Goal: Task Accomplishment & Management: Use online tool/utility

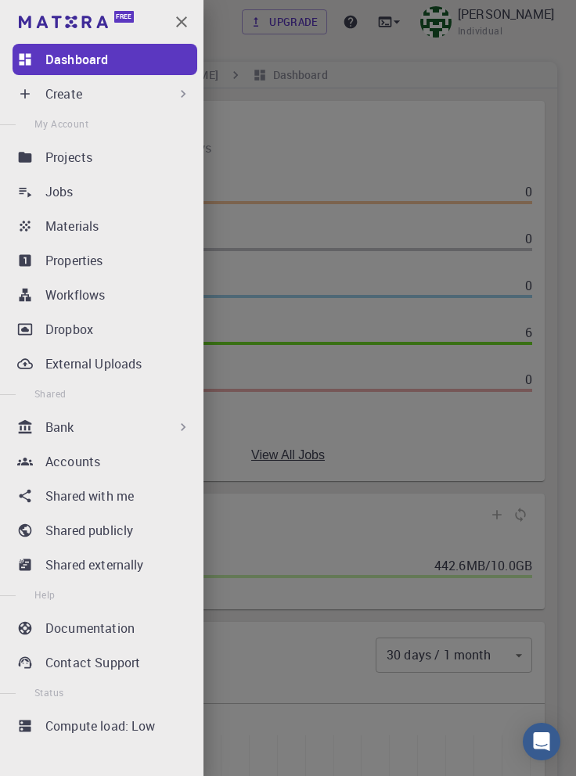
click at [462, 120] on div at bounding box center [288, 388] width 576 height 776
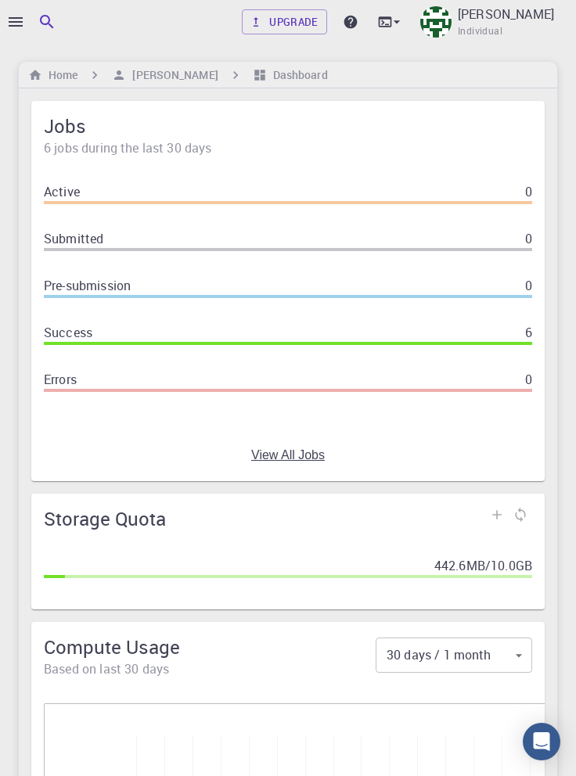
click at [13, 20] on div at bounding box center [288, 388] width 576 height 776
click at [14, 22] on div at bounding box center [288, 388] width 576 height 776
click at [19, 21] on icon "button" at bounding box center [16, 21] width 14 height 9
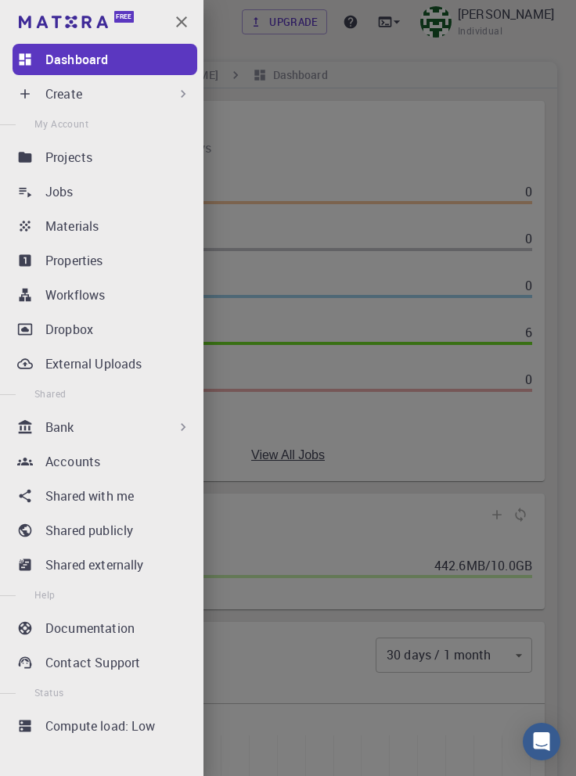
click at [75, 301] on p "Workflows" at bounding box center [74, 295] width 59 height 19
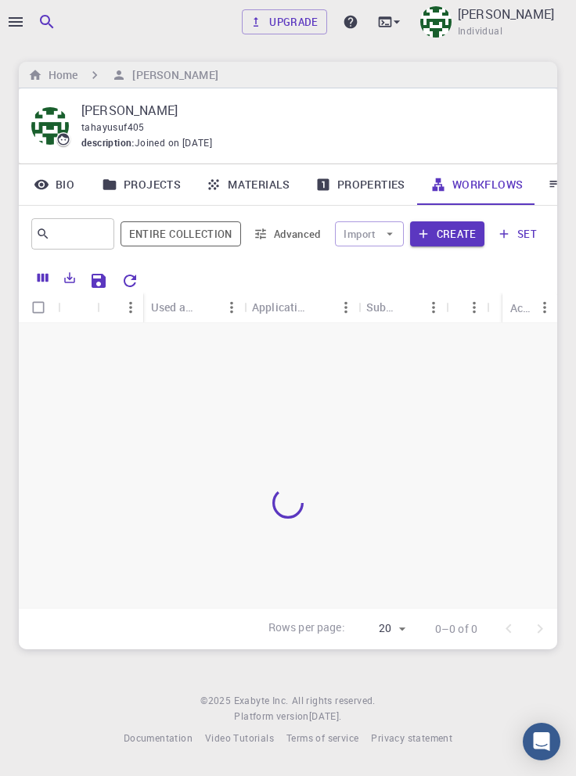
click at [19, 20] on icon "button" at bounding box center [15, 22] width 19 height 19
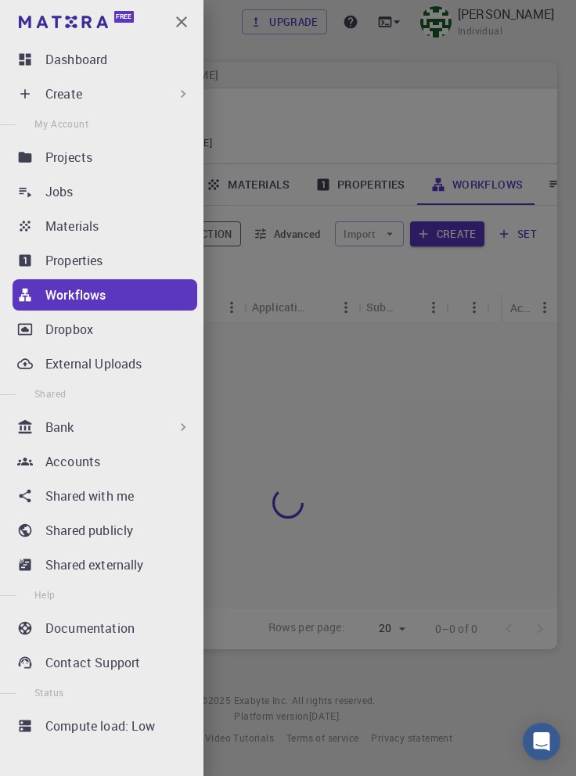
click at [160, 430] on div "Bank" at bounding box center [118, 427] width 146 height 19
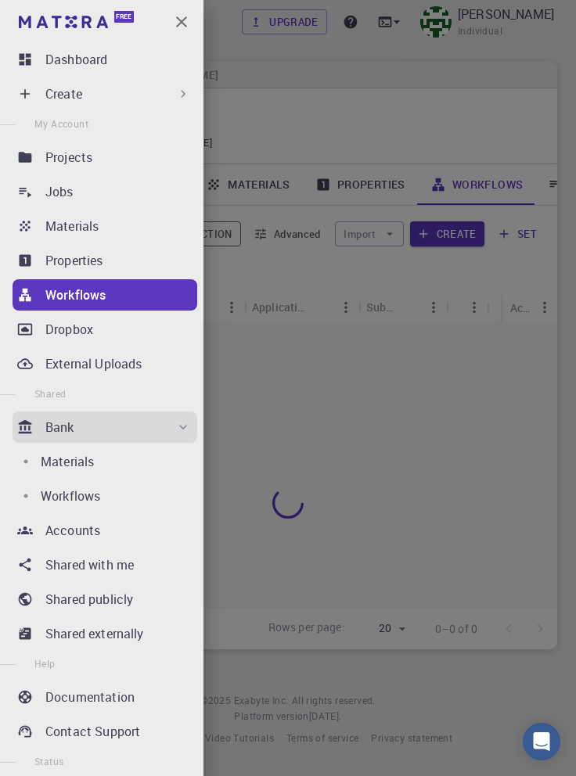
click at [88, 493] on p "Workflows" at bounding box center [70, 496] width 59 height 19
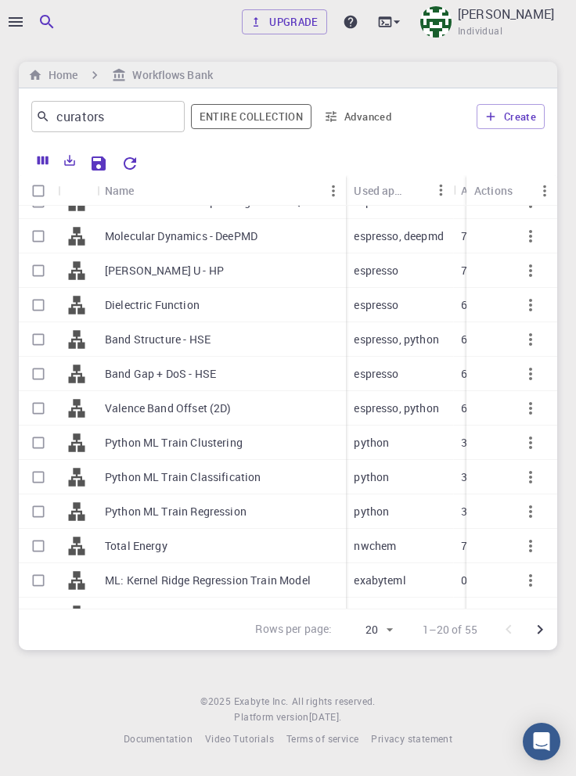
scroll to position [56, 0]
click at [137, 547] on p "Total Energy" at bounding box center [136, 546] width 63 height 16
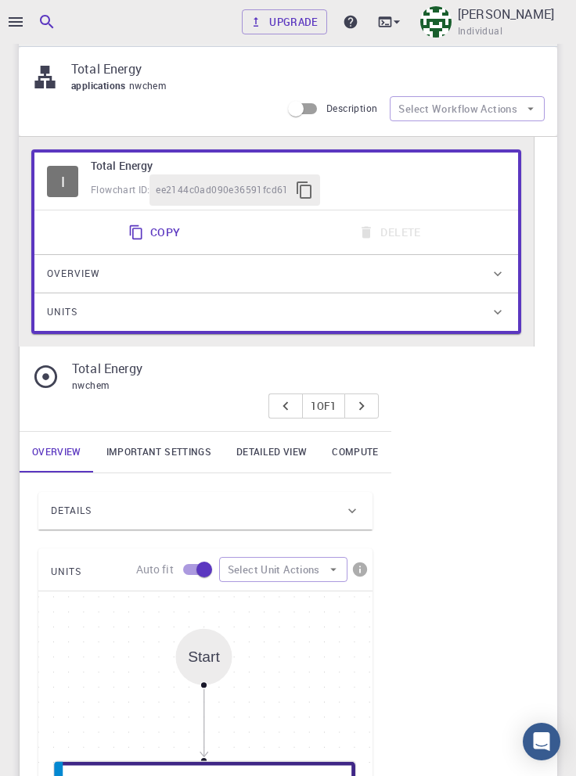
click at [327, 513] on div "Details" at bounding box center [197, 511] width 293 height 25
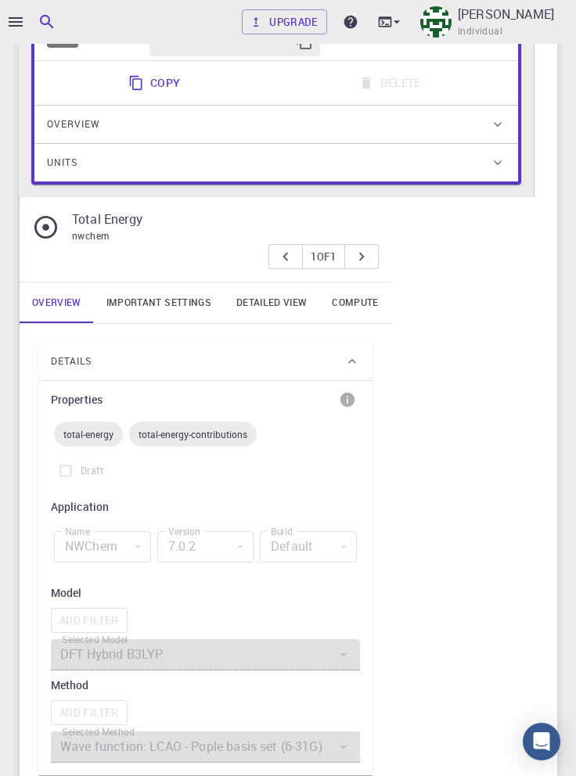
scroll to position [196, 0]
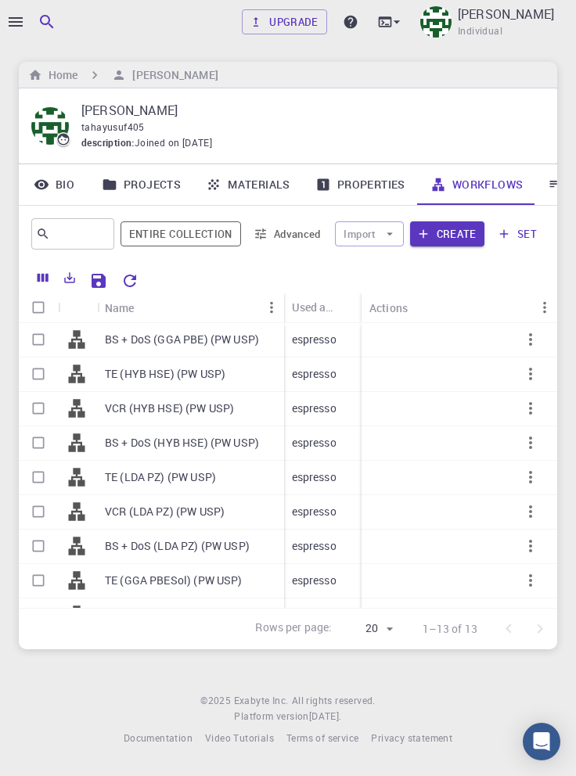
click at [19, 21] on icon "button" at bounding box center [16, 21] width 14 height 9
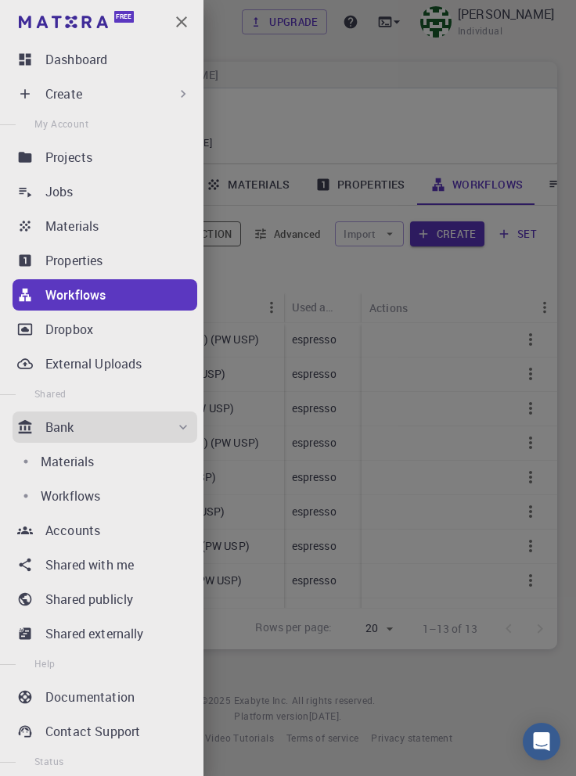
click at [164, 97] on div "Create" at bounding box center [118, 94] width 146 height 19
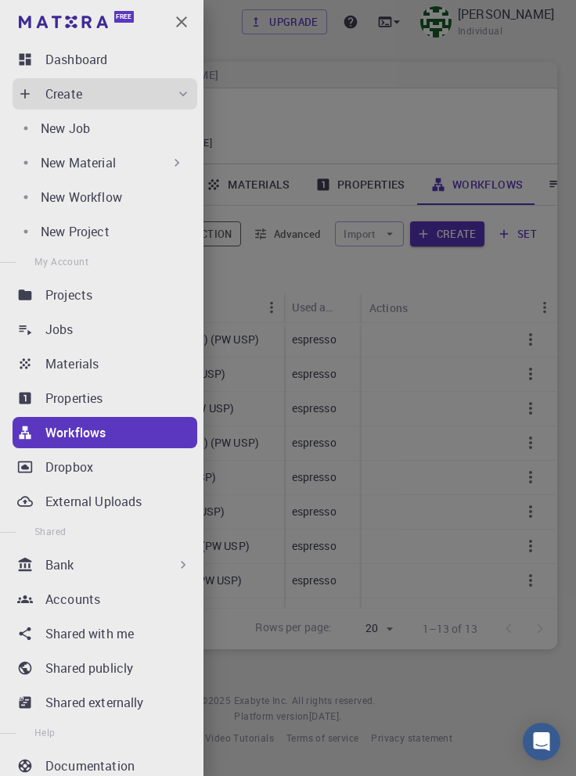
click at [147, 196] on div "New Workflow" at bounding box center [116, 197] width 150 height 19
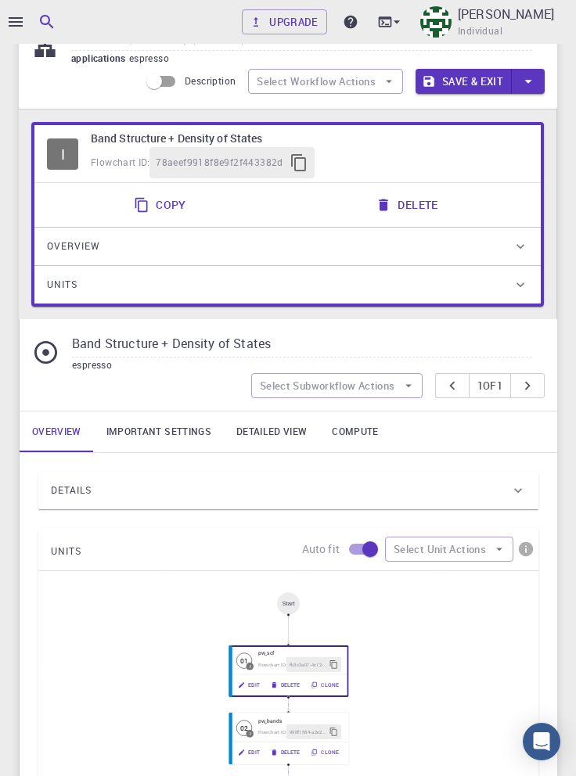
scroll to position [88, 0]
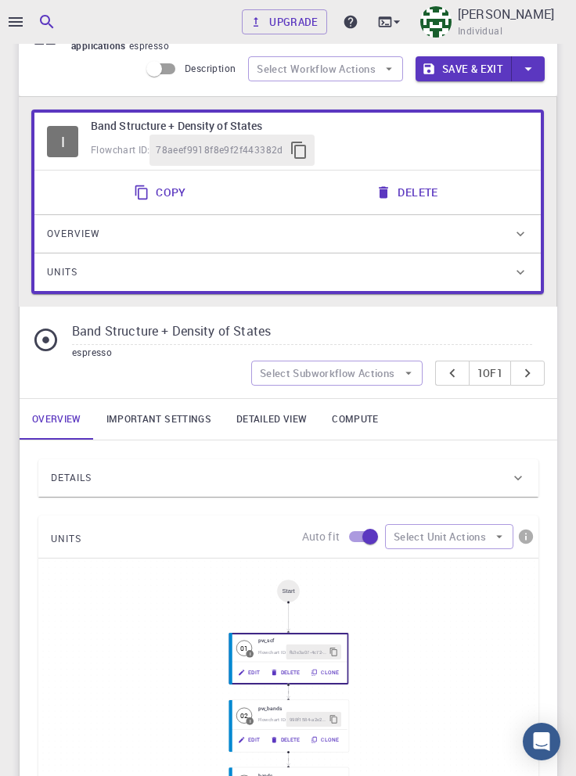
click at [222, 475] on div "Details" at bounding box center [280, 478] width 459 height 25
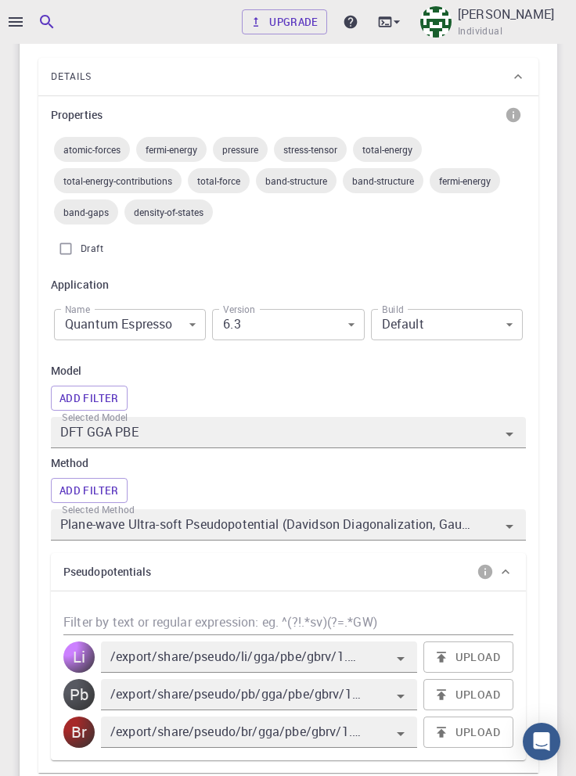
scroll to position [491, 0]
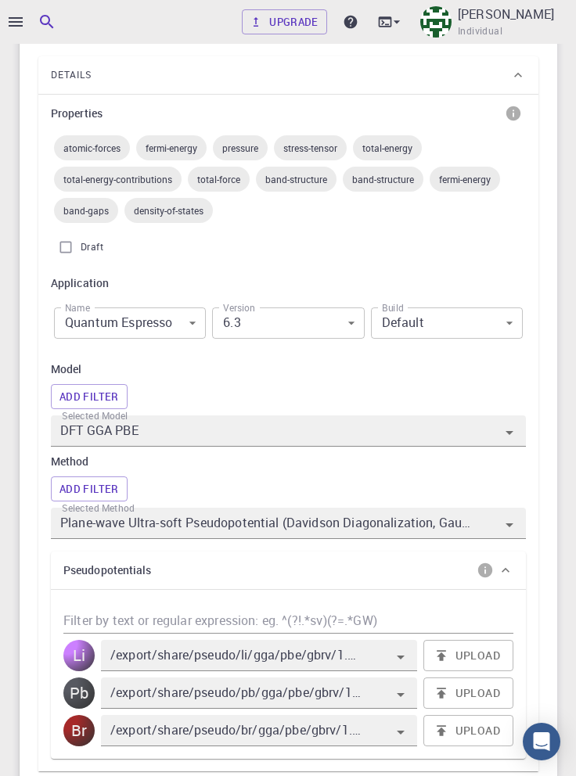
click at [184, 323] on body "Upgrade [PERSON_NAME] Individual Home [PERSON_NAME] Workflows - New Workflow BS…" at bounding box center [288, 560] width 576 height 2102
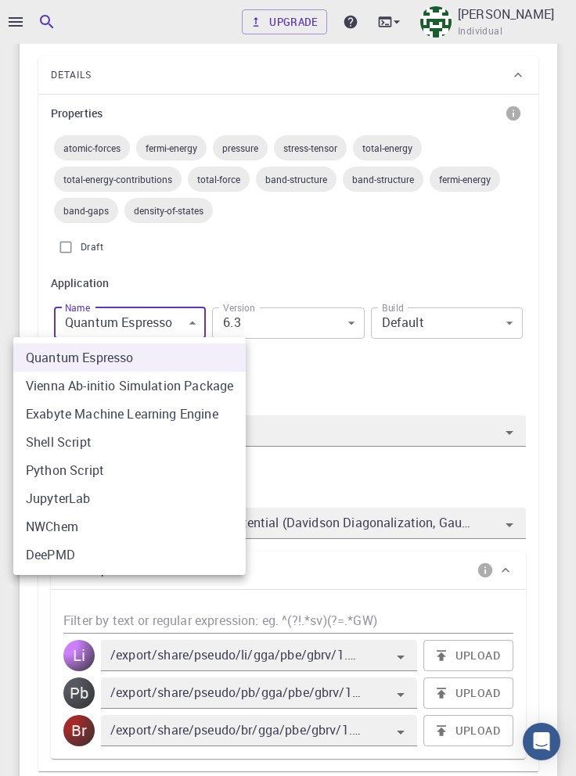
click at [99, 532] on li "NWChem" at bounding box center [129, 527] width 232 height 28
type input "nwchem"
type input "7.0.2"
type input "nwchem"
type input "7.0.2"
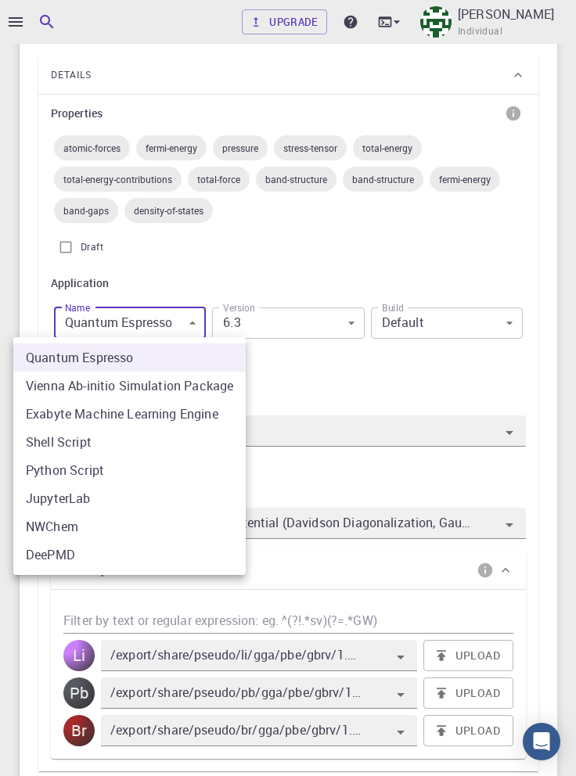
type input "DFT Hybrid B3LYP"
type input "Wave function: LCAO - Pople basis set (6-31G)"
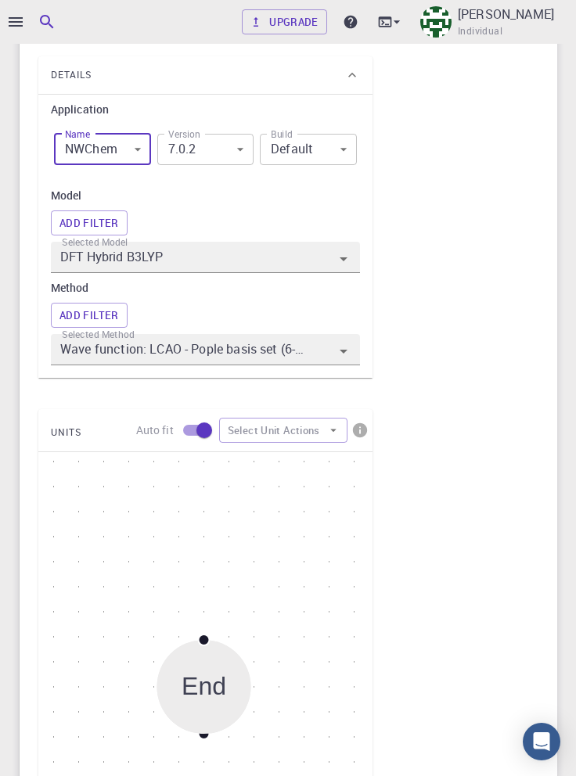
scroll to position [471, 0]
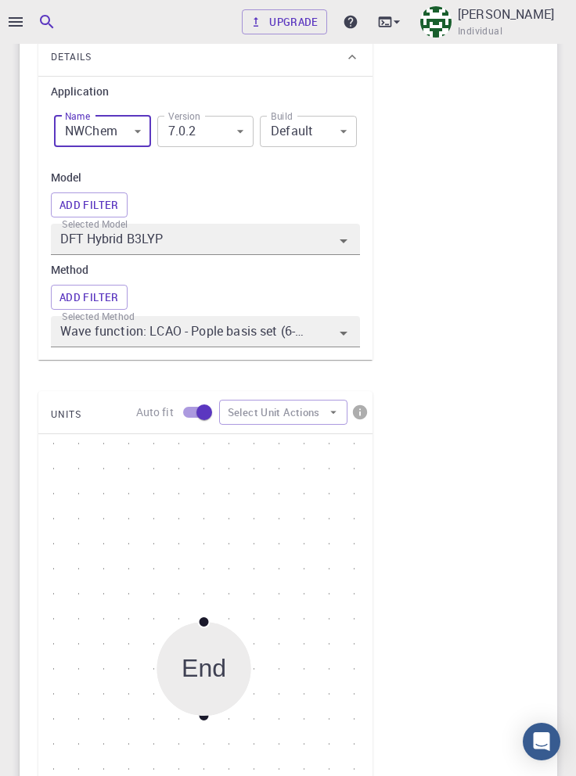
click at [227, 131] on body "Upgrade [PERSON_NAME] Individual Home [PERSON_NAME] Workflows - New Workflow BS…" at bounding box center [288, 364] width 576 height 1670
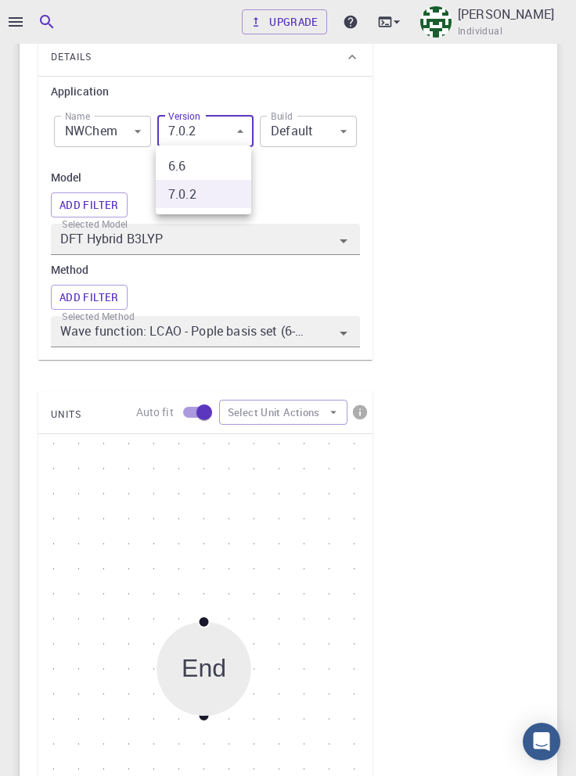
click at [318, 186] on div at bounding box center [288, 388] width 576 height 776
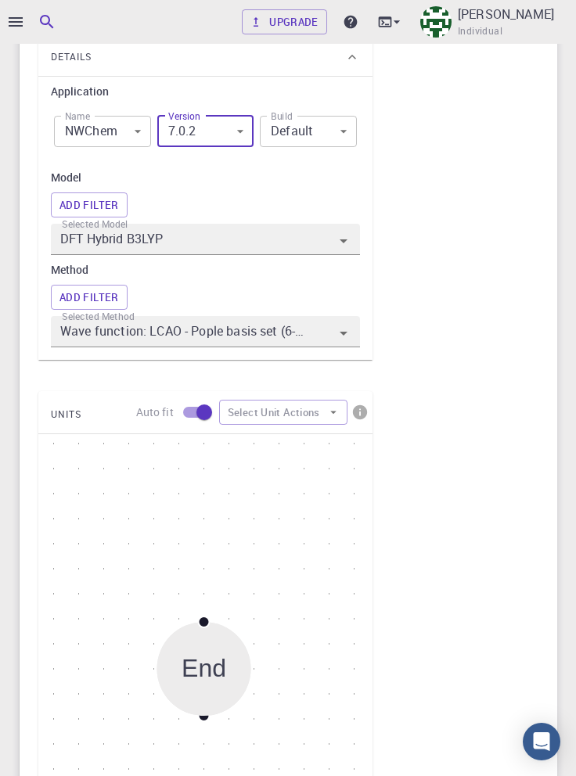
click at [332, 133] on body "Upgrade [PERSON_NAME] Individual Home [PERSON_NAME] Workflows - New Workflow BS…" at bounding box center [288, 364] width 576 height 1670
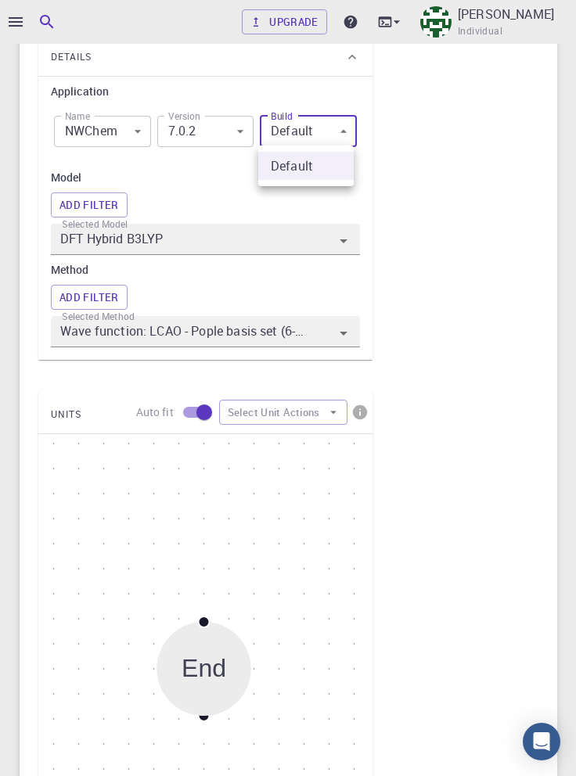
click at [401, 147] on div at bounding box center [288, 388] width 576 height 776
click at [277, 243] on input "DFT Hybrid B3LYP" at bounding box center [183, 240] width 252 height 22
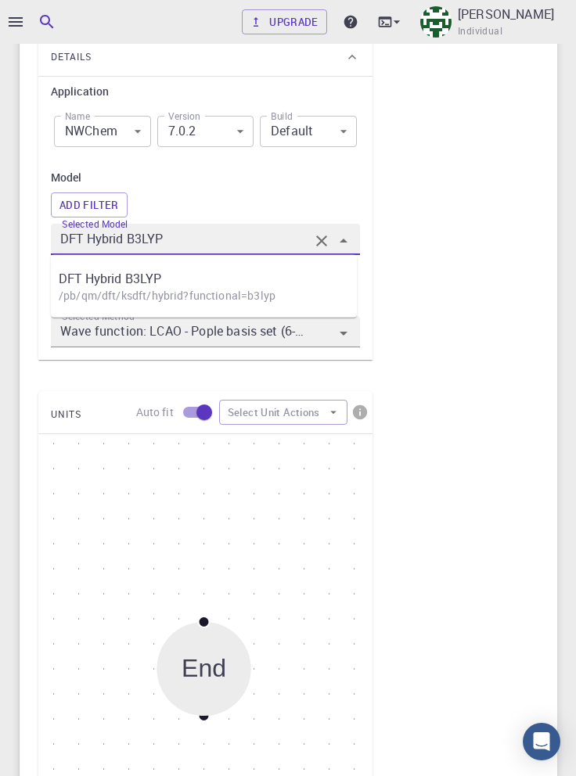
click at [421, 270] on div "I Band Structure + Density of States Flowchart ID: 78aeef9918f8e9f2f443382d Cop…" at bounding box center [288, 318] width 538 height 1208
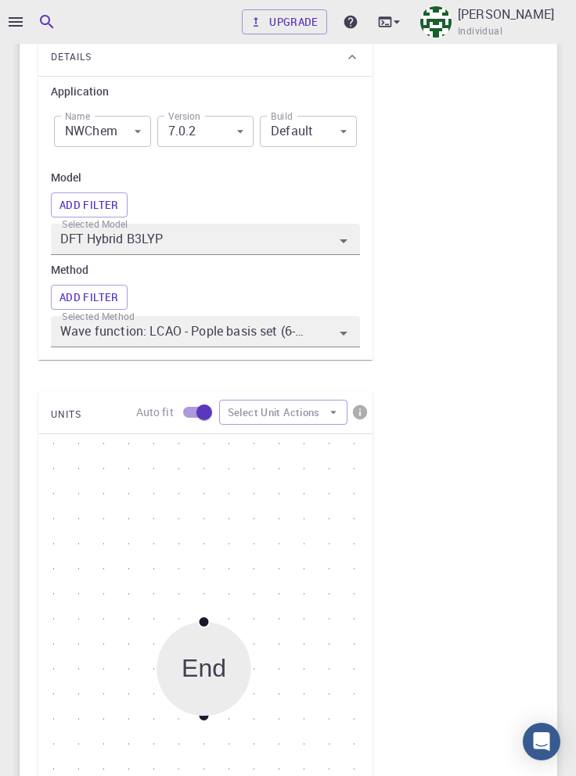
click at [337, 332] on icon "Open" at bounding box center [343, 333] width 19 height 19
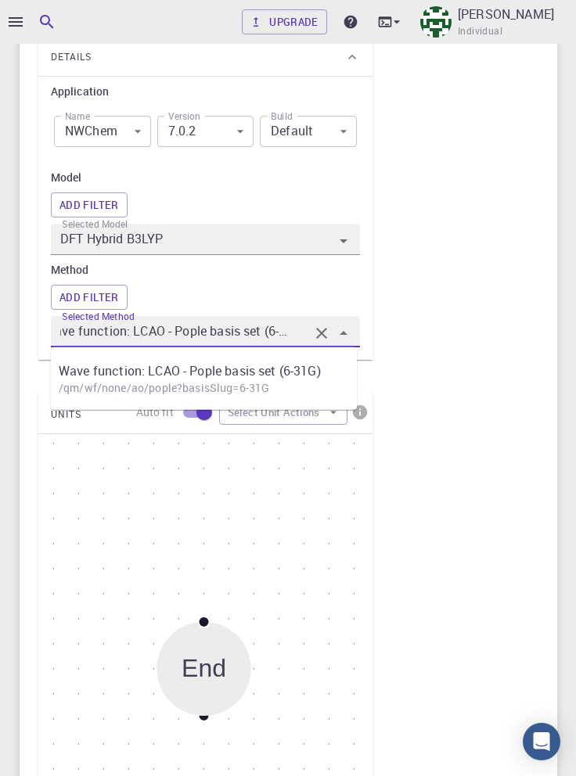
click at [432, 338] on div "I Band Structure + Density of States Flowchart ID: 78aeef9918f8e9f2f443382d Cop…" at bounding box center [288, 318] width 538 height 1208
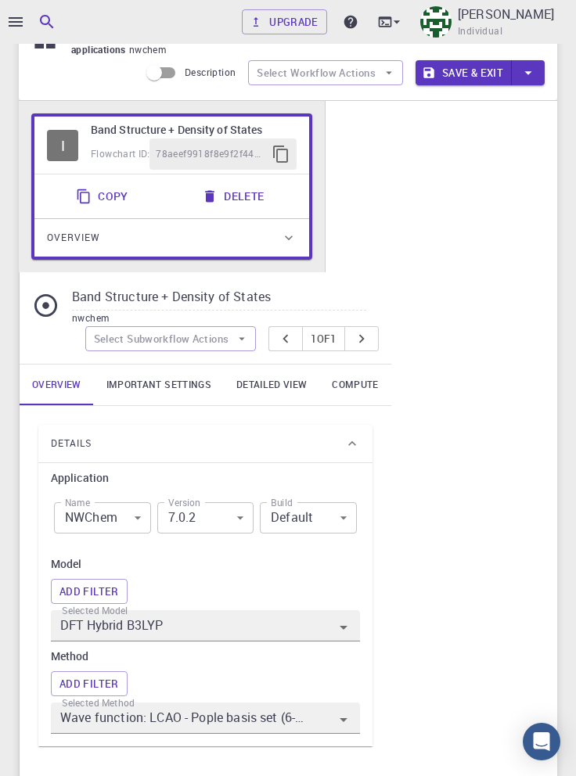
scroll to position [0, 0]
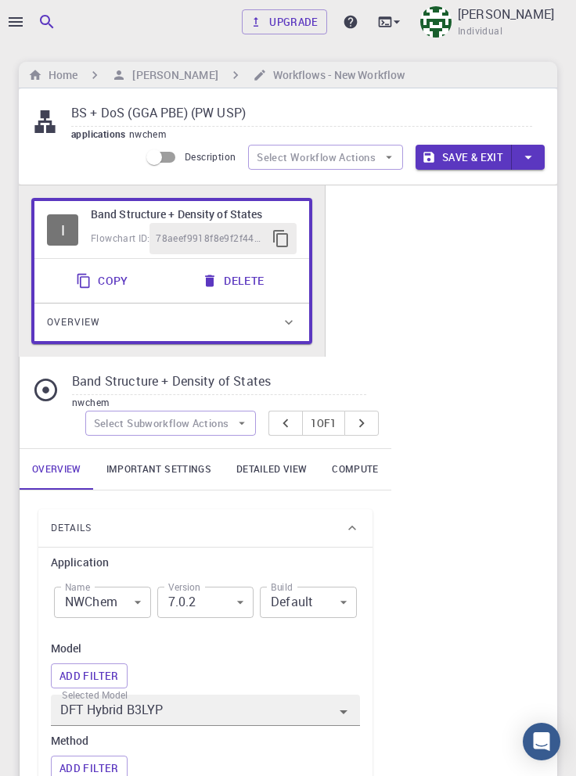
click at [261, 113] on input "BS + DoS (GGA PBE) (PW USP)" at bounding box center [301, 114] width 461 height 26
type input "BS"
type input "Trial"
click at [474, 160] on button "Save & Exit" at bounding box center [464, 157] width 96 height 25
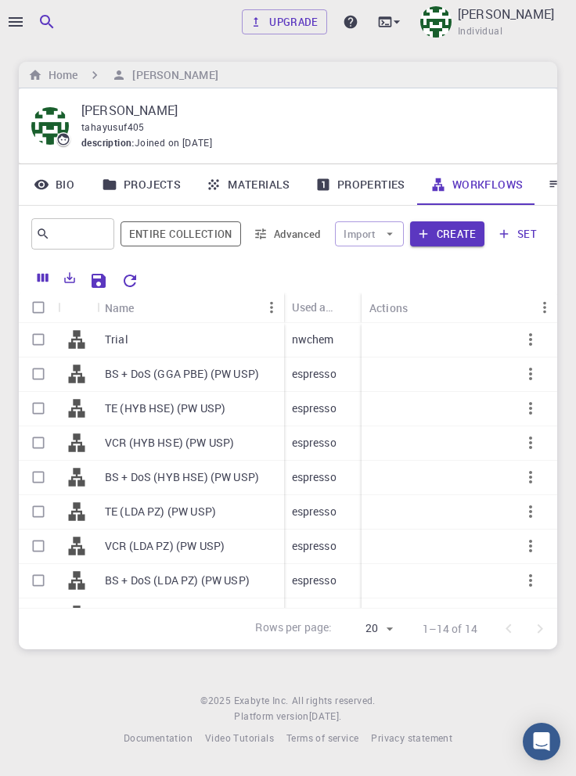
click at [124, 340] on p "Trial" at bounding box center [116, 340] width 23 height 16
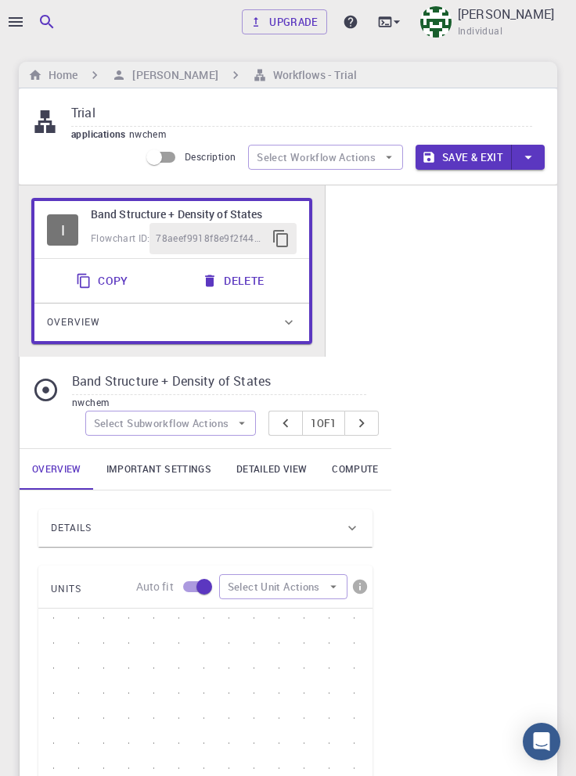
click at [254, 528] on div "Details" at bounding box center [197, 528] width 293 height 25
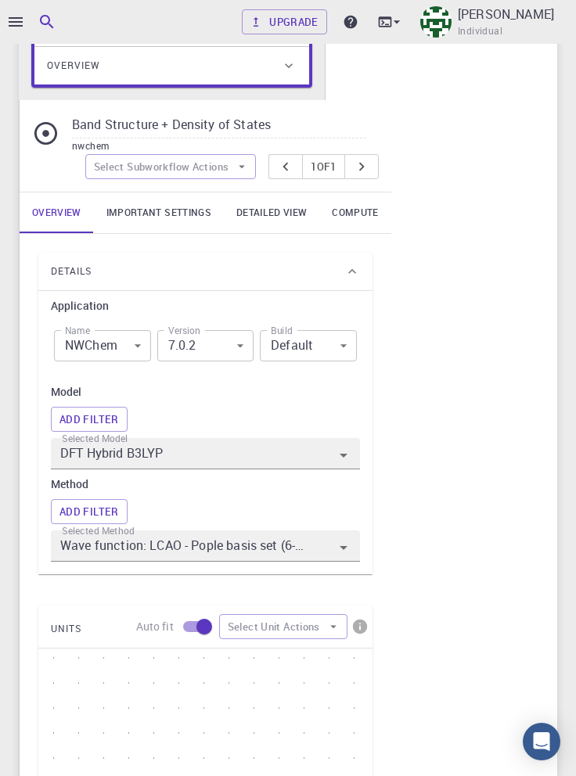
scroll to position [260, 0]
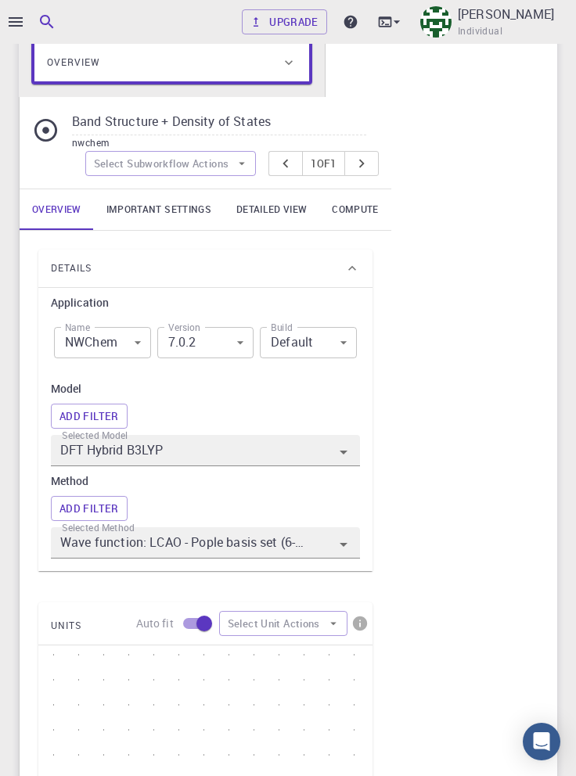
click at [134, 344] on body "Upgrade [PERSON_NAME] Individual Home [PERSON_NAME] Workflows - Trial Trial app…" at bounding box center [288, 575] width 576 height 1670
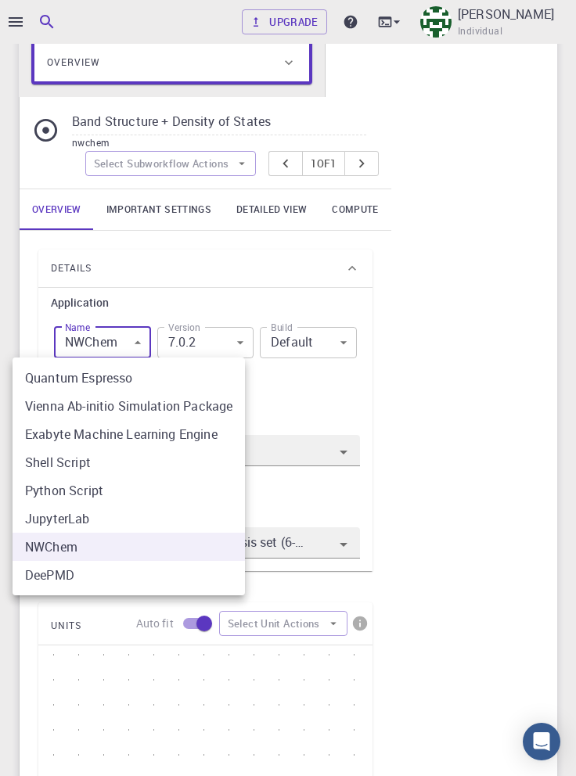
click at [493, 379] on div at bounding box center [288, 388] width 576 height 776
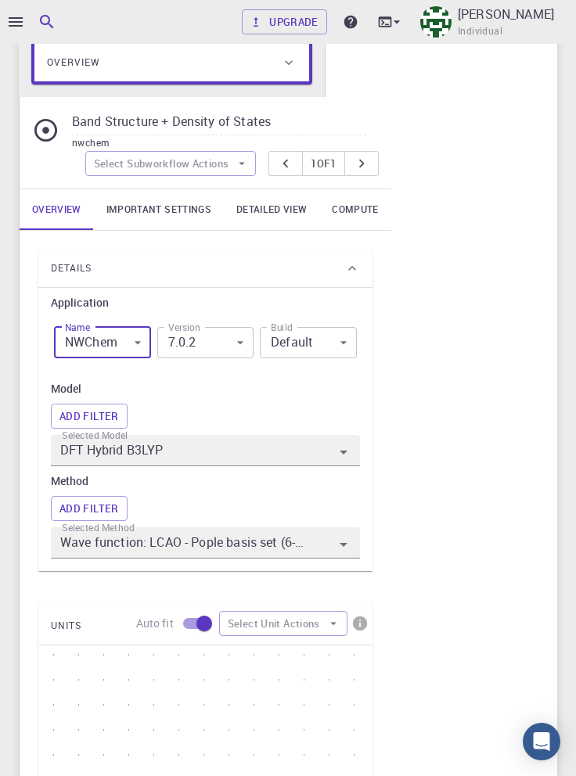
click at [337, 452] on icon "Open" at bounding box center [343, 452] width 19 height 19
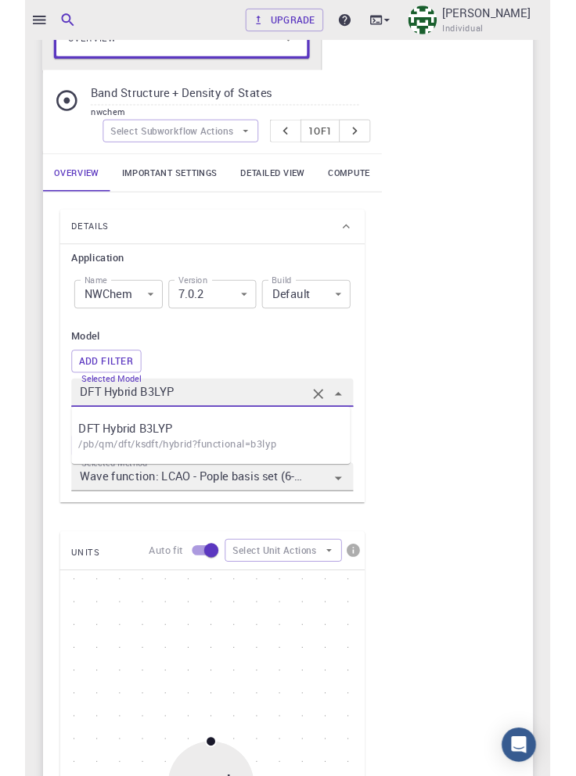
scroll to position [291, 0]
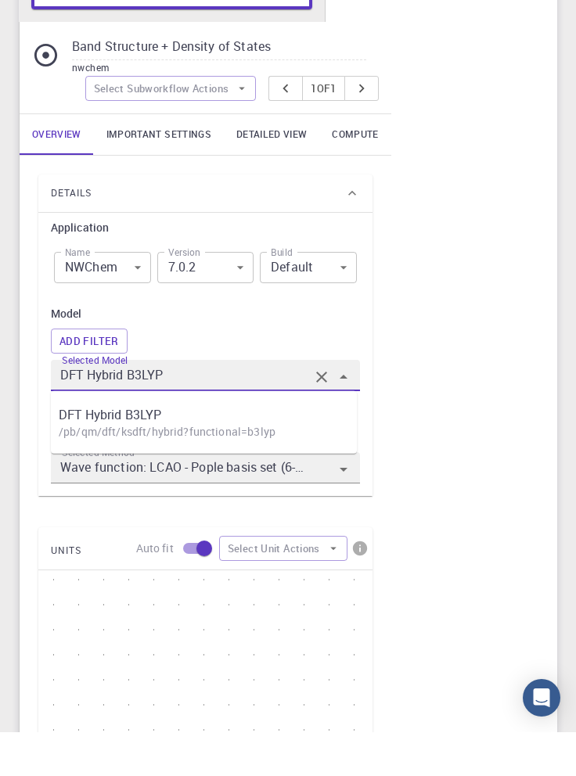
click at [459, 393] on div "I Band Structure + Density of States Flowchart ID: 78aeef9918f8e9f2f443382d Cop…" at bounding box center [288, 498] width 538 height 1208
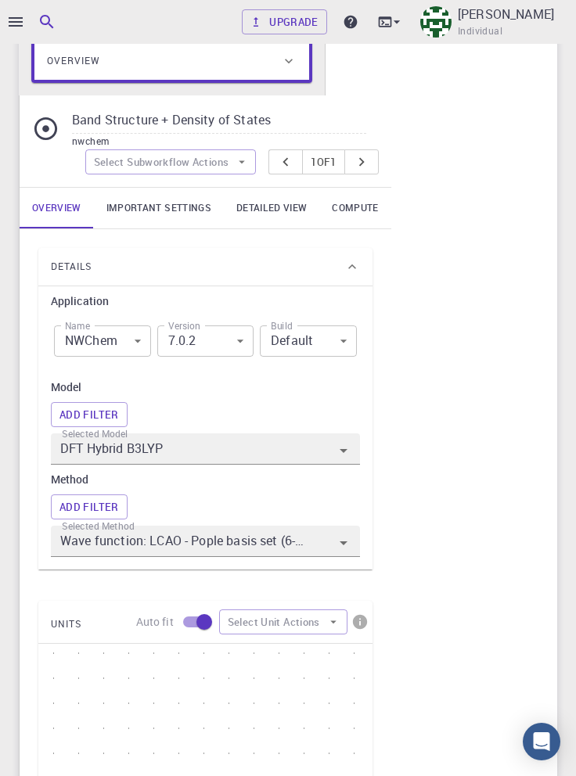
scroll to position [260, 0]
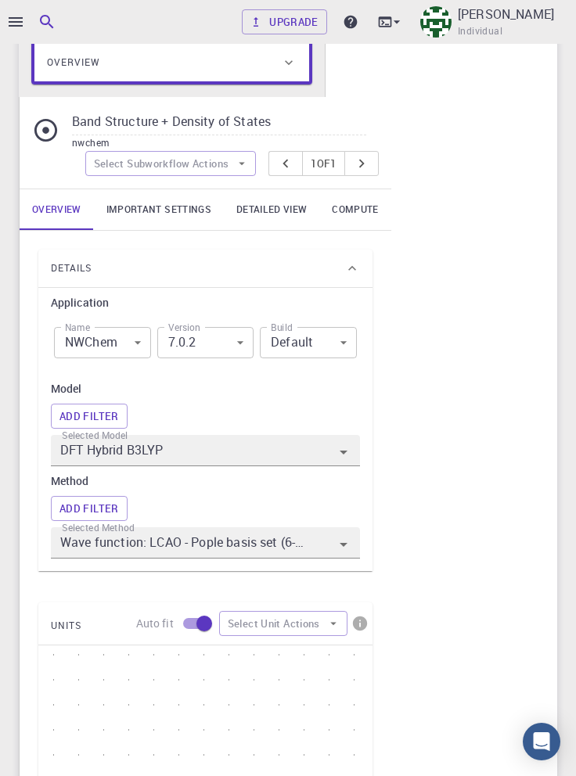
click at [340, 544] on icon "Open" at bounding box center [344, 545] width 8 height 4
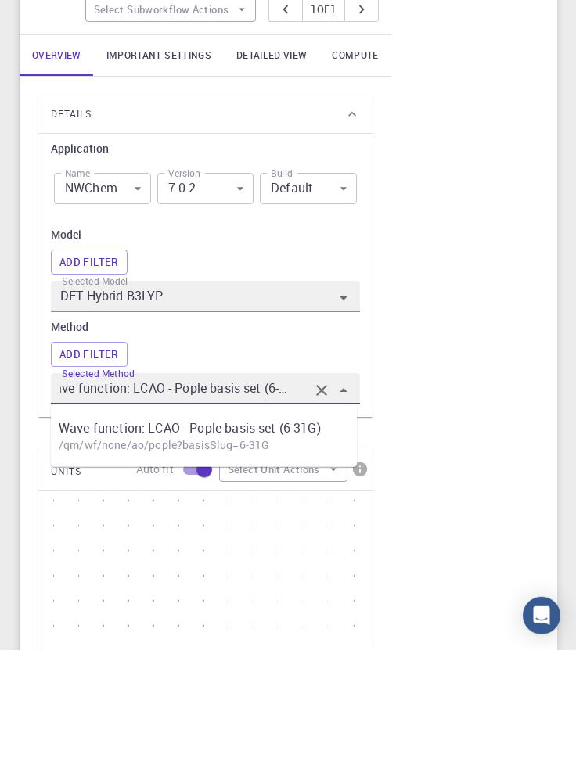
scroll to position [288, 0]
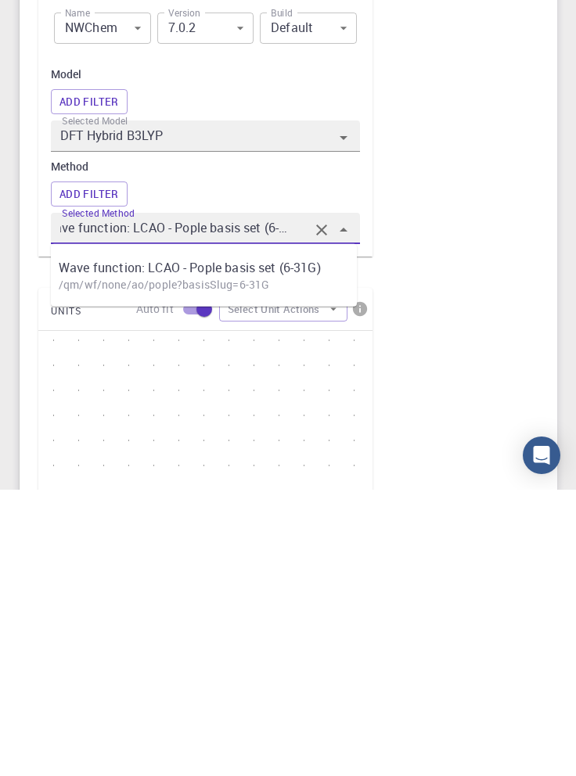
click at [457, 646] on div "I Band Structure + Density of States Flowchart ID: 78aeef9918f8e9f2f443382d Cop…" at bounding box center [288, 501] width 538 height 1208
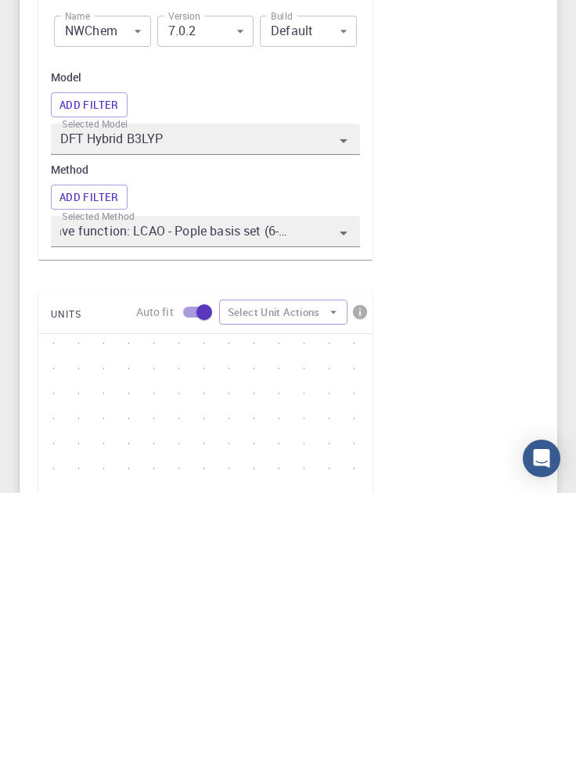
scroll to position [0, 0]
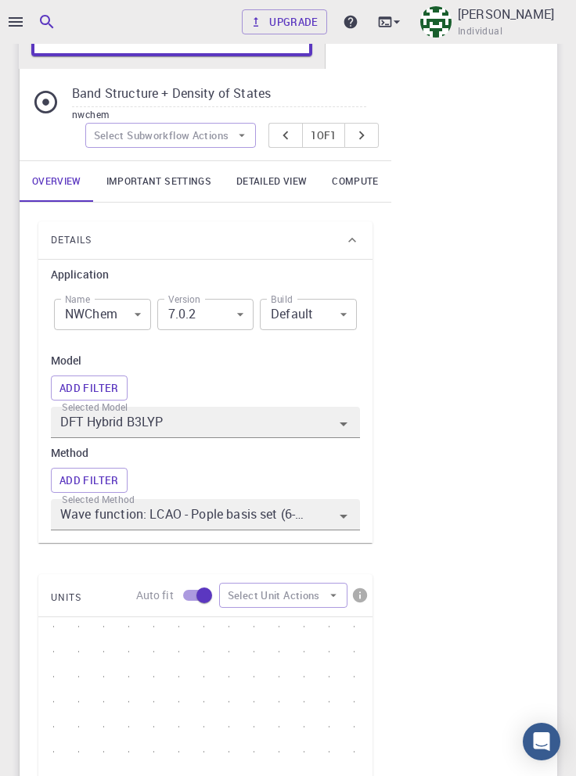
click at [343, 517] on icon "Open" at bounding box center [343, 516] width 19 height 19
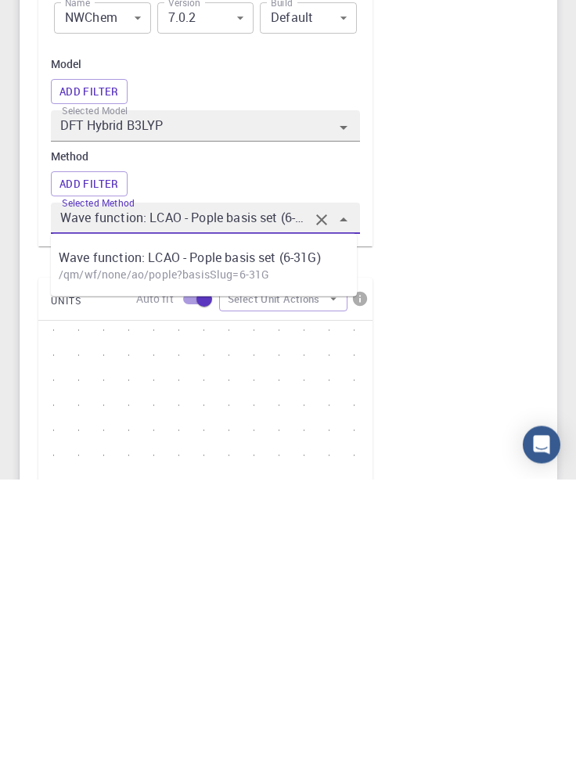
scroll to position [288, 0]
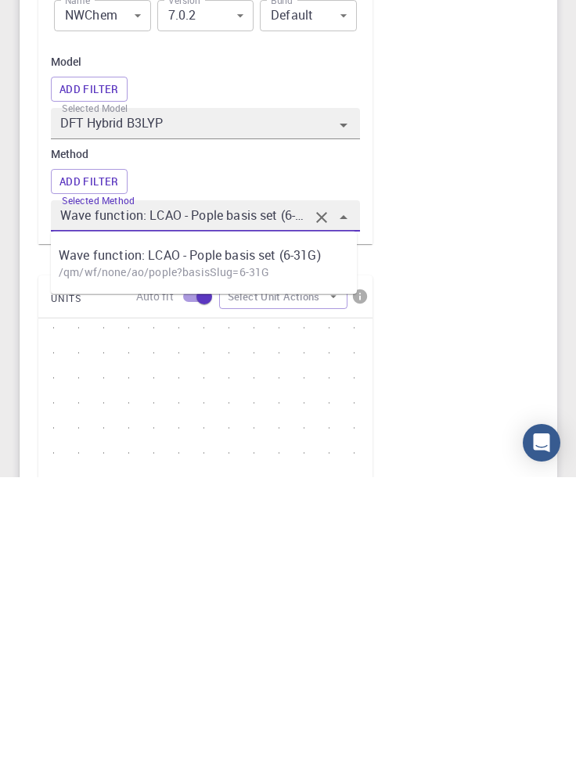
click at [480, 585] on div "I Band Structure + Density of States Flowchart ID: 78aeef9918f8e9f2f443382d Cop…" at bounding box center [288, 501] width 538 height 1208
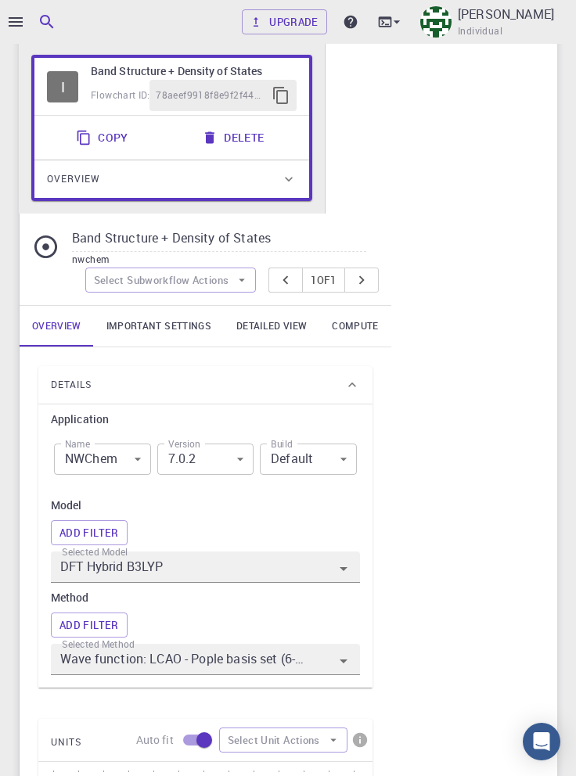
scroll to position [149, 0]
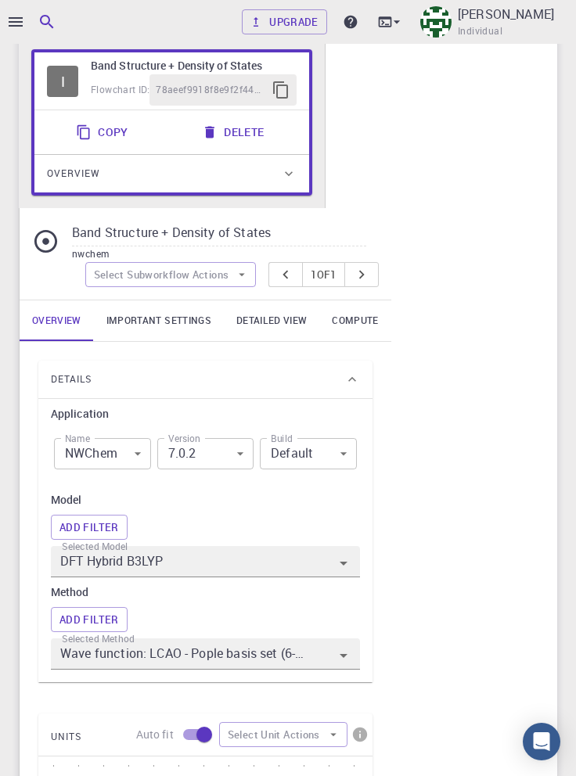
click at [137, 453] on body "Upgrade [PERSON_NAME] Individual Home [PERSON_NAME] Workflows - Trial Trial app…" at bounding box center [288, 686] width 576 height 1670
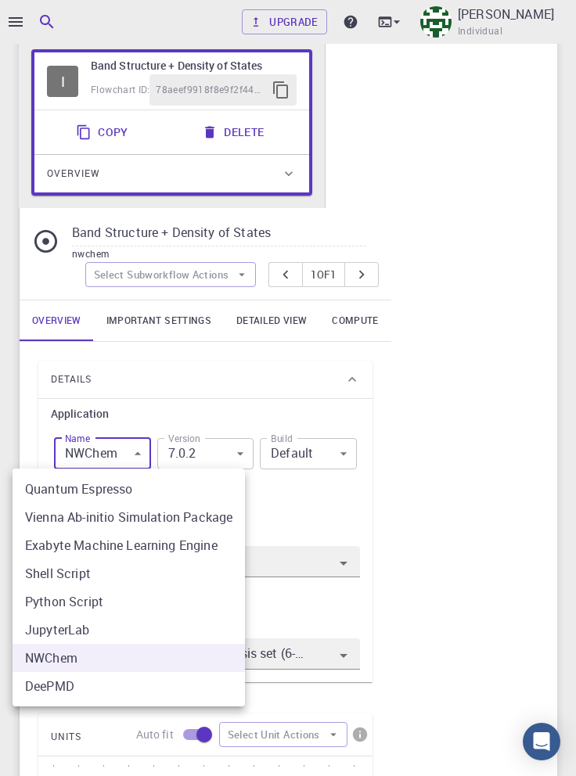
click at [203, 523] on li "Vienna Ab-initio Simulation Package" at bounding box center [129, 517] width 232 height 28
type input "vasp"
type input "5.3.5"
type input "vasp"
type input "5.3.5"
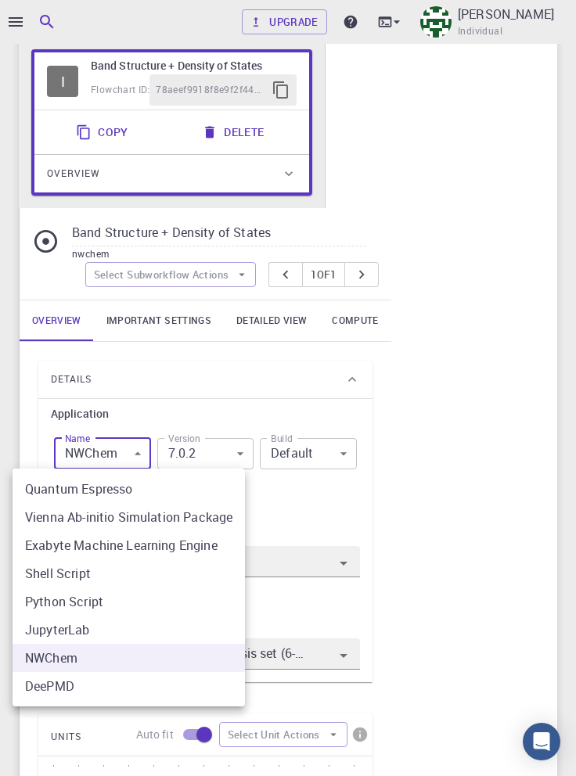
type input "DFT GGA PBE"
type input "Plane-wave Projector-augmented Wave Pseudopotential (Davidson Diagonalization, …"
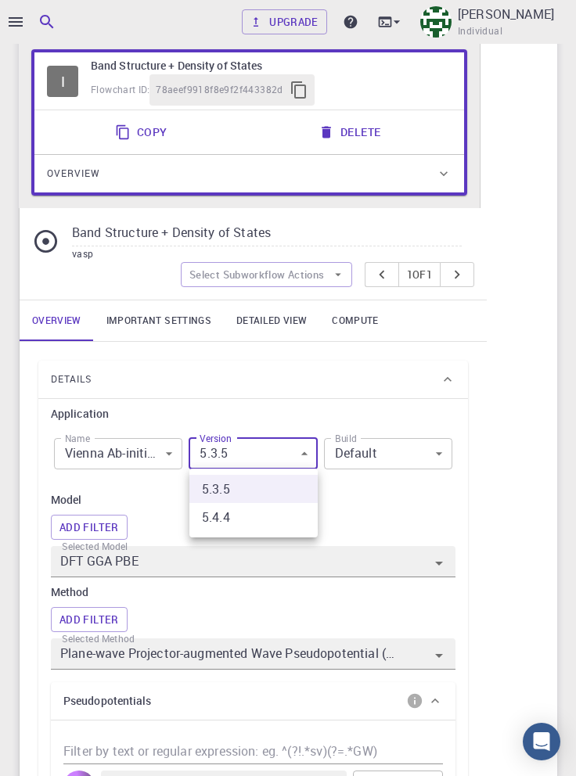
click at [523, 406] on div at bounding box center [288, 388] width 576 height 776
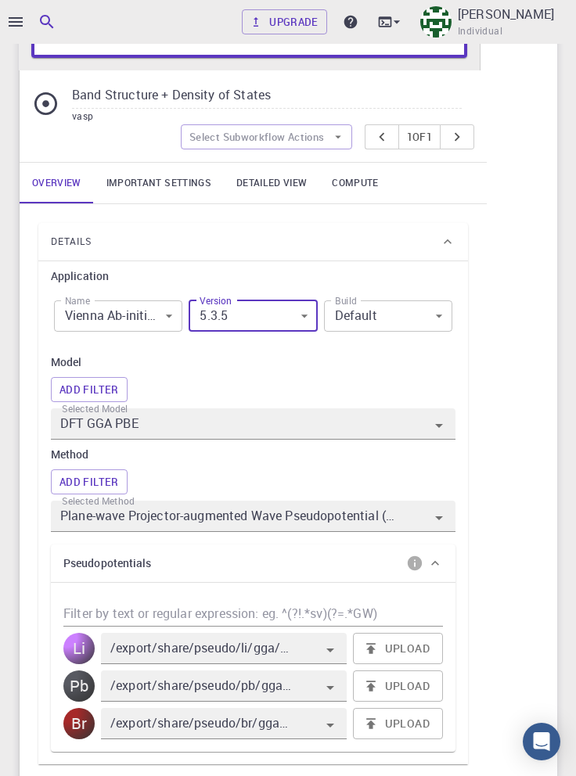
click at [387, 425] on input "DFT GGA PBE" at bounding box center [230, 424] width 347 height 22
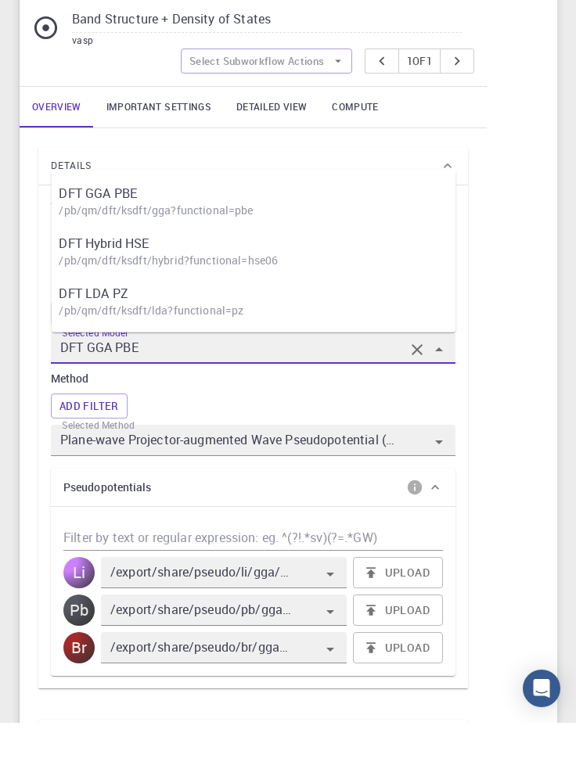
scroll to position [309, 0]
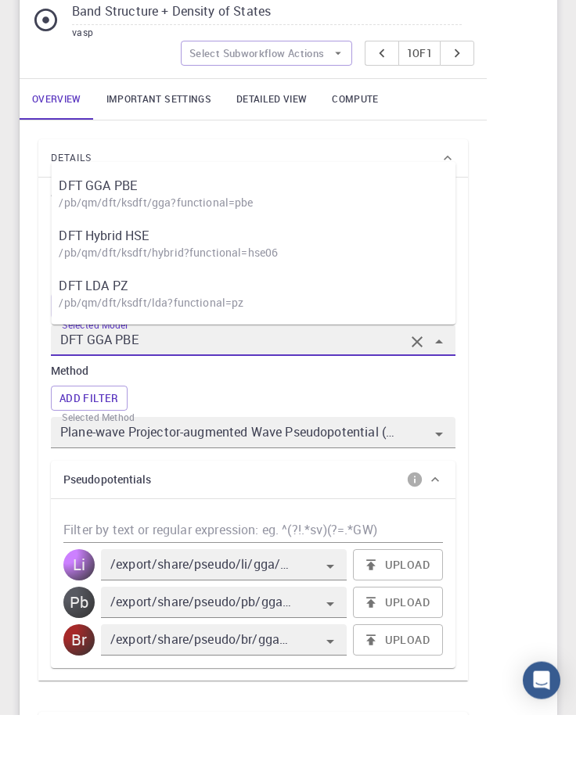
click at [523, 347] on div "I Band Structure + Density of States Flowchart ID: 78aeef9918f8e9f2f443382d Cop…" at bounding box center [288, 590] width 538 height 1428
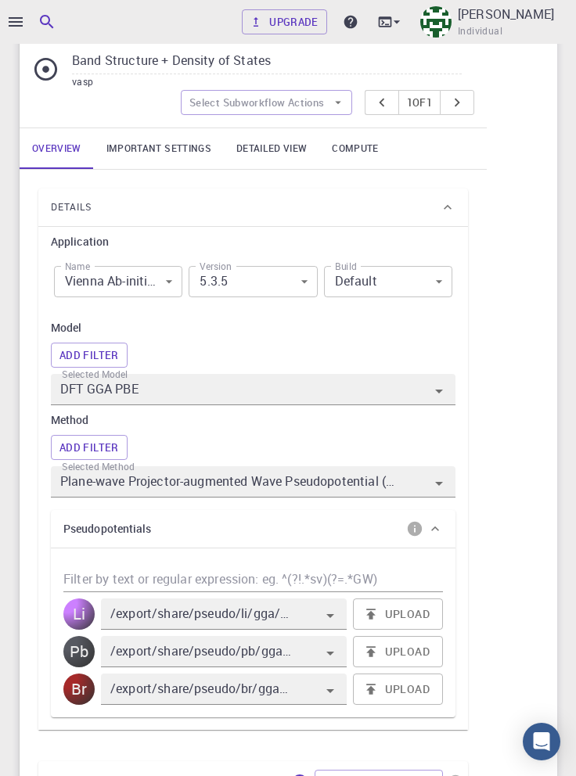
click at [395, 486] on input "Plane-wave Projector-augmented Wave Pseudopotential (Davidson Diagonalization, …" at bounding box center [230, 482] width 347 height 22
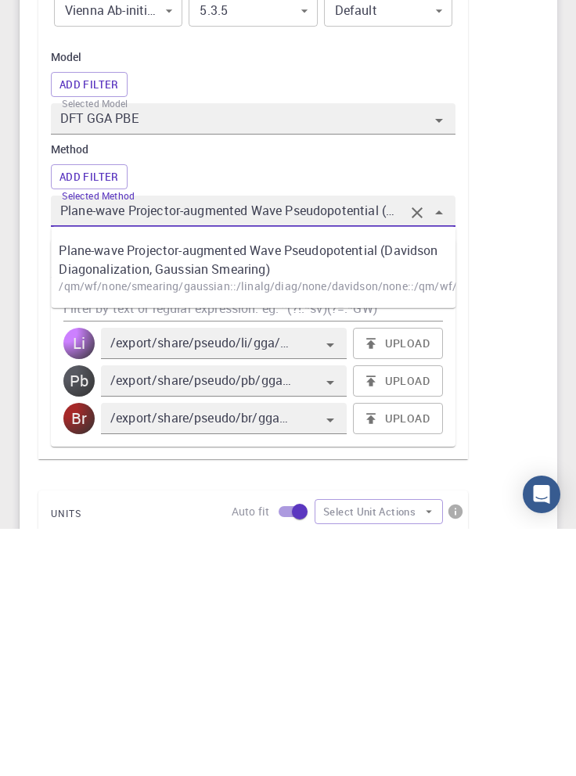
scroll to position [344, 0]
click at [520, 549] on div "I Band Structure + Density of States Flowchart ID: 78aeef9918f8e9f2f443382d Cop…" at bounding box center [288, 555] width 538 height 1428
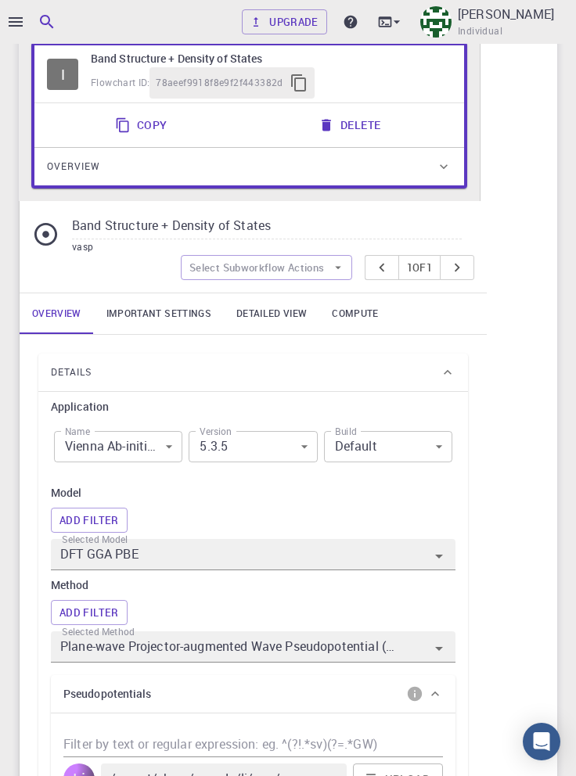
scroll to position [157, 0]
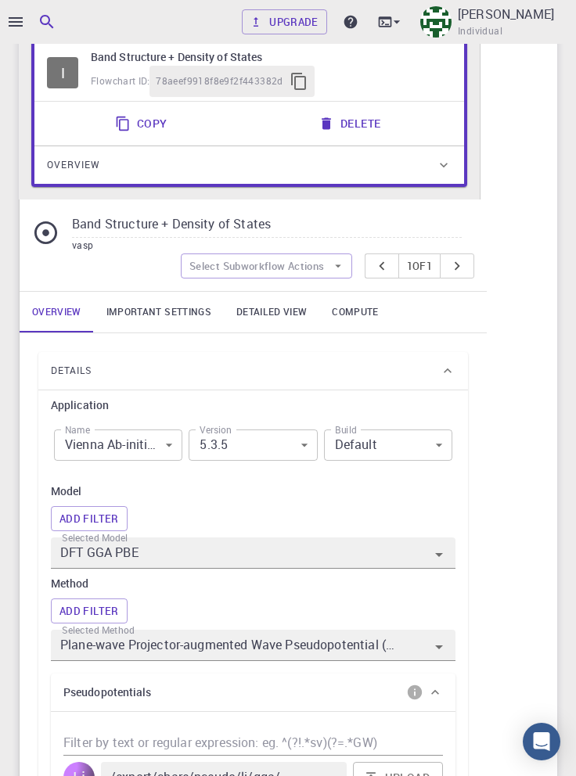
click at [145, 443] on body "Upgrade [PERSON_NAME] Individual Home [PERSON_NAME] Workflows - Trial Trial app…" at bounding box center [288, 788] width 576 height 1890
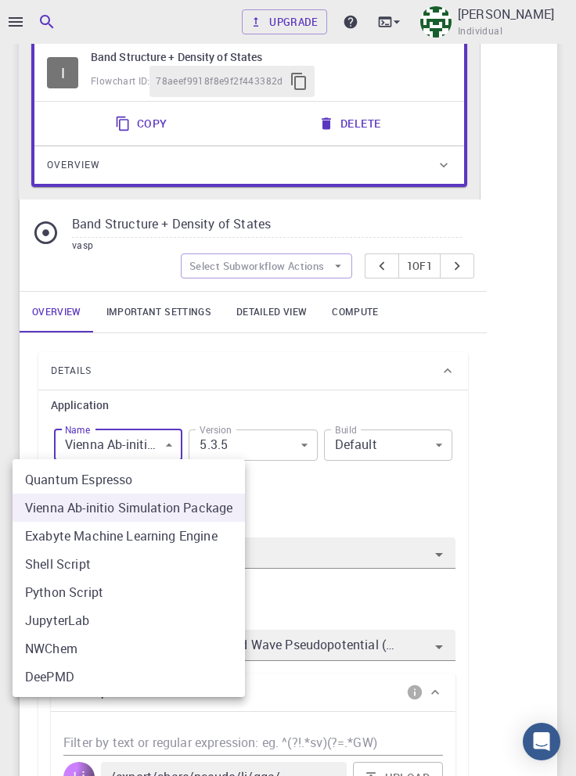
click at [214, 542] on li "Exabyte Machine Learning Engine" at bounding box center [129, 536] width 232 height 28
type input "exabyteml"
type input "0.2.0"
type input "exabyteml"
type input "0.2.0"
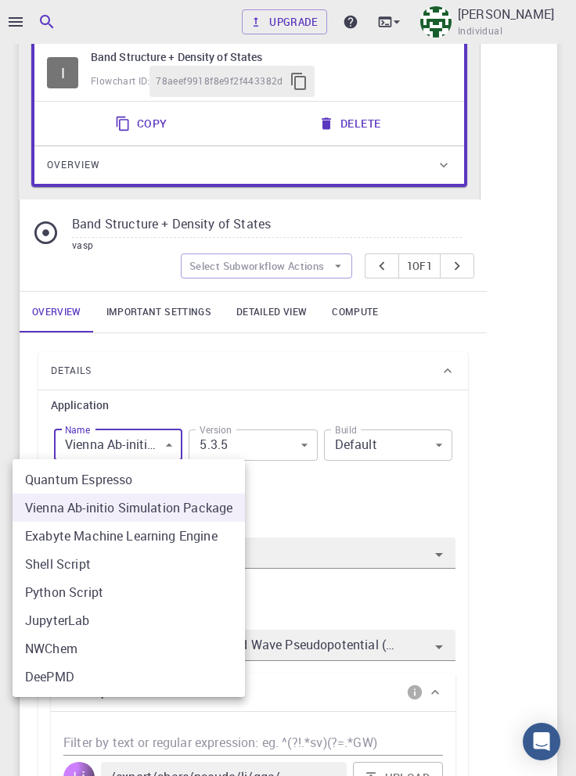
type input "Regression"
type input "Linear least squares regression"
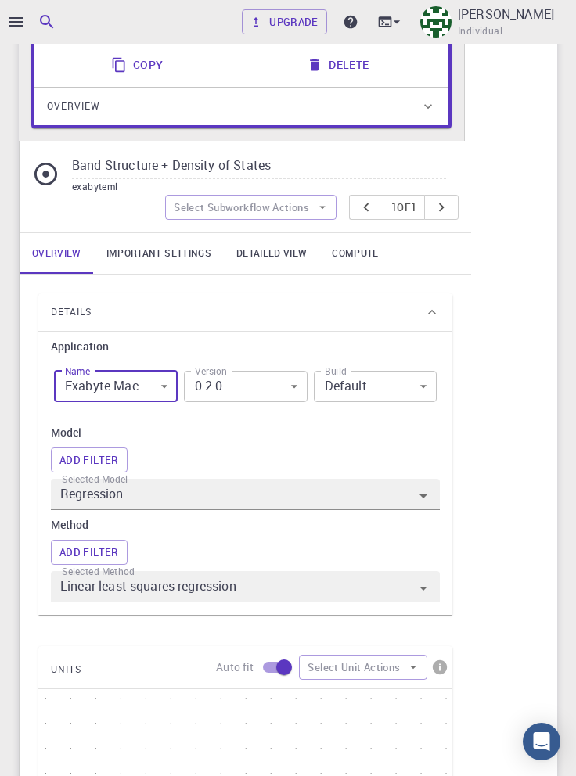
click at [391, 494] on div at bounding box center [411, 496] width 44 height 25
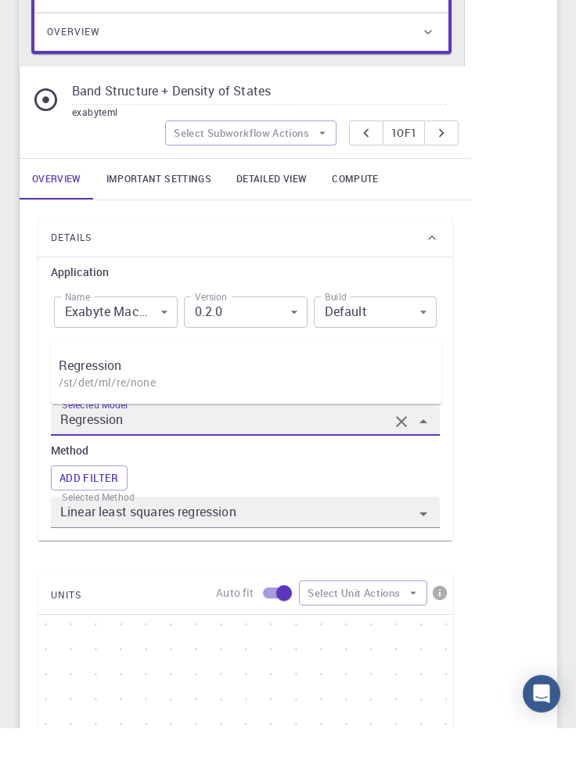
click at [543, 409] on div "I Band Structure + Density of States Flowchart ID: 78aeef9918f8e9f2f443382d Cop…" at bounding box center [288, 547] width 538 height 1208
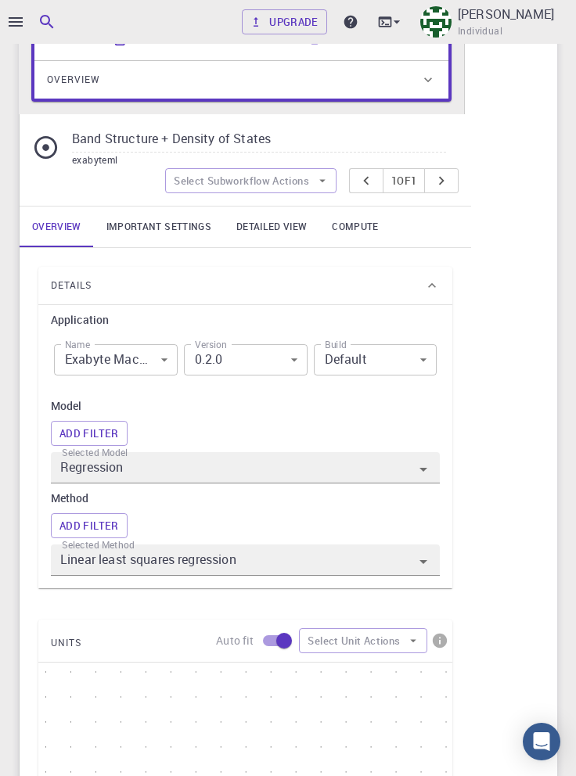
click at [150, 364] on body "Upgrade [PERSON_NAME] Individual Home [PERSON_NAME] Workflows - Trial Trial app…" at bounding box center [288, 592] width 576 height 1670
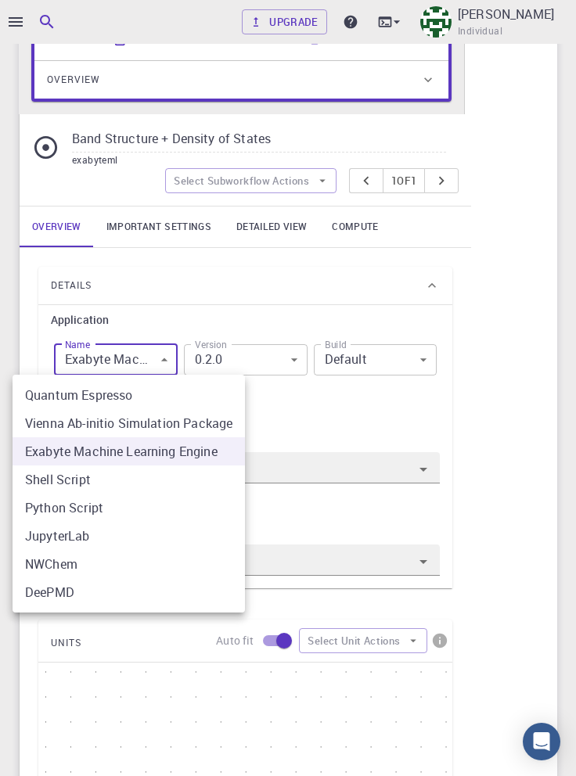
click at [164, 481] on li "Shell Script" at bounding box center [129, 480] width 232 height 28
type input "shell"
type input "[DATE]"
type input "shell"
type input "[DATE]"
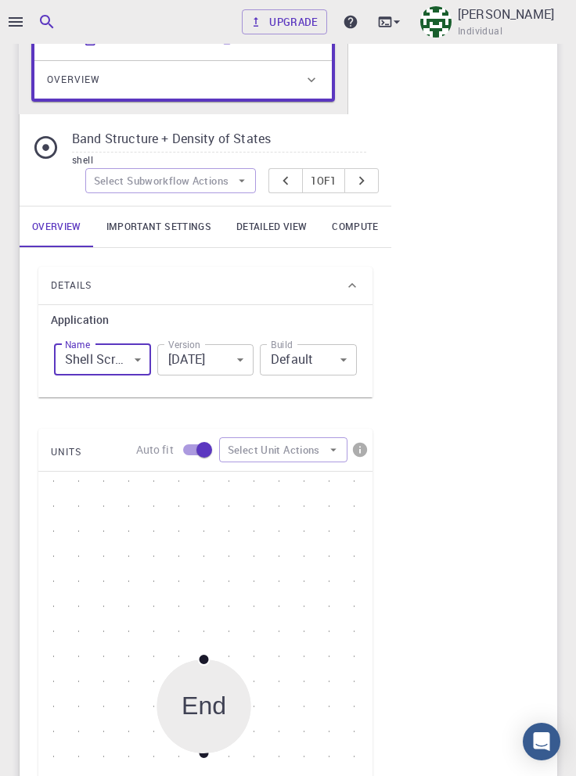
click at [137, 358] on body "Upgrade [PERSON_NAME] Individual Home [PERSON_NAME] Workflows - Trial Trial app…" at bounding box center [288, 496] width 576 height 1479
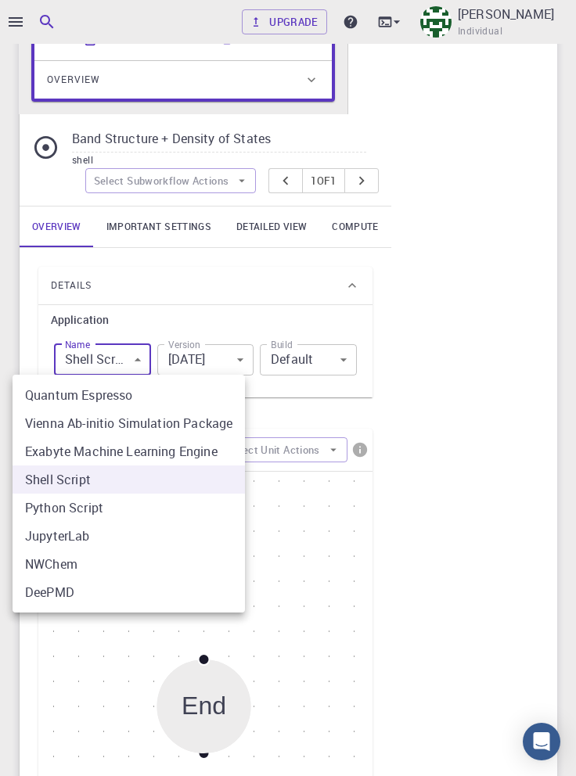
click at [160, 510] on li "Python Script" at bounding box center [129, 508] width 232 height 28
type input "python"
type input "3.8.6"
type input "python"
type input "3.8.6"
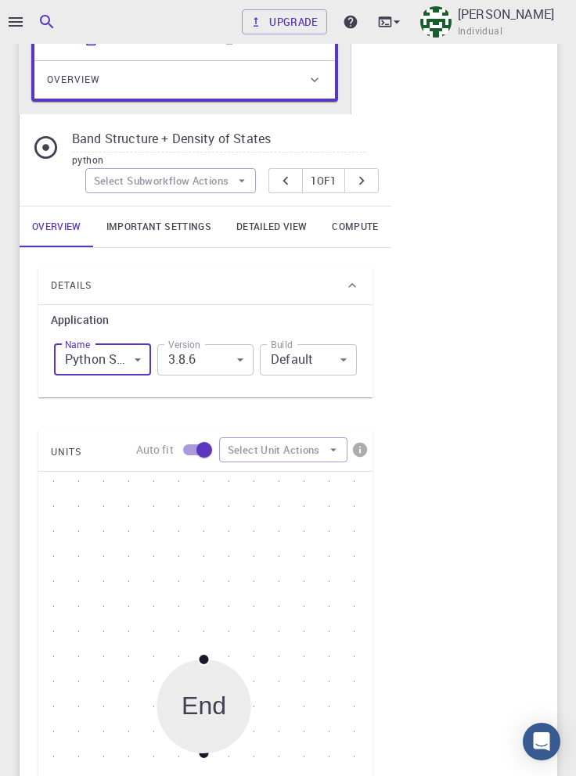
click at [111, 355] on body "Upgrade [PERSON_NAME] Individual Home [PERSON_NAME] Workflows - Trial Trial app…" at bounding box center [288, 496] width 576 height 1479
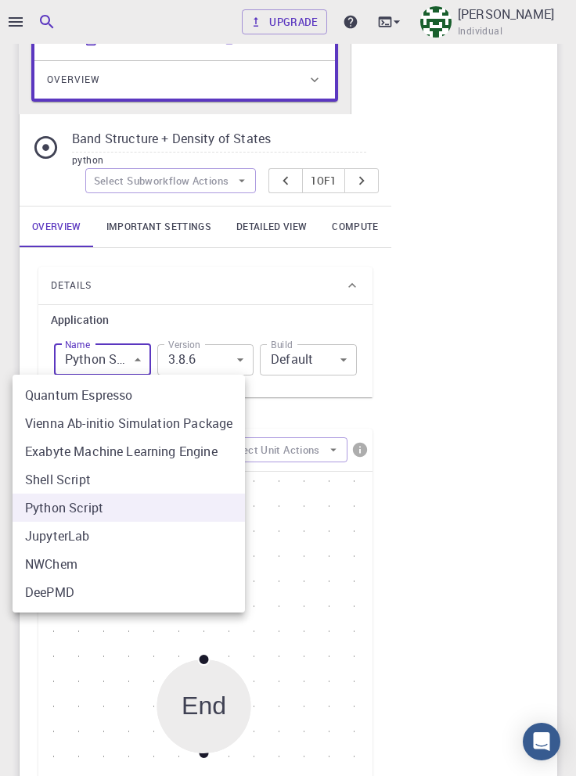
click at [148, 538] on li "JupyterLab" at bounding box center [129, 536] width 232 height 28
type input "jupyterLab"
type input "3.0.3"
type input "jupyterLab"
type input "3.0.3"
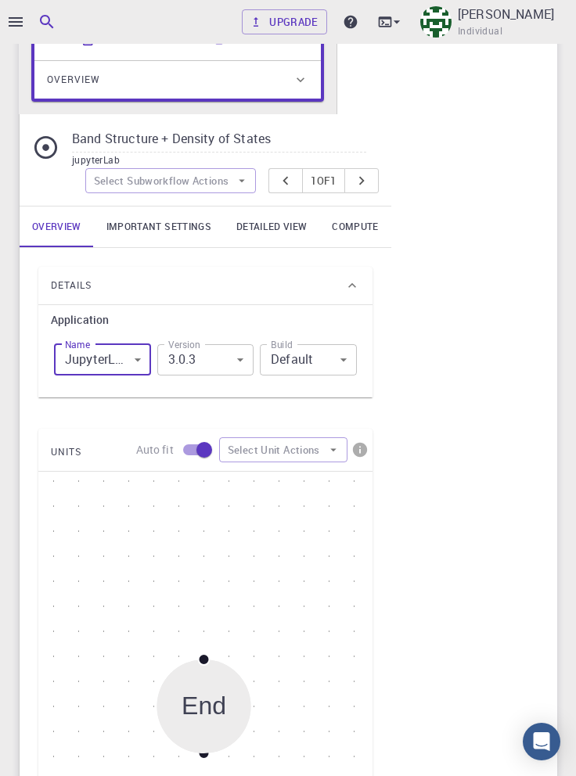
click at [125, 360] on body "Upgrade [PERSON_NAME] Individual Home [PERSON_NAME] Workflows - Trial Trial app…" at bounding box center [288, 496] width 576 height 1479
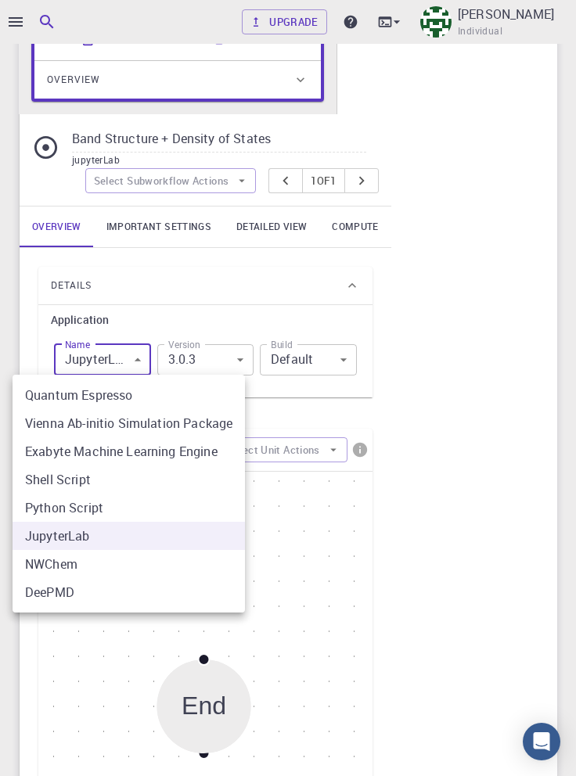
click at [144, 563] on li "NWChem" at bounding box center [129, 564] width 232 height 28
type input "nwchem"
type input "7.0.2"
type input "nwchem"
type input "7.0.2"
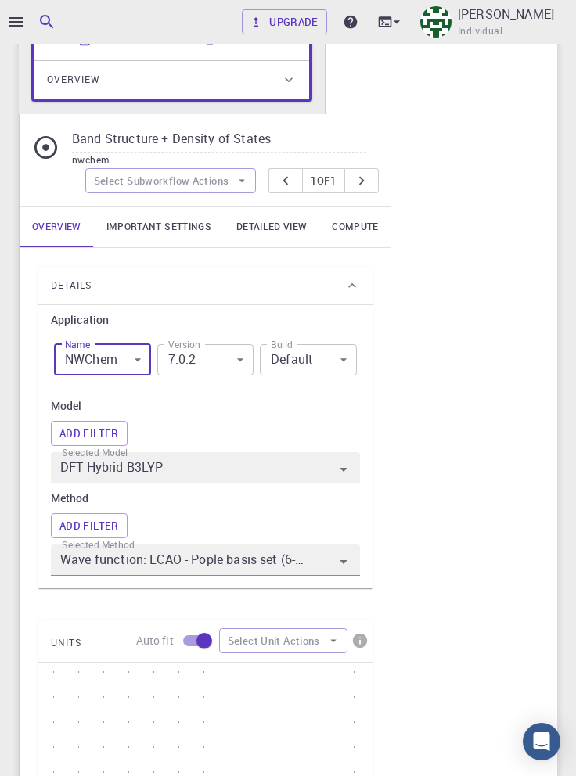
click at [116, 358] on body "Upgrade [PERSON_NAME] Individual Home [PERSON_NAME] Workflows - Trial Trial app…" at bounding box center [288, 592] width 576 height 1670
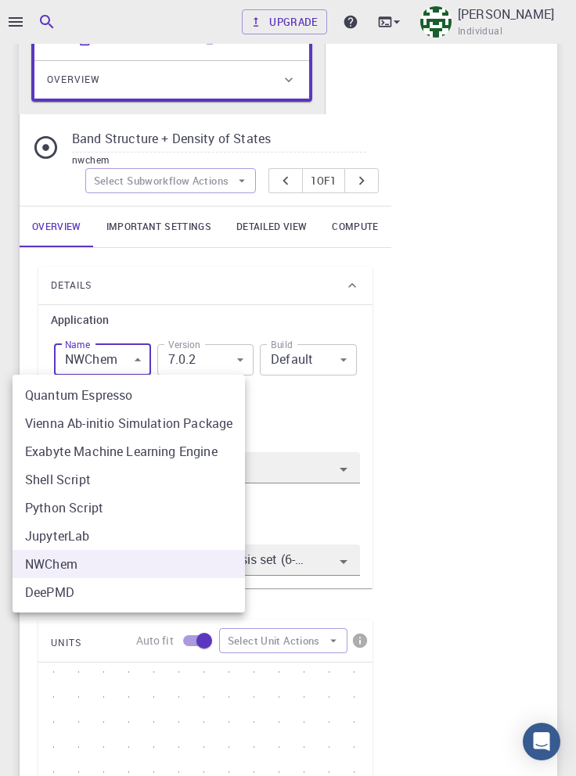
click at [145, 398] on li "Quantum Espresso" at bounding box center [129, 395] width 232 height 28
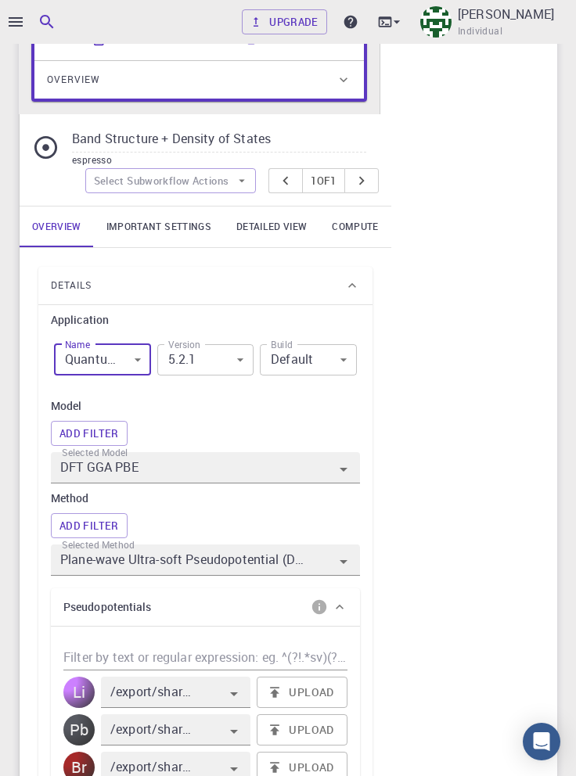
type input "espresso"
type input "5.2.1"
type input "espresso"
type input "5.2.1"
type input "DFT GGA PBE"
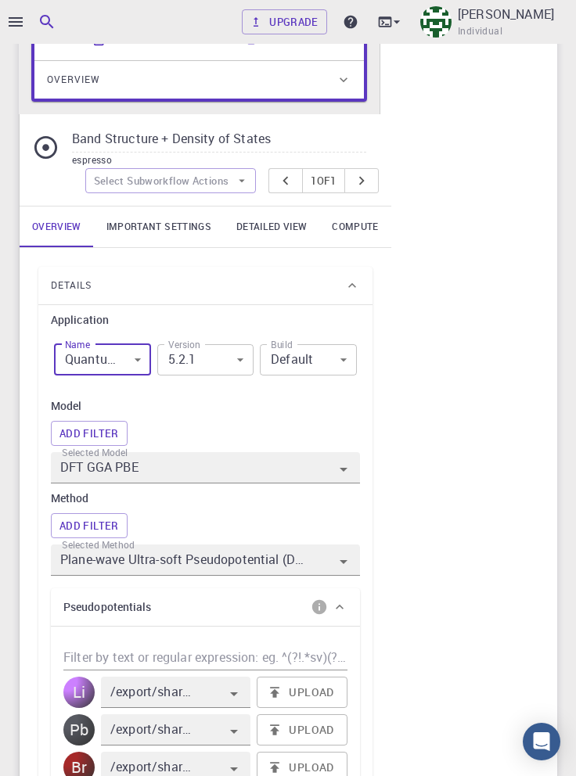
type input "Plane-wave Ultra-soft Pseudopotential (Davidson Diagonalization, Gaussian Smear…"
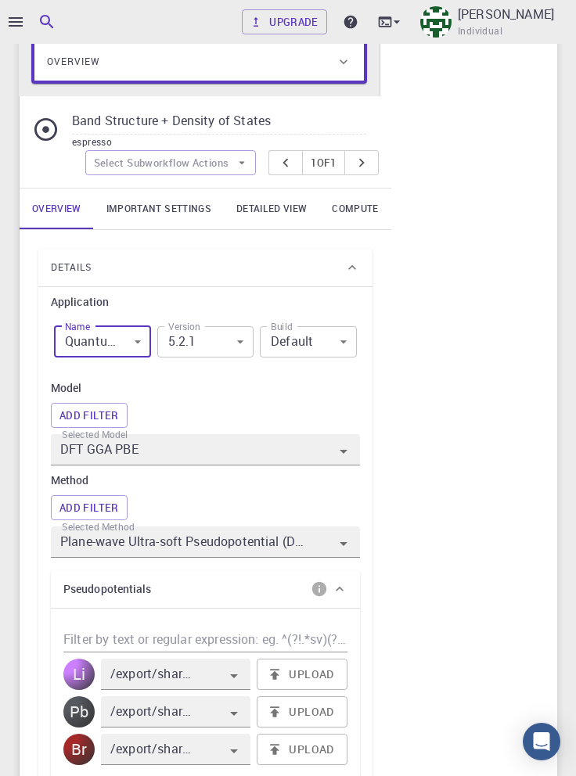
scroll to position [265, 0]
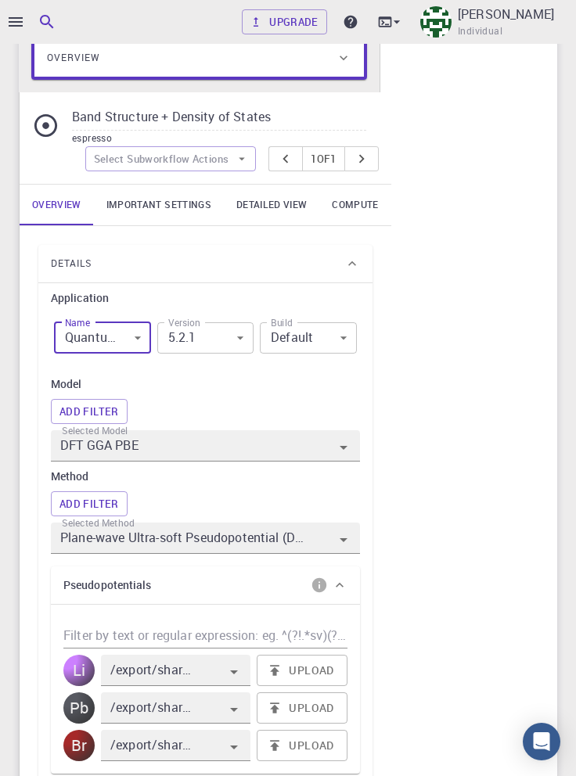
click at [290, 452] on input "DFT GGA PBE" at bounding box center [183, 446] width 252 height 22
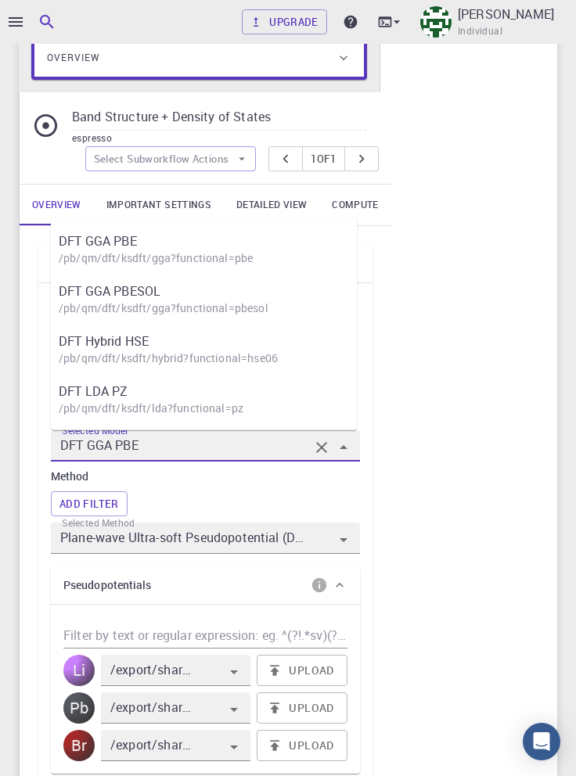
scroll to position [295, 0]
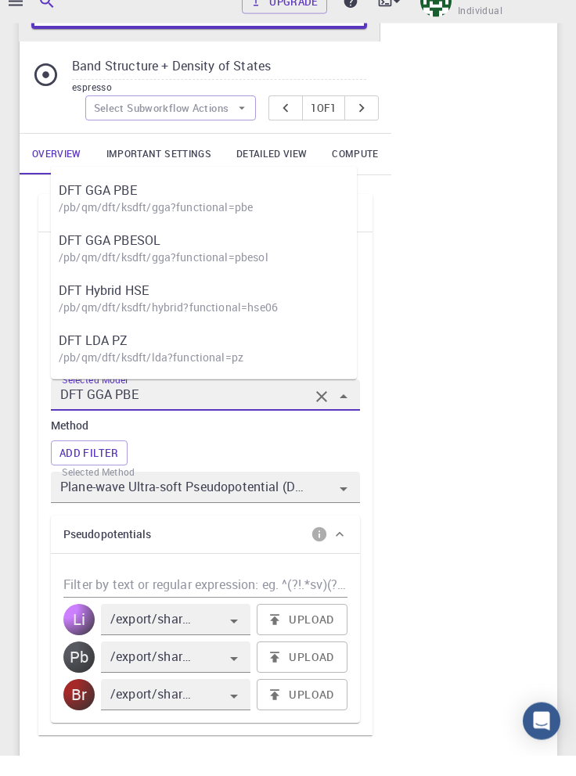
click at [462, 326] on div "I Band Structure + Density of States Flowchart ID: 78aeef9918f8e9f2f443382d Cop…" at bounding box center [288, 604] width 538 height 1428
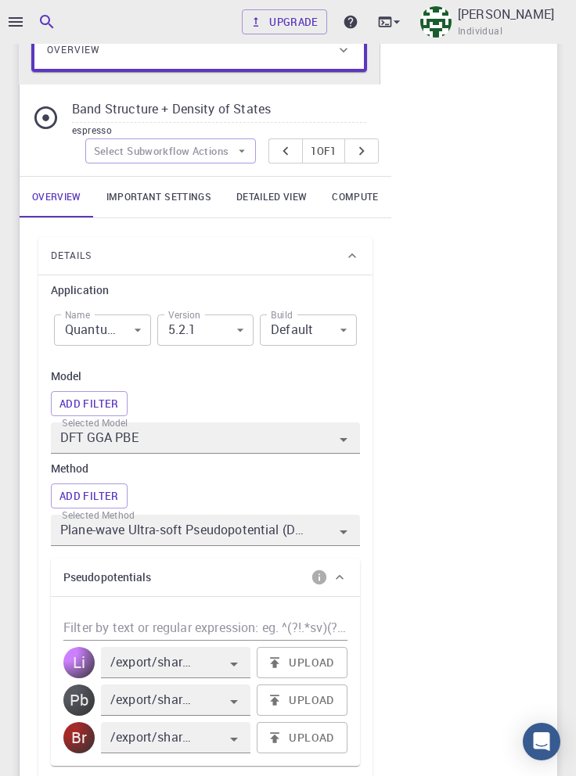
click at [329, 535] on div at bounding box center [331, 532] width 44 height 25
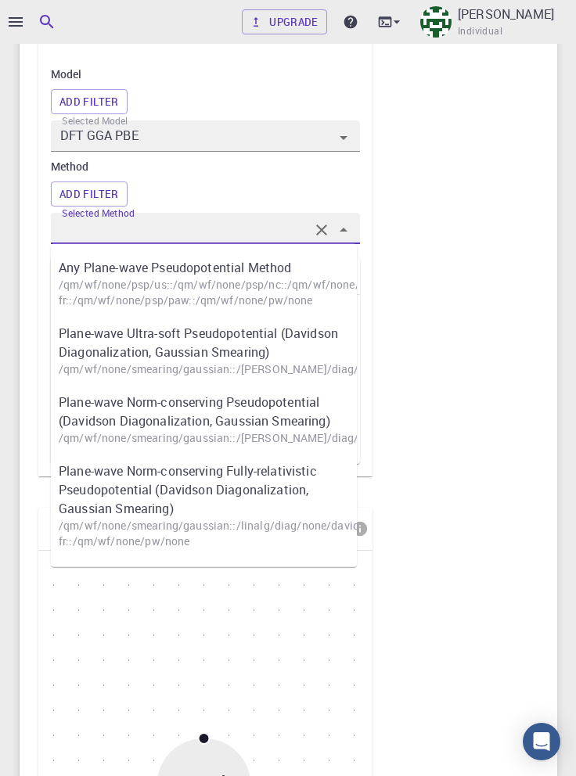
scroll to position [53, 0]
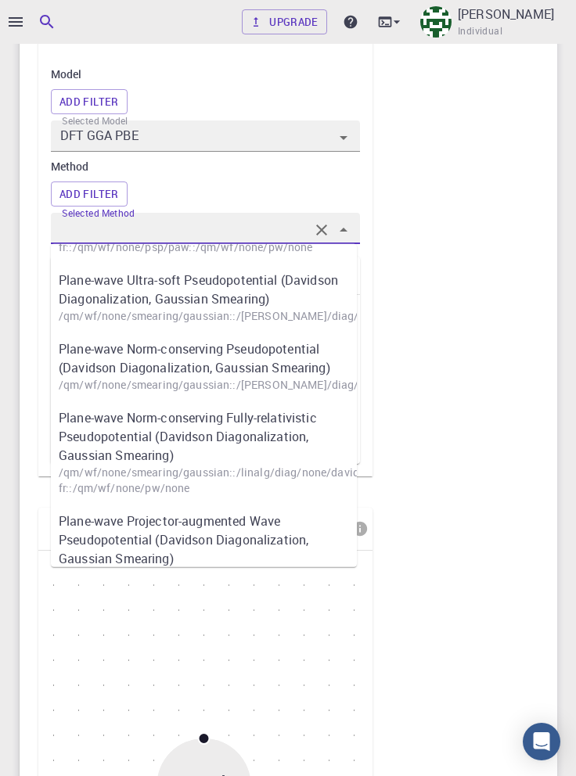
click at [487, 324] on div "I Band Structure + Density of States Flowchart ID: 78aeef9918f8e9f2f443382d Cop…" at bounding box center [288, 325] width 538 height 1428
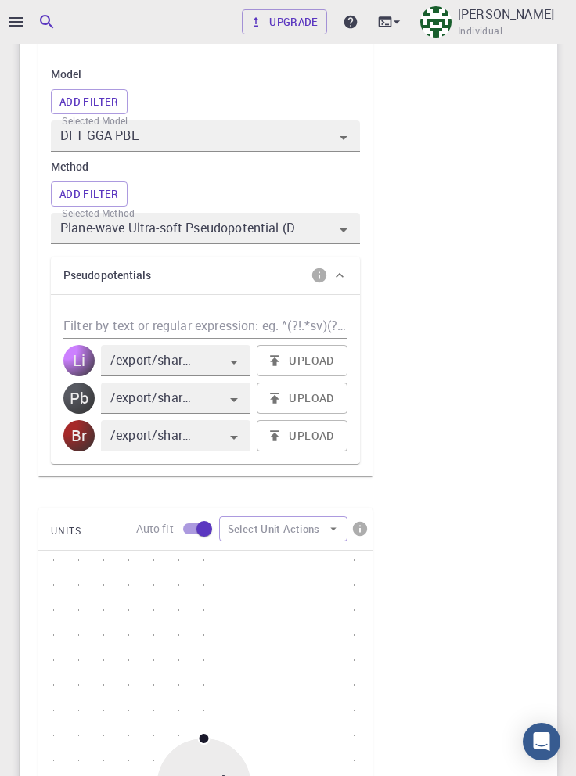
click at [304, 359] on button "Upload" at bounding box center [302, 360] width 90 height 31
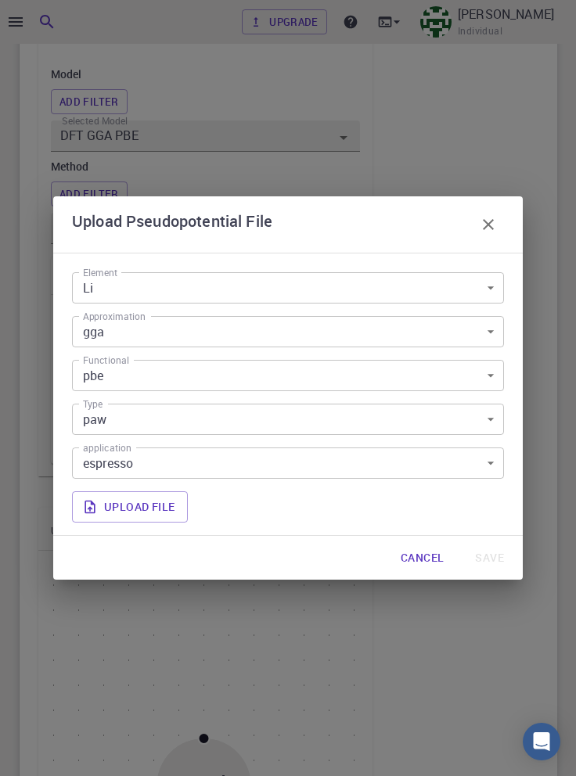
click at [475, 424] on body "Upgrade [PERSON_NAME] Individual Home [PERSON_NAME] Workflows - Trial Trial app…" at bounding box center [288, 371] width 576 height 1890
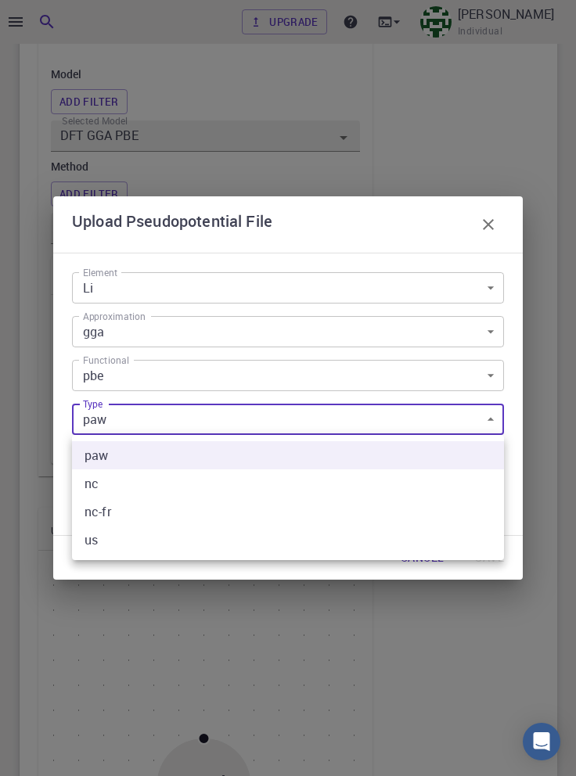
click at [556, 404] on div at bounding box center [288, 388] width 576 height 776
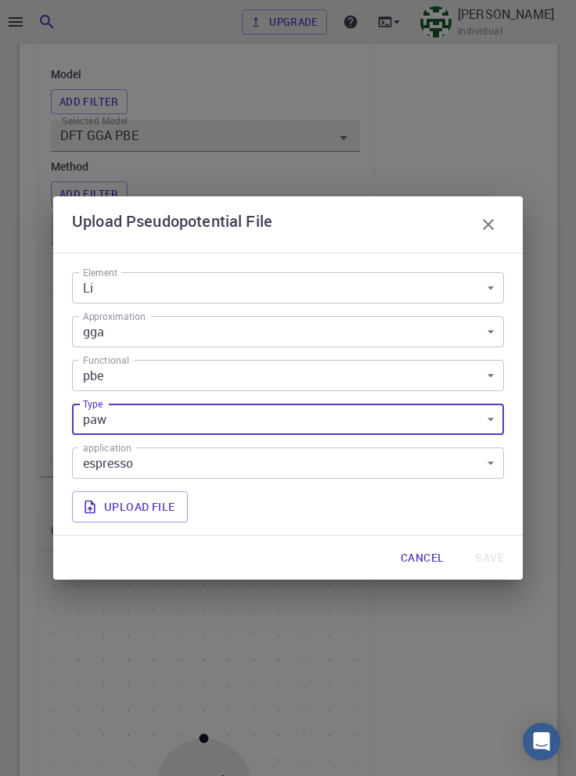
click at [481, 471] on body "Upgrade [PERSON_NAME] Individual Home [PERSON_NAME] Workflows - Trial Trial app…" at bounding box center [288, 371] width 576 height 1890
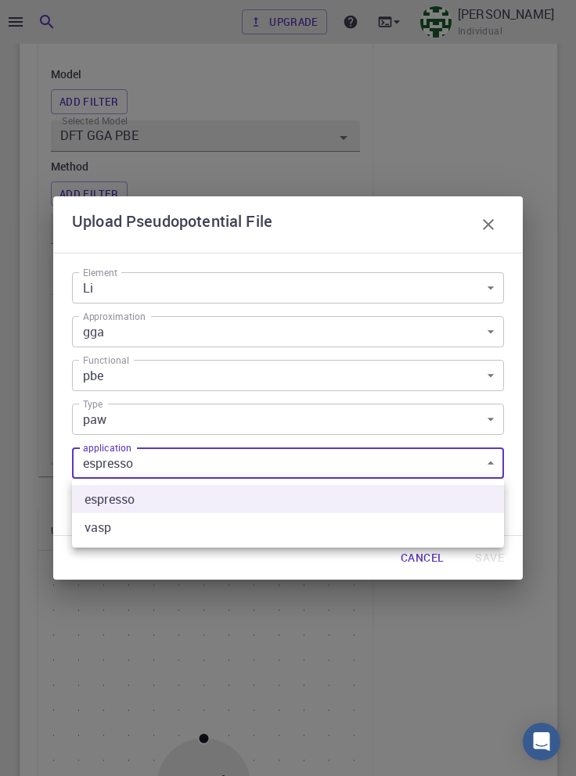
click at [567, 427] on div at bounding box center [288, 388] width 576 height 776
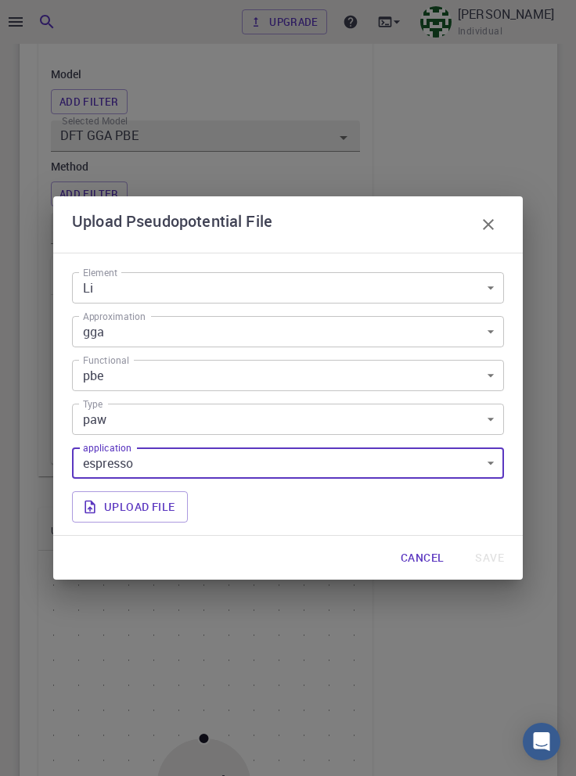
click at [415, 570] on button "Cancel" at bounding box center [422, 557] width 68 height 31
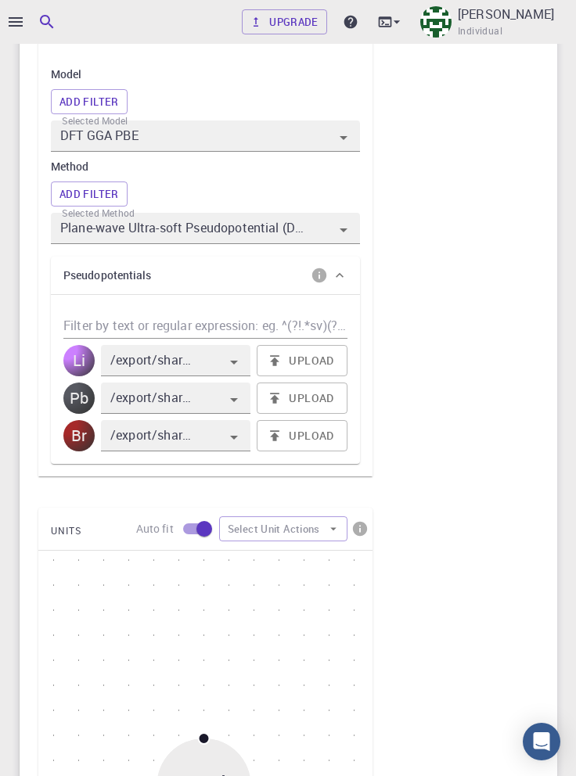
click at [308, 362] on button "Upload" at bounding box center [302, 360] width 90 height 31
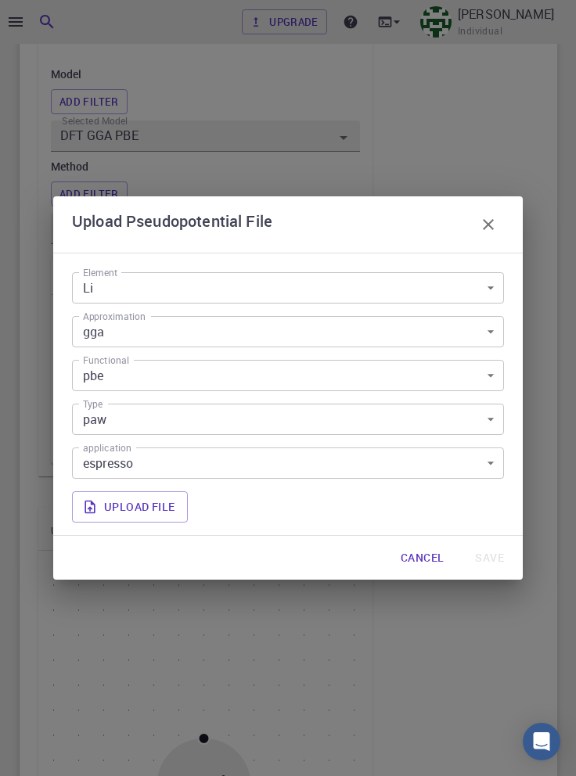
click at [488, 227] on icon "button" at bounding box center [488, 224] width 19 height 19
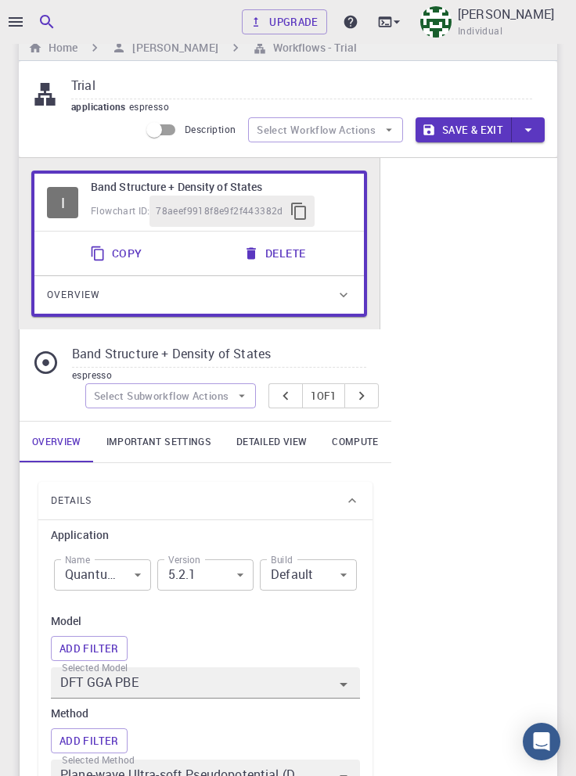
scroll to position [31, 0]
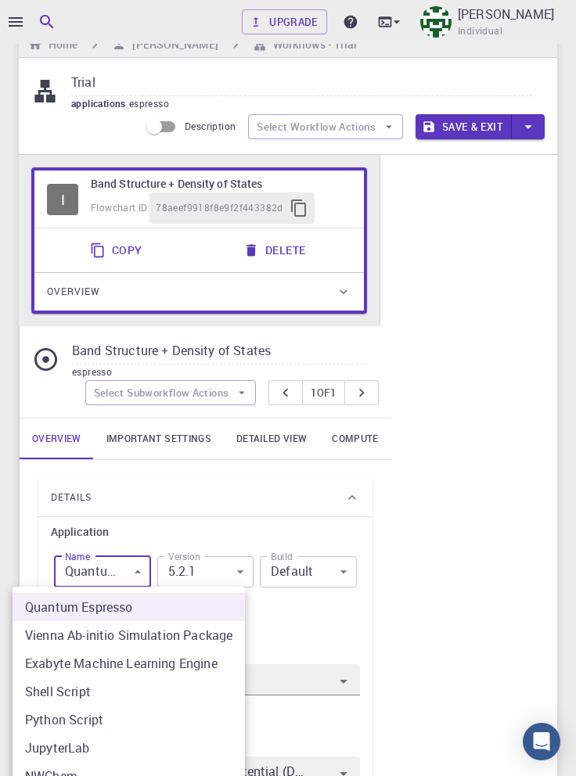
click at [94, 776] on li "NWChem" at bounding box center [129, 776] width 232 height 28
type input "nwchem"
type input "7.0.2"
type input "nwchem"
type input "7.0.2"
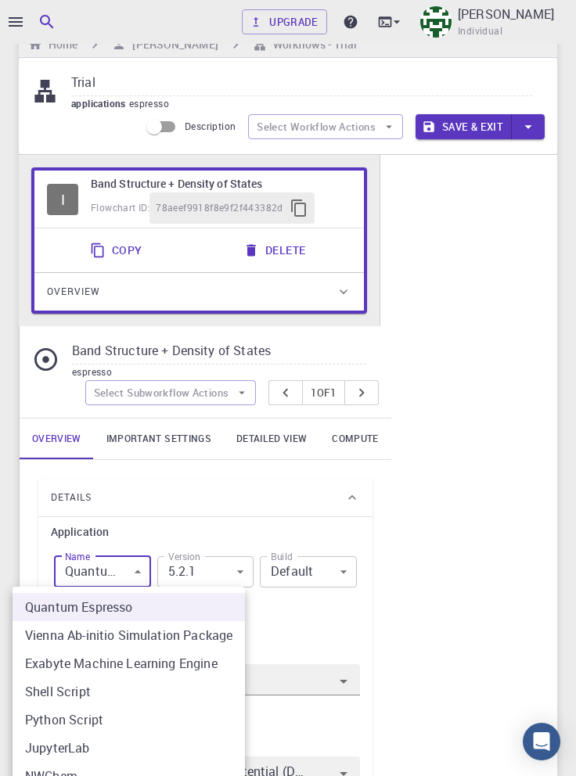
type input "DFT Hybrid B3LYP"
type input "Wave function: LCAO - Pople basis set (6-31G)"
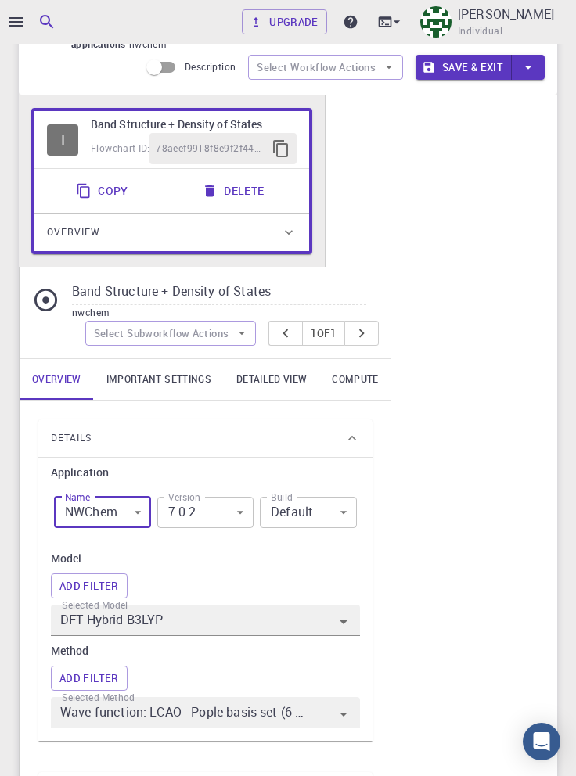
scroll to position [91, 0]
click at [229, 506] on body "Upgrade [PERSON_NAME] Individual Home [PERSON_NAME] Workflows - Trial Trial app…" at bounding box center [288, 744] width 576 height 1670
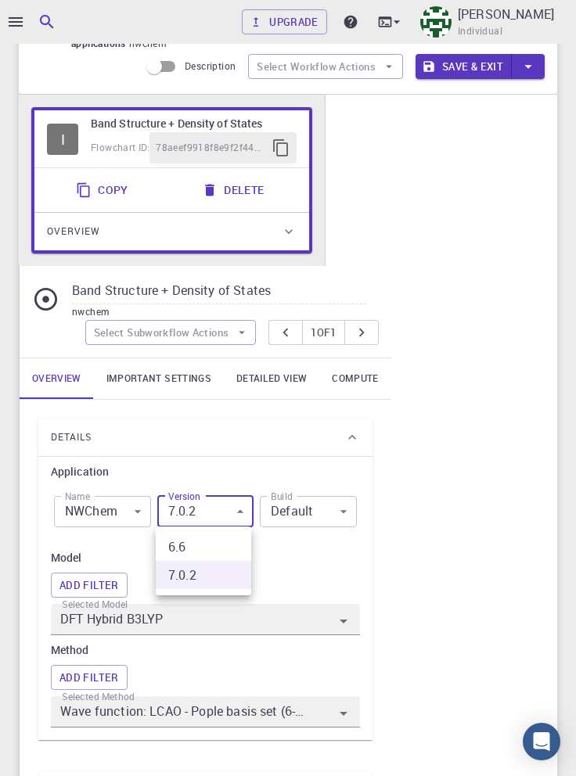
click at [230, 545] on li "6.6" at bounding box center [203, 547] width 95 height 28
type input "6.6"
type input "Wave function: LCAO - Pople basis set (6-31G)"
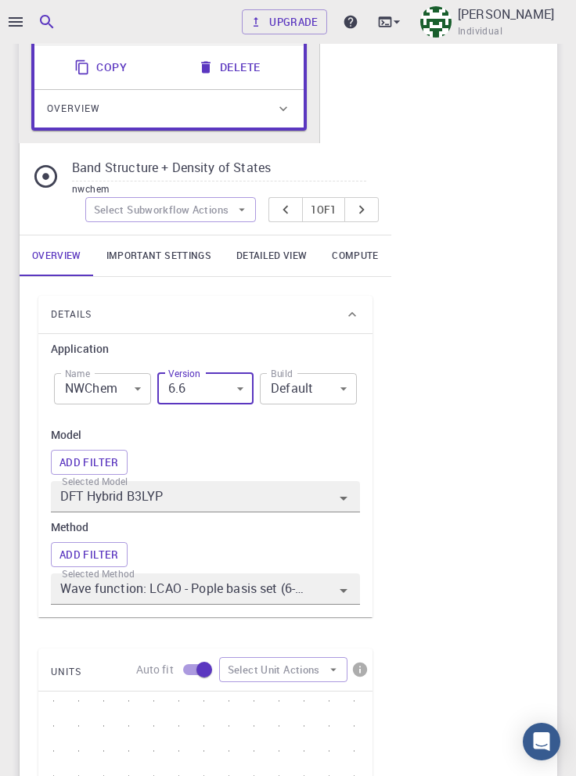
click at [315, 600] on div at bounding box center [331, 590] width 44 height 25
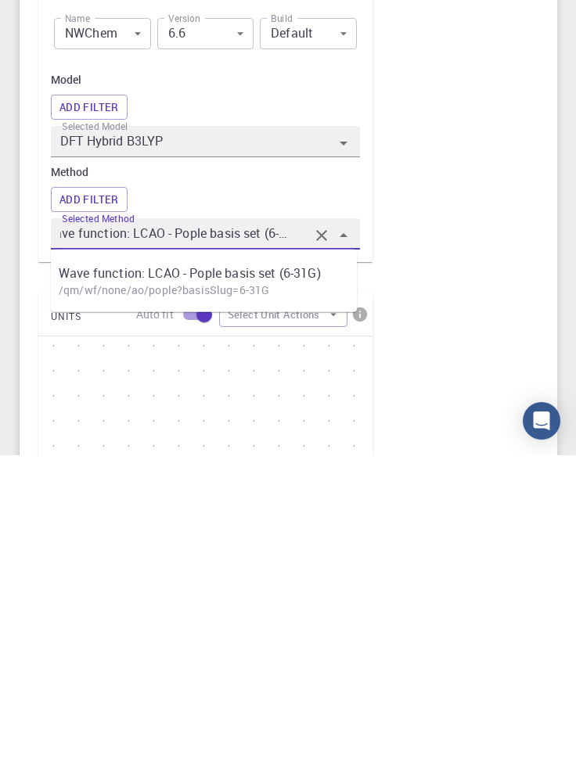
scroll to position [254, 0]
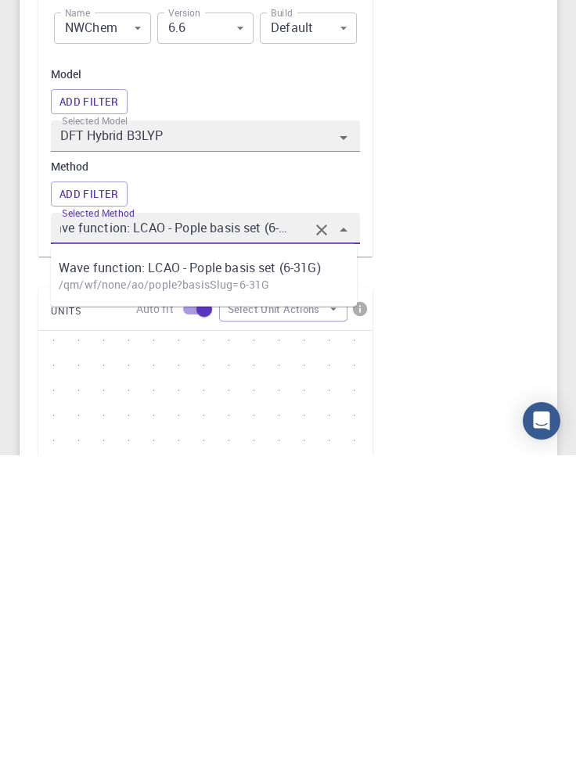
click at [332, 596] on p "Wave function: LCAO - Pople basis set (6-31G)" at bounding box center [212, 588] width 306 height 19
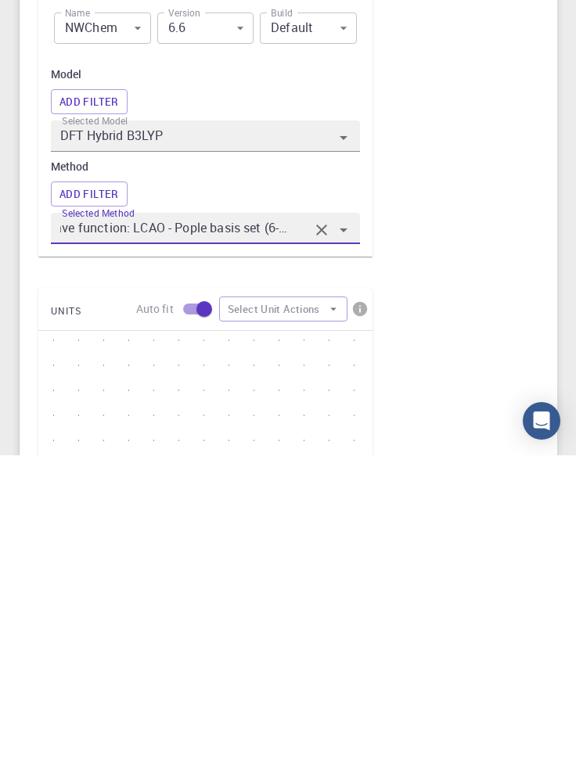
click at [413, 607] on div "I Band Structure + Density of States Flowchart ID: 78aeef9918f8e9f2f443382d Cop…" at bounding box center [288, 536] width 538 height 1208
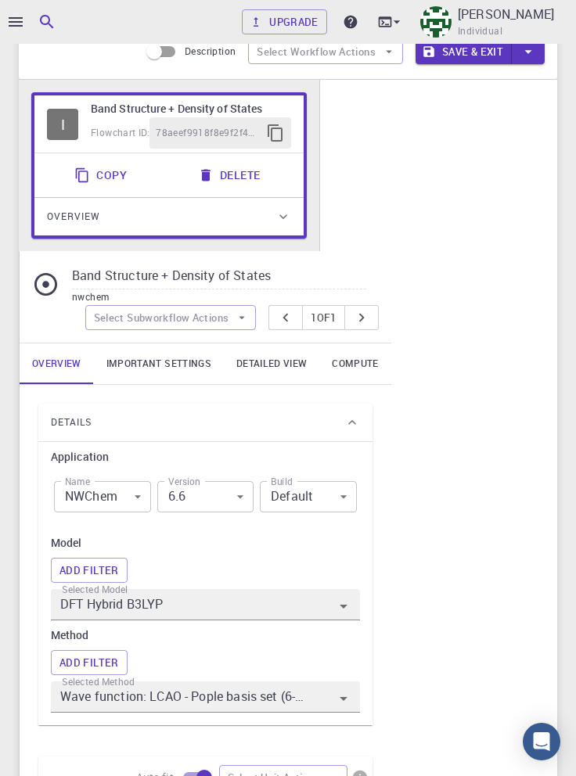
scroll to position [118, 0]
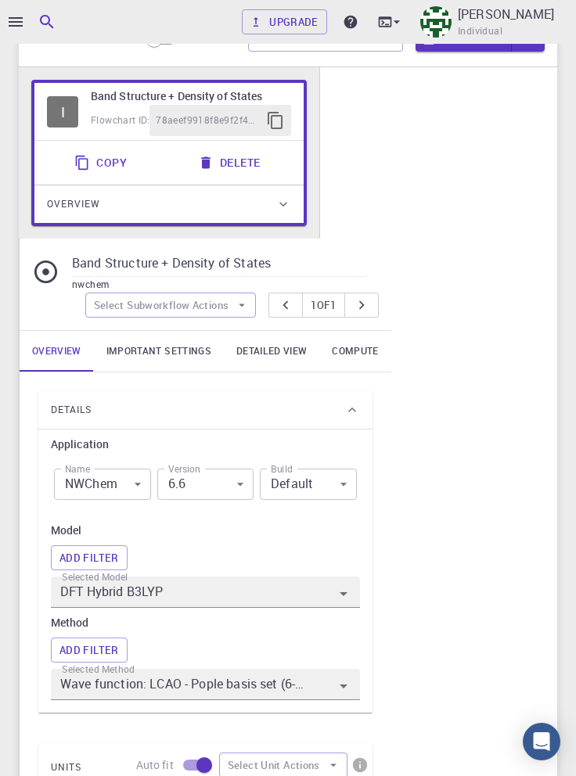
click at [226, 482] on body "Upgrade [PERSON_NAME] Individual Home [PERSON_NAME] Workflows - Trial Trial app…" at bounding box center [288, 717] width 576 height 1670
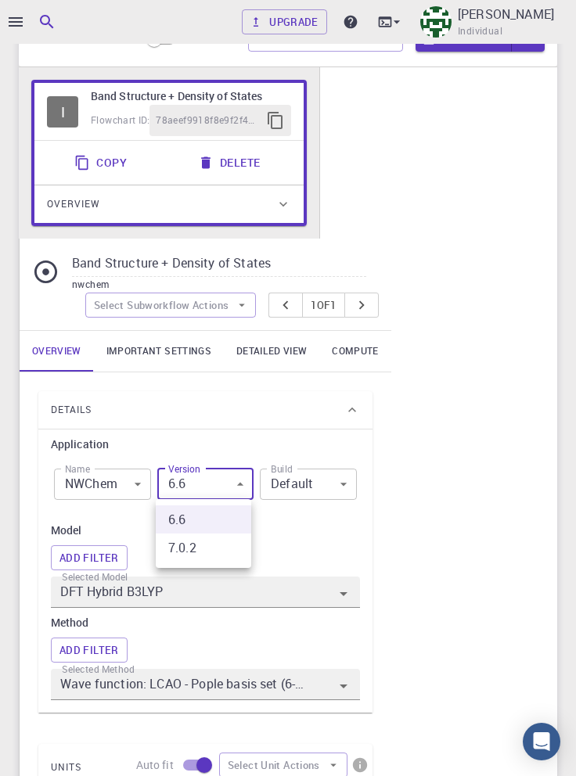
click at [239, 543] on li "7.0.2" at bounding box center [203, 548] width 95 height 28
type input "7.0.2"
type input "Wave function: LCAO - Pople basis set (6-31G)"
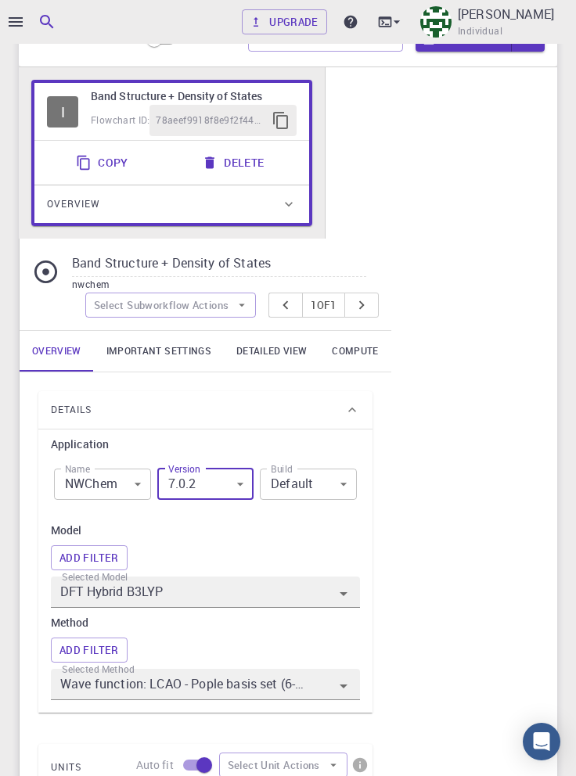
click at [329, 482] on body "Upgrade [PERSON_NAME] Individual Home [PERSON_NAME] Workflows - Trial Trial app…" at bounding box center [288, 717] width 576 height 1670
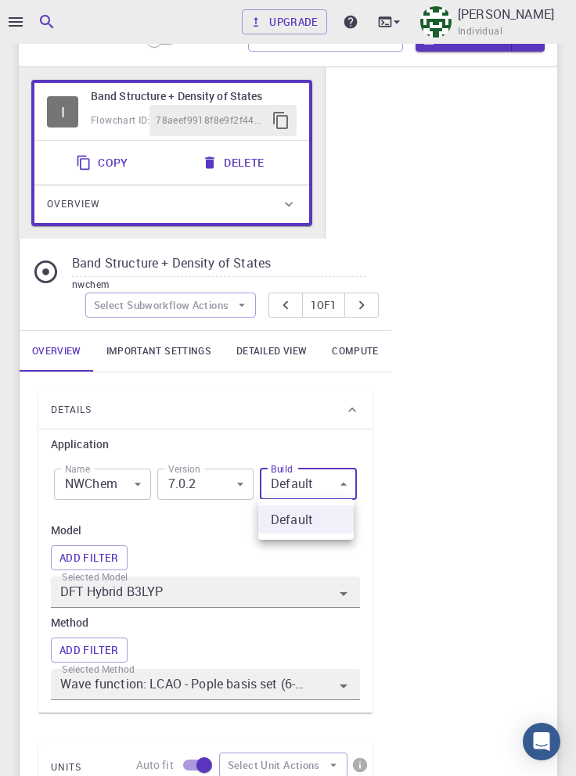
click at [403, 478] on div at bounding box center [288, 388] width 576 height 776
click at [309, 589] on div at bounding box center [331, 593] width 44 height 25
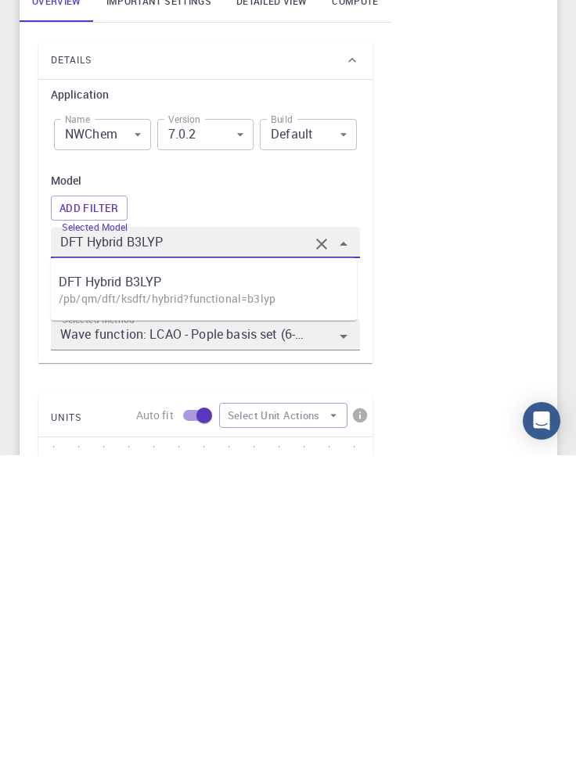
scroll to position [161, 0]
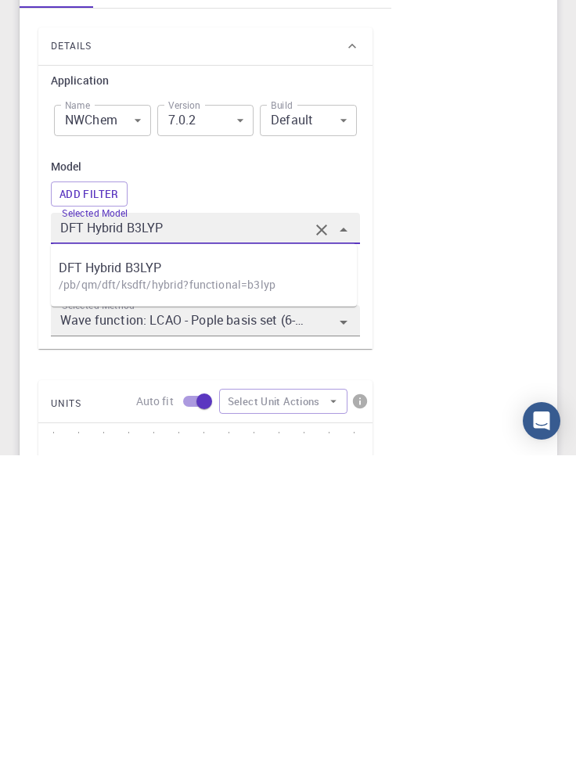
click at [284, 592] on p "DFT Hybrid B3LYP" at bounding box center [212, 588] width 306 height 19
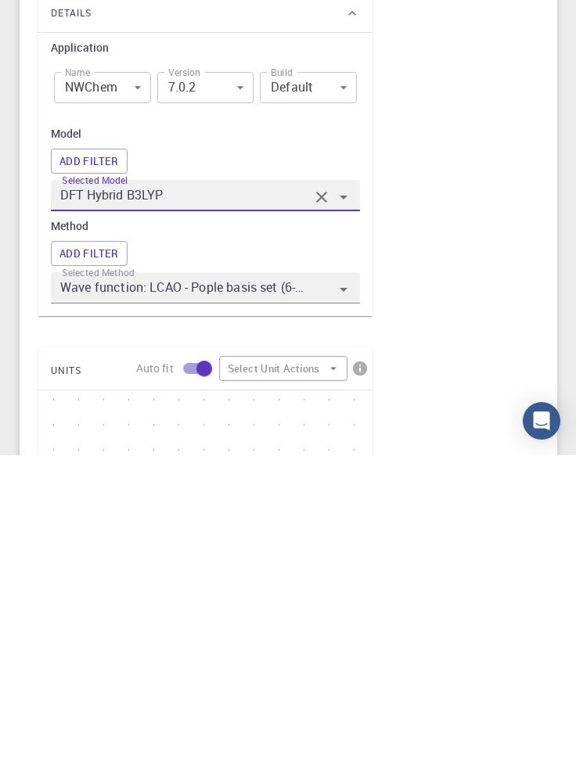
scroll to position [218, 0]
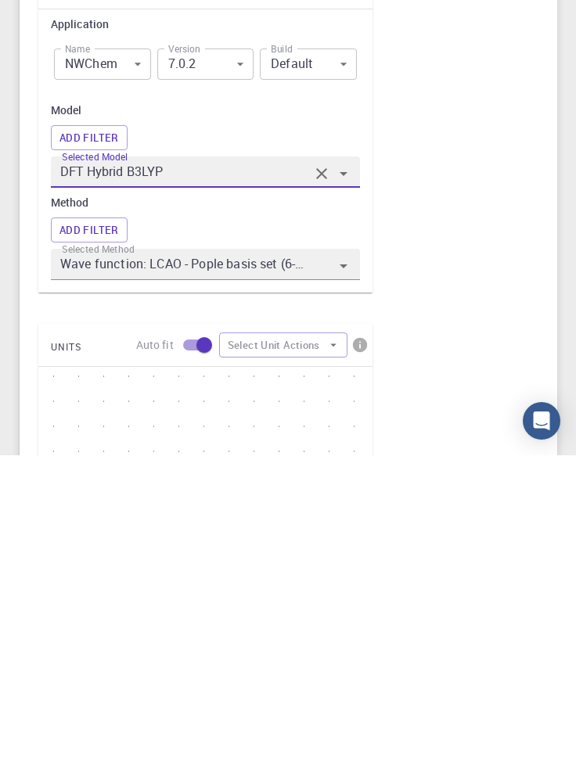
click at [337, 586] on icon "Open" at bounding box center [343, 587] width 19 height 19
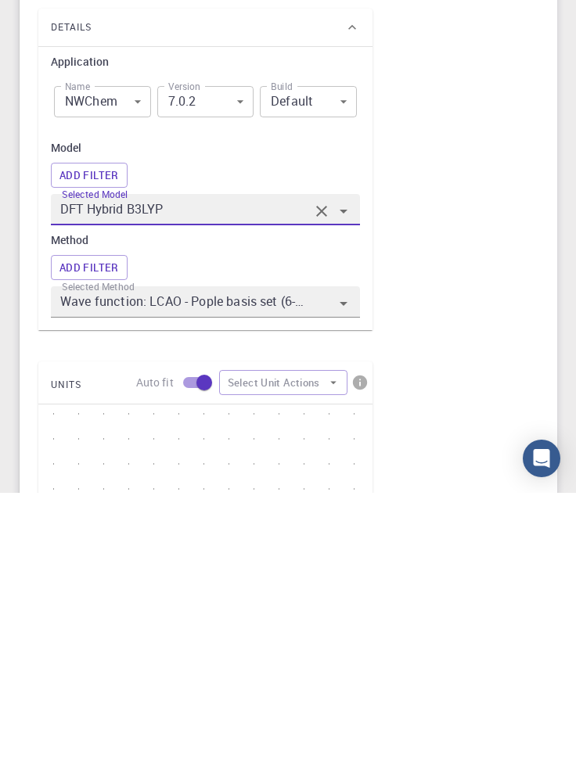
scroll to position [0, 20]
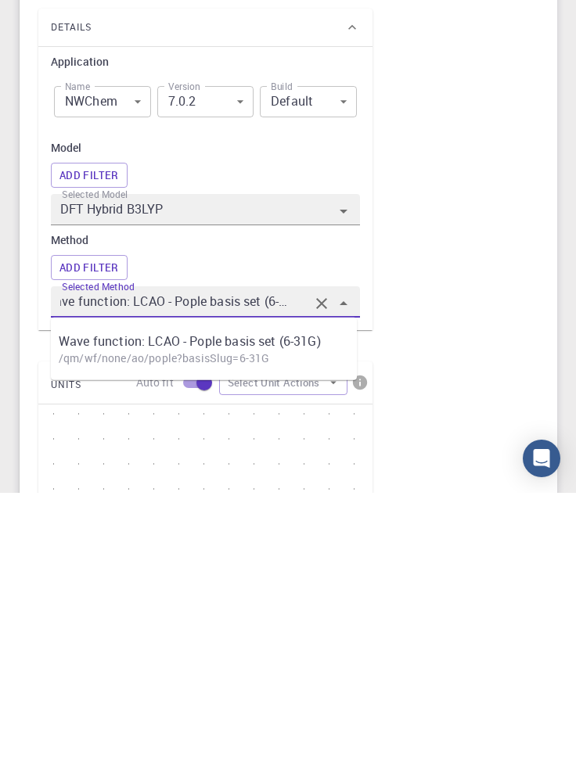
click at [410, 632] on div "I Band Structure + Density of States Flowchart ID: 78aeef9918f8e9f2f443382d Cop…" at bounding box center [288, 572] width 538 height 1208
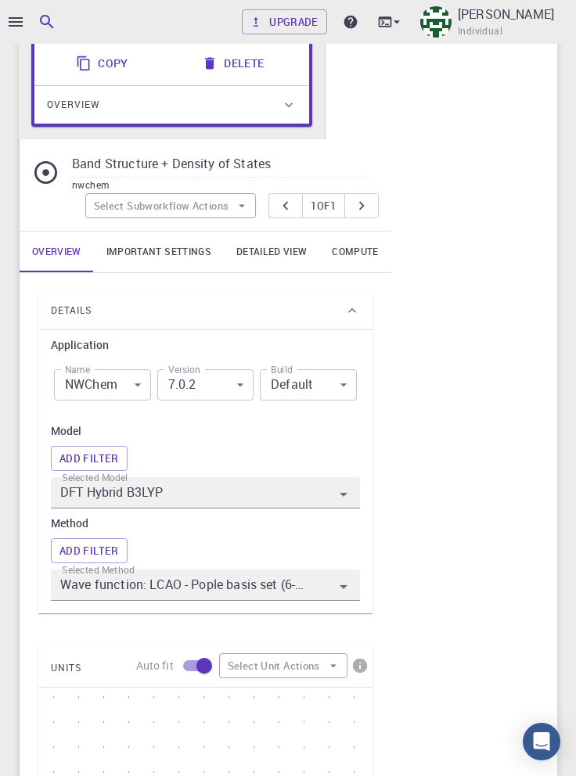
scroll to position [0, 0]
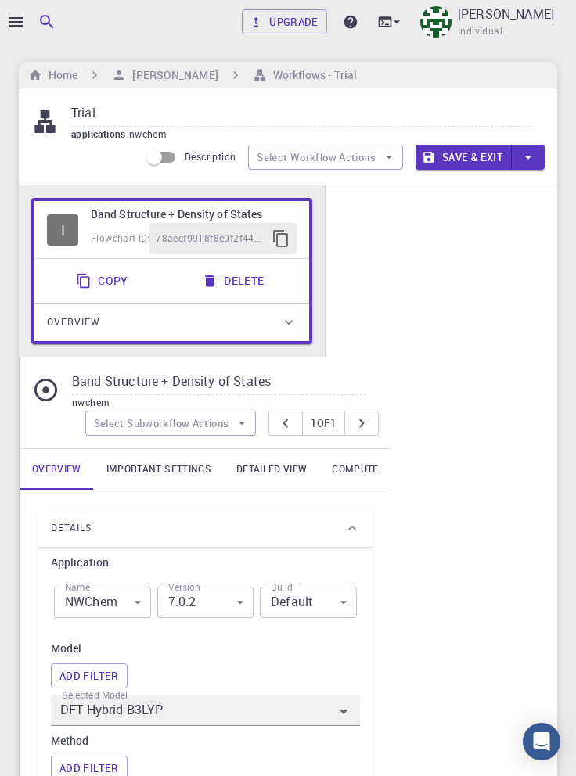
click at [465, 151] on button "Save & Exit" at bounding box center [464, 157] width 96 height 25
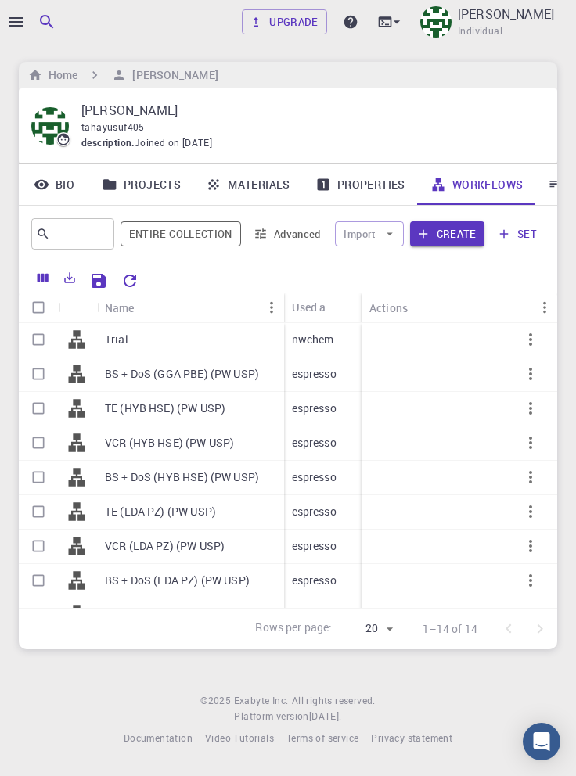
click at [19, 21] on icon "button" at bounding box center [16, 21] width 14 height 9
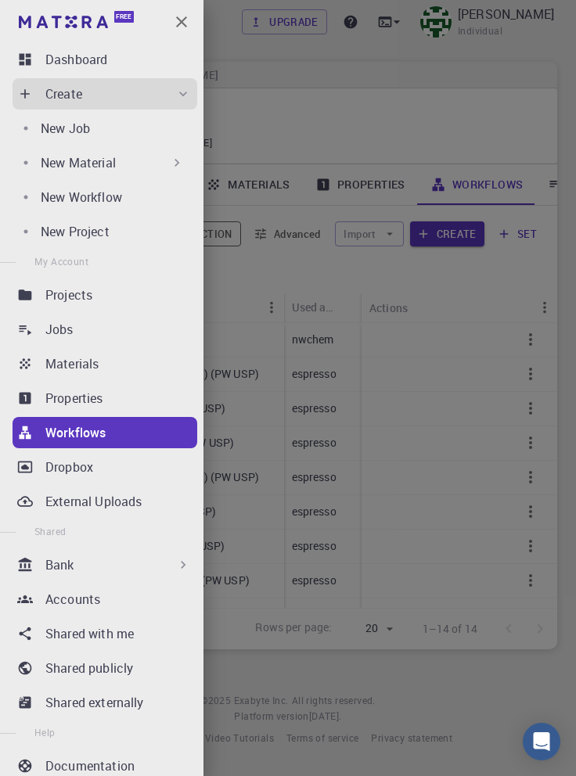
click at [135, 125] on div "New Job" at bounding box center [116, 128] width 150 height 19
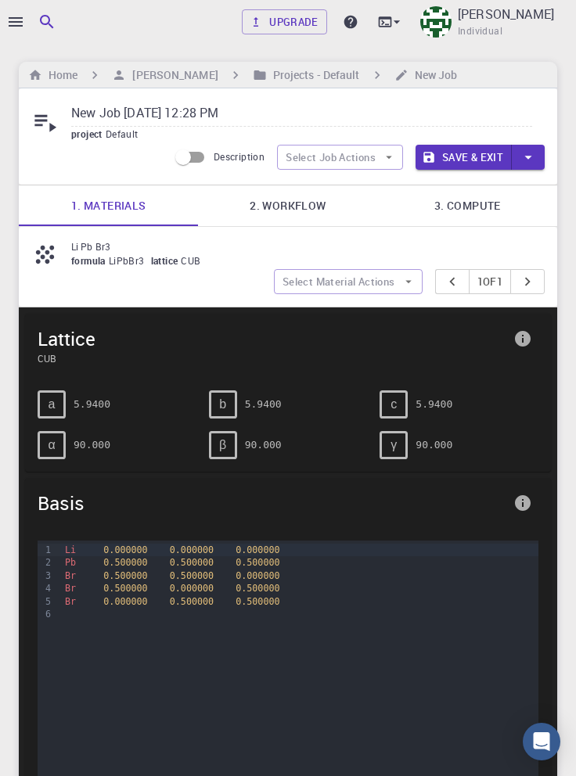
click at [300, 200] on link "2. Workflow" at bounding box center [287, 205] width 179 height 41
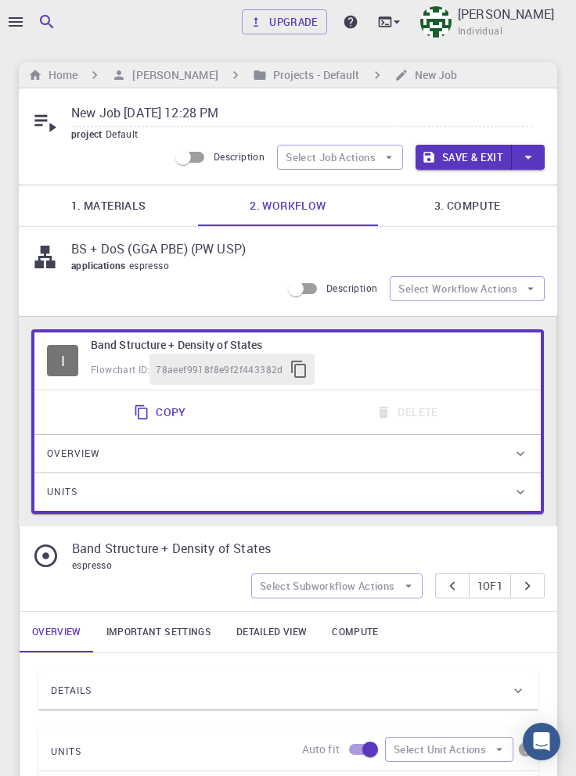
click at [473, 287] on button "Select Workflow Actions" at bounding box center [467, 288] width 155 height 25
click at [366, 151] on button "Select Job Actions" at bounding box center [340, 157] width 126 height 25
click at [377, 241] on span "Select workflow" at bounding box center [354, 239] width 74 height 16
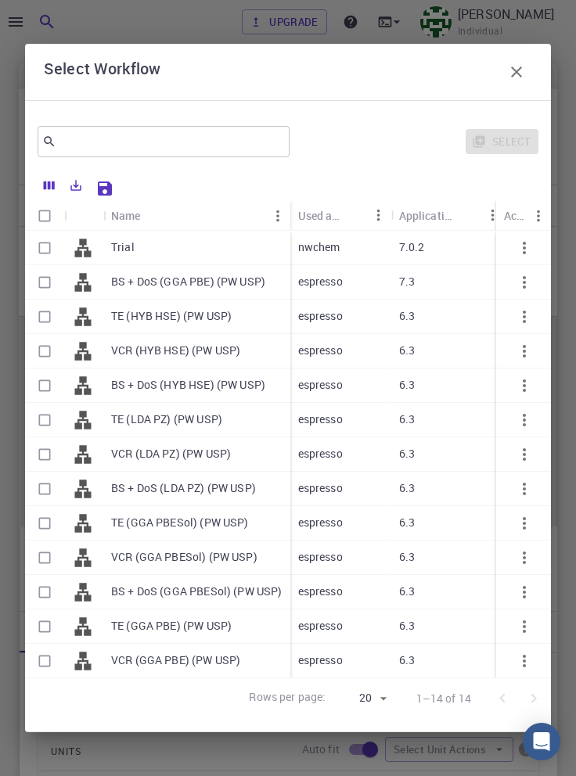
click at [52, 233] on input "Select row" at bounding box center [45, 248] width 30 height 30
checkbox input "true"
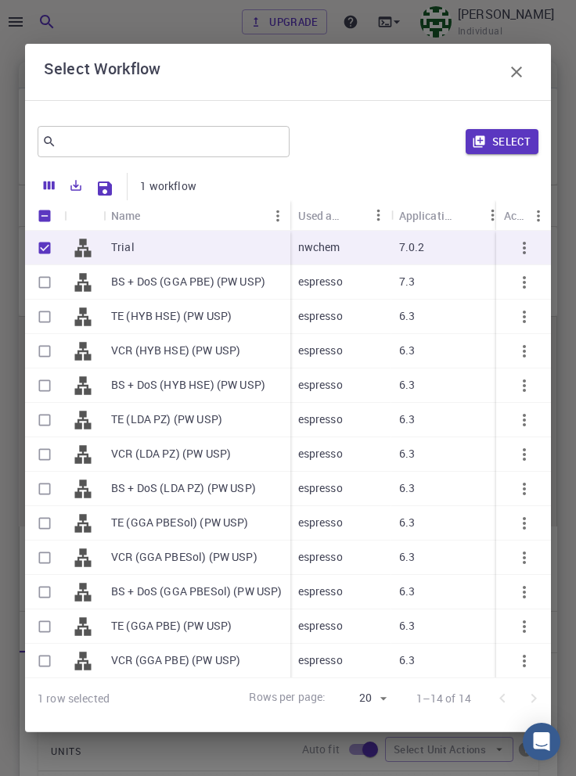
click at [504, 129] on button "Select" at bounding box center [502, 141] width 73 height 25
type input "nwchem"
type input "7.0.2"
type input "nwchem"
type input "7.0.2"
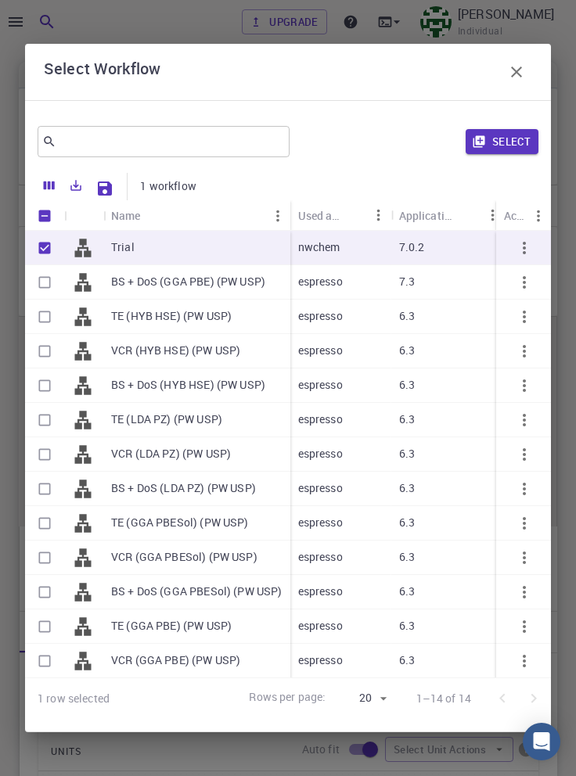
type input "DFT Hybrid B3LYP"
type input "Wave function: LCAO - Pople basis set (6-31G)"
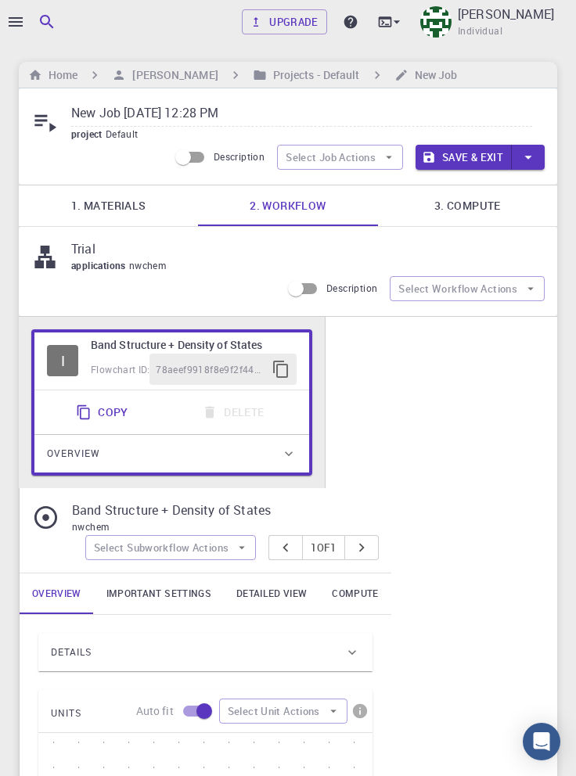
click at [475, 201] on link "3. Compute" at bounding box center [467, 205] width 179 height 41
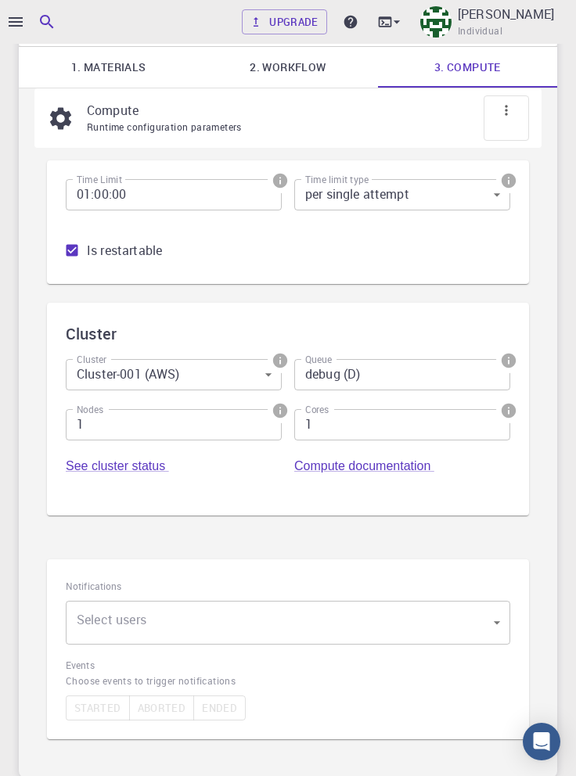
scroll to position [188, 0]
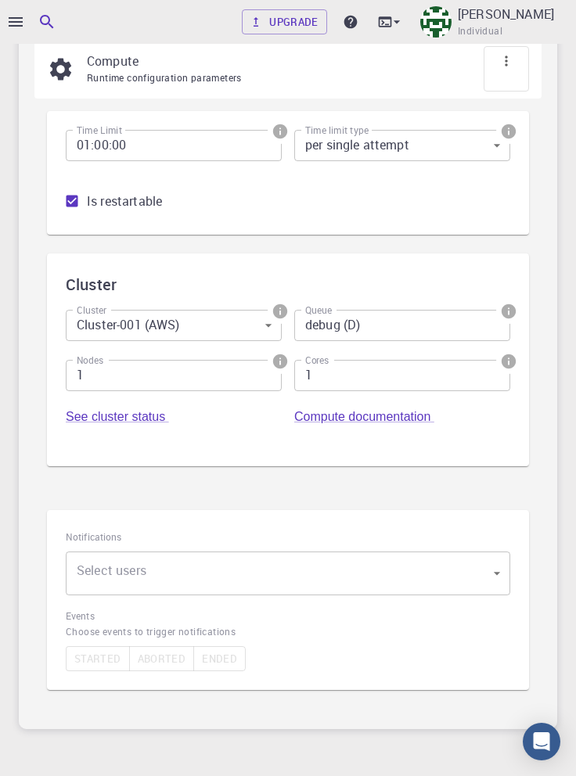
click at [478, 584] on body "Upgrade [PERSON_NAME] Individual Home [PERSON_NAME] Projects - Default New Job …" at bounding box center [288, 331] width 576 height 1039
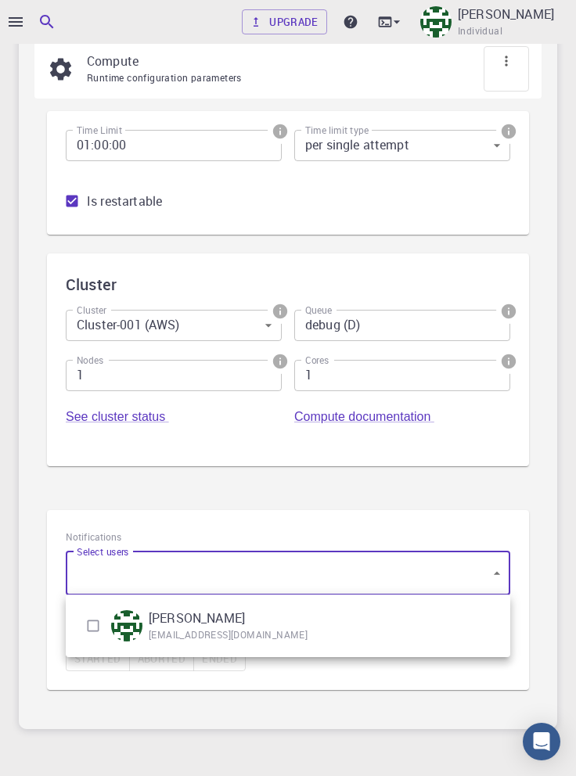
click at [99, 621] on input "checkbox" at bounding box center [93, 626] width 30 height 30
checkbox input "true"
type input "[object Object]"
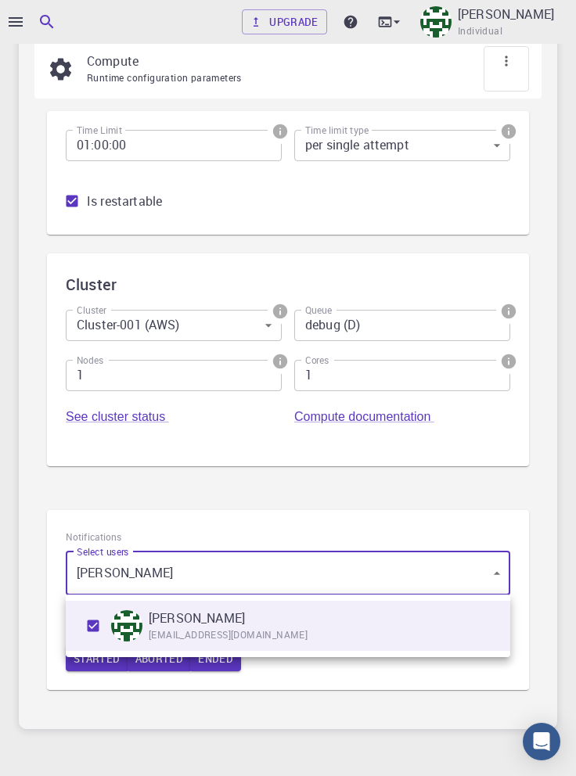
click at [389, 693] on div at bounding box center [288, 388] width 576 height 776
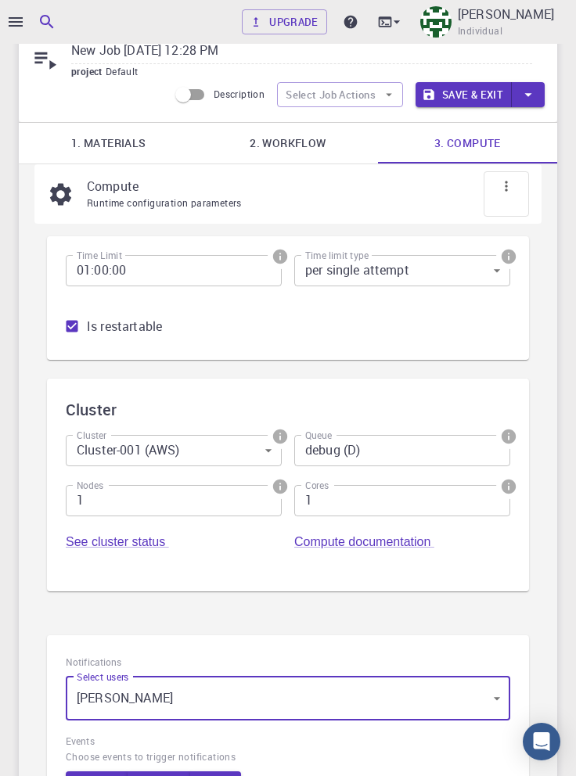
scroll to position [0, 0]
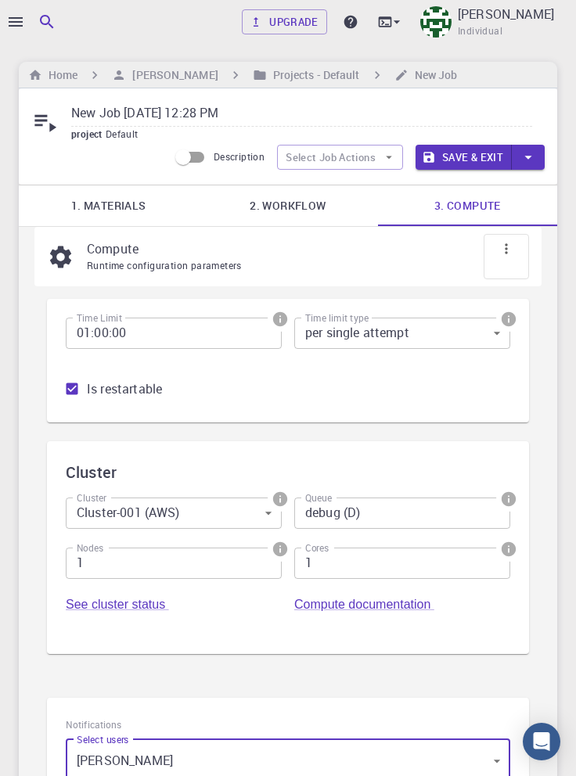
click at [475, 158] on button "Save & Exit" at bounding box center [464, 157] width 96 height 25
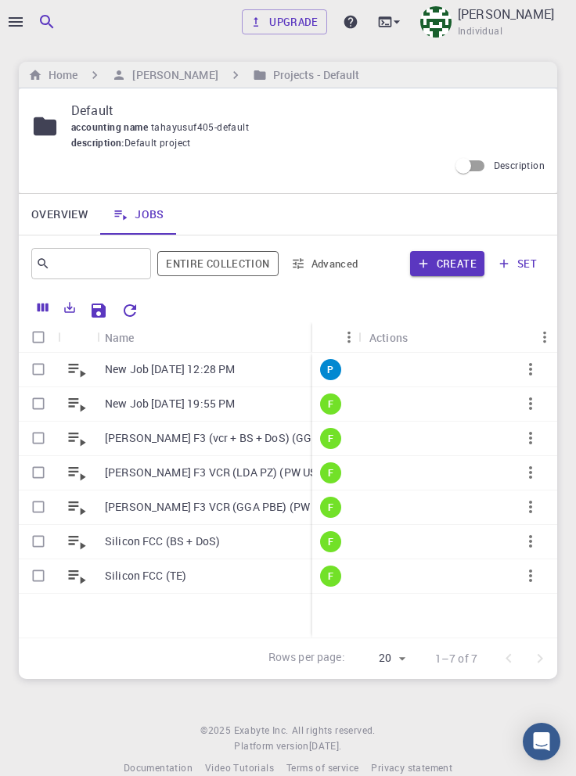
click at [531, 371] on icon "button" at bounding box center [530, 369] width 3 height 13
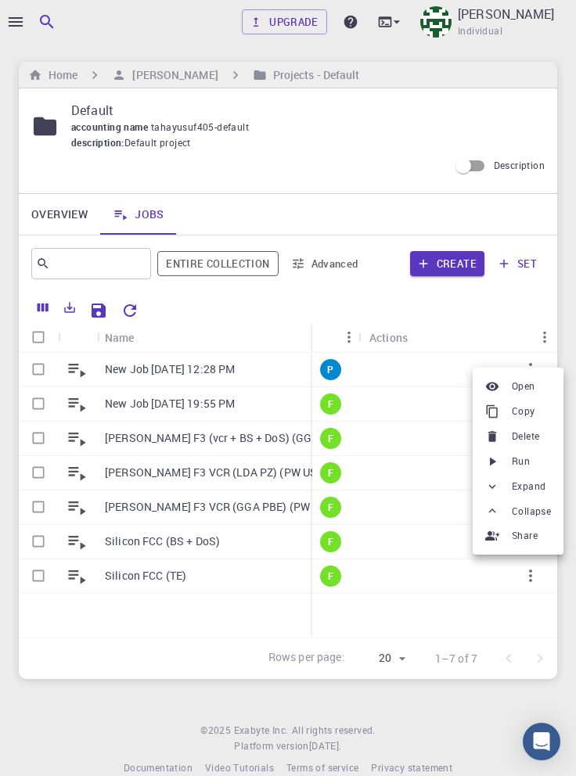
click at [519, 465] on span "Run" at bounding box center [521, 462] width 18 height 16
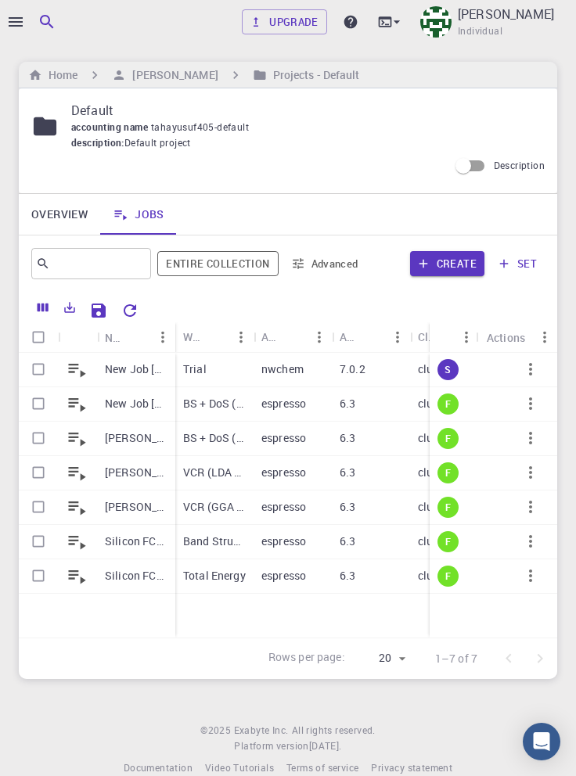
click at [141, 374] on p "New Job [DATE] 12:28 PM" at bounding box center [136, 370] width 63 height 16
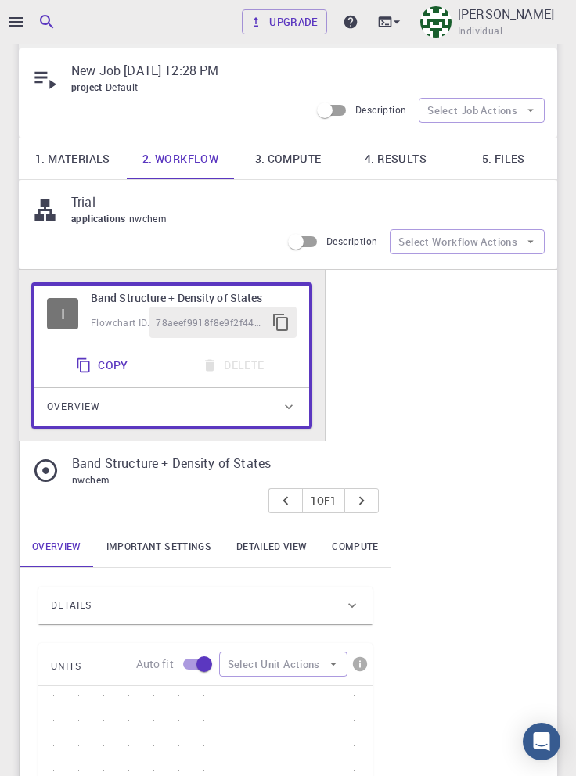
scroll to position [41, 0]
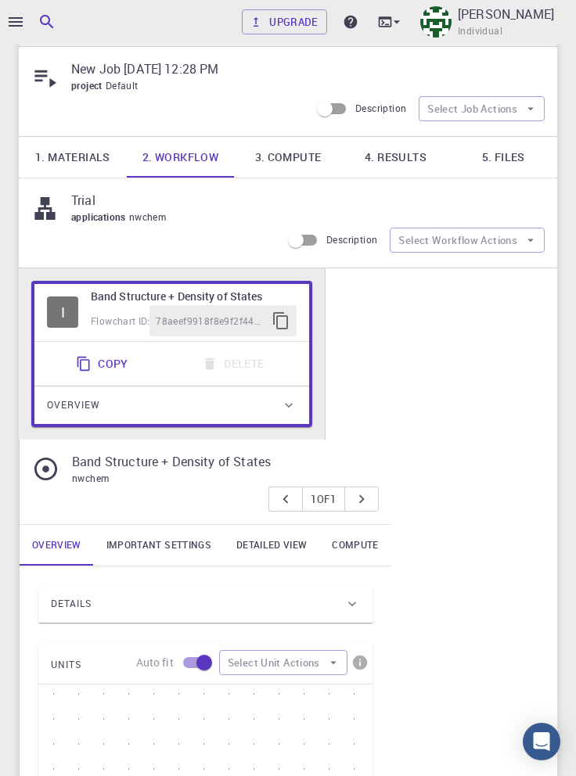
click at [313, 603] on div "Details" at bounding box center [197, 604] width 293 height 25
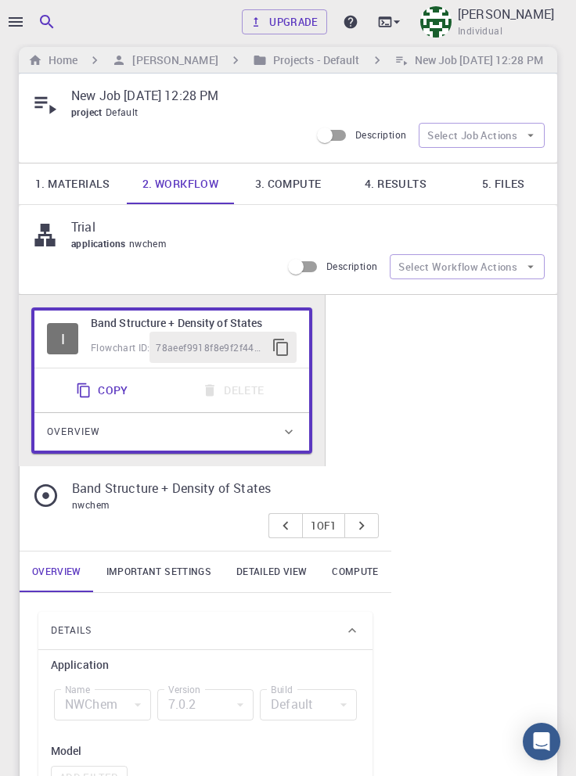
scroll to position [16, 0]
click at [86, 179] on link "1. Materials" at bounding box center [73, 183] width 108 height 41
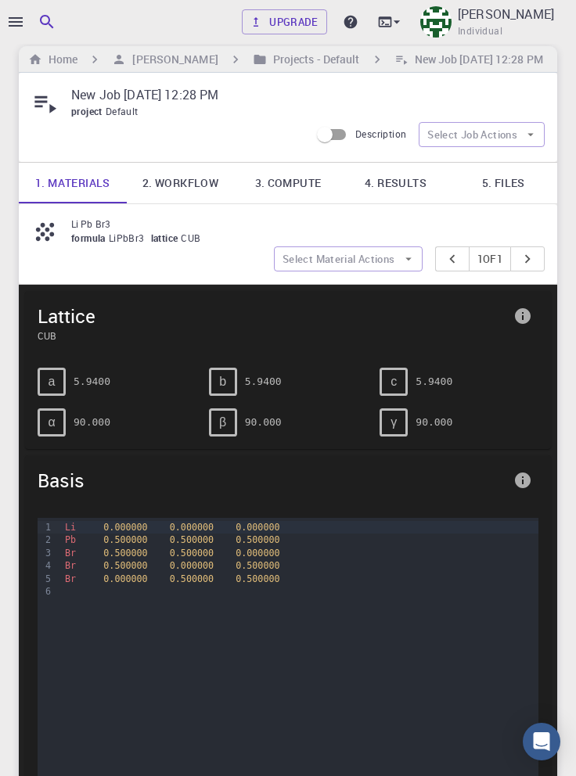
click at [402, 187] on link "4. Results" at bounding box center [396, 183] width 108 height 41
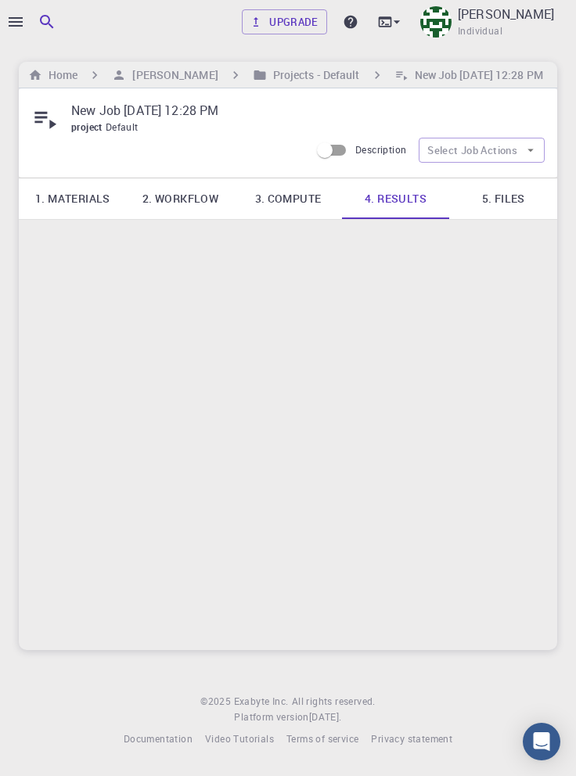
scroll to position [0, 0]
click at [509, 194] on link "5. Files" at bounding box center [503, 198] width 108 height 41
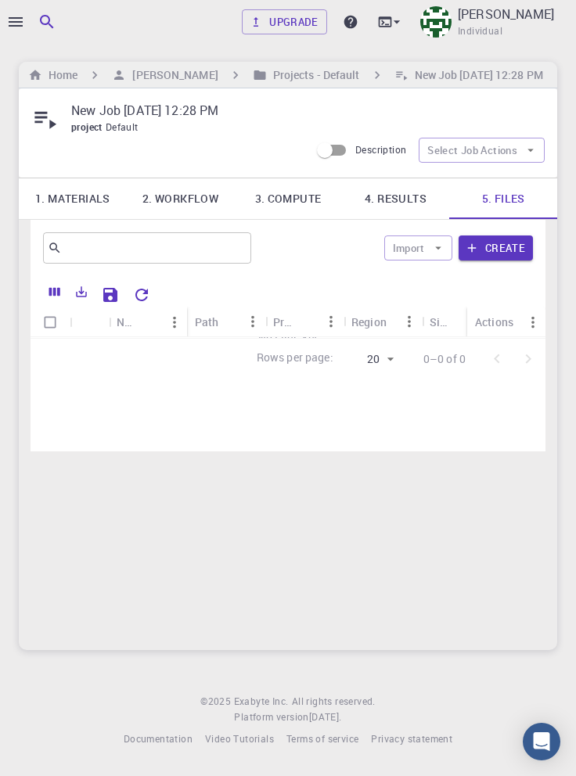
click at [406, 202] on link "4. Results" at bounding box center [396, 198] width 108 height 41
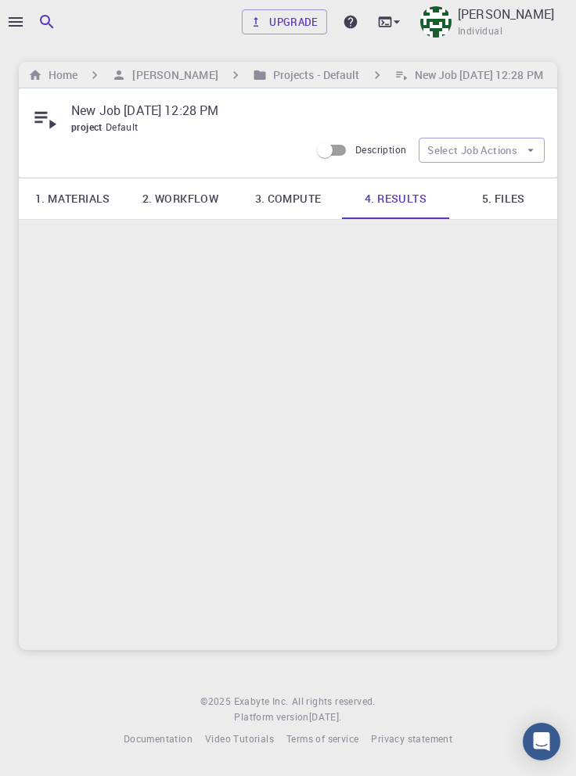
click at [279, 193] on link "3. Compute" at bounding box center [288, 198] width 108 height 41
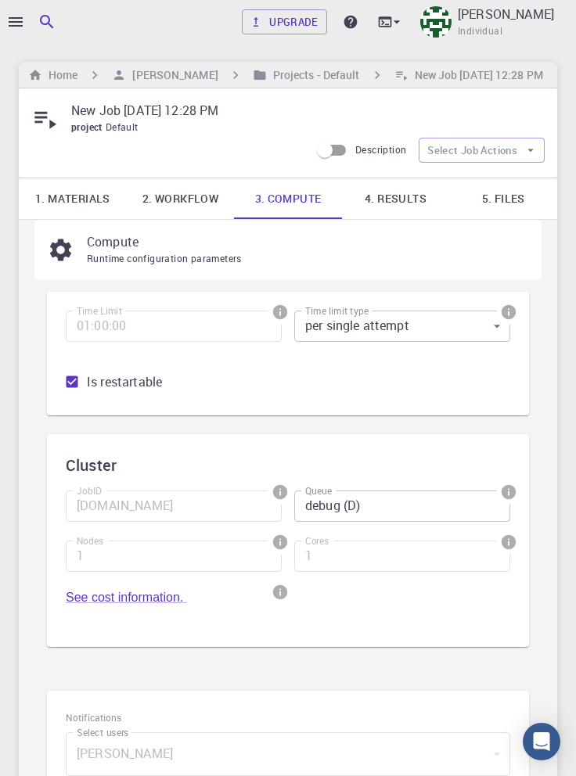
click at [84, 186] on link "1. Materials" at bounding box center [73, 198] width 108 height 41
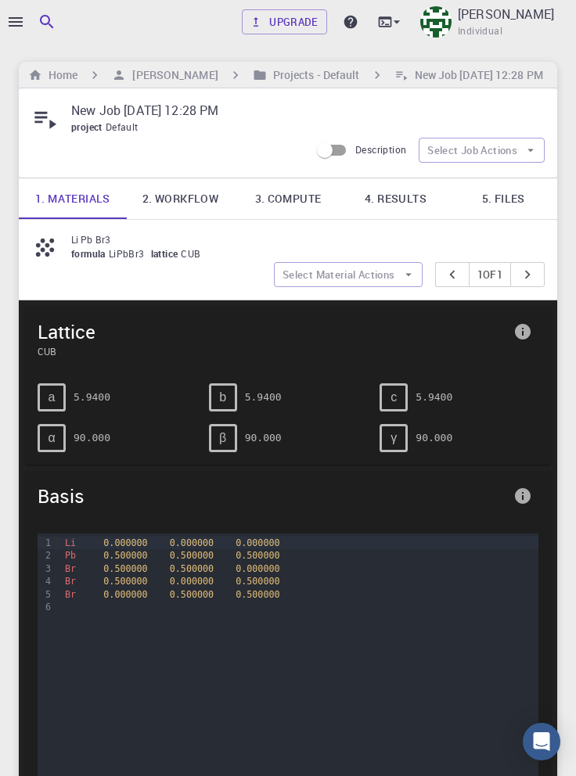
click at [395, 202] on link "4. Results" at bounding box center [396, 198] width 108 height 41
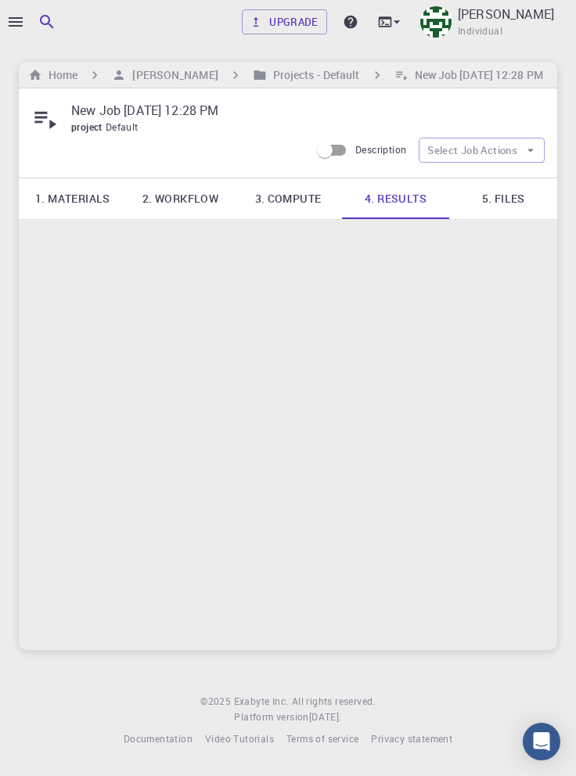
click at [513, 197] on link "5. Files" at bounding box center [503, 198] width 108 height 41
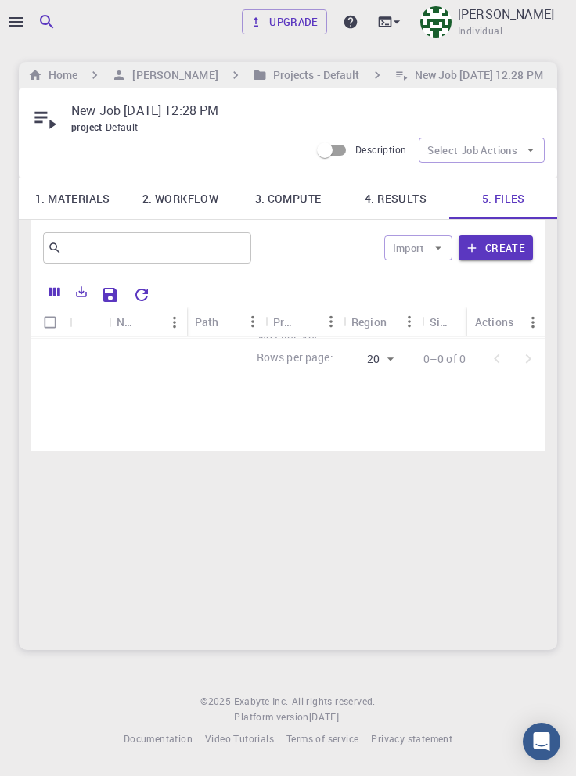
click at [165, 71] on h6 "[PERSON_NAME]" at bounding box center [172, 75] width 92 height 17
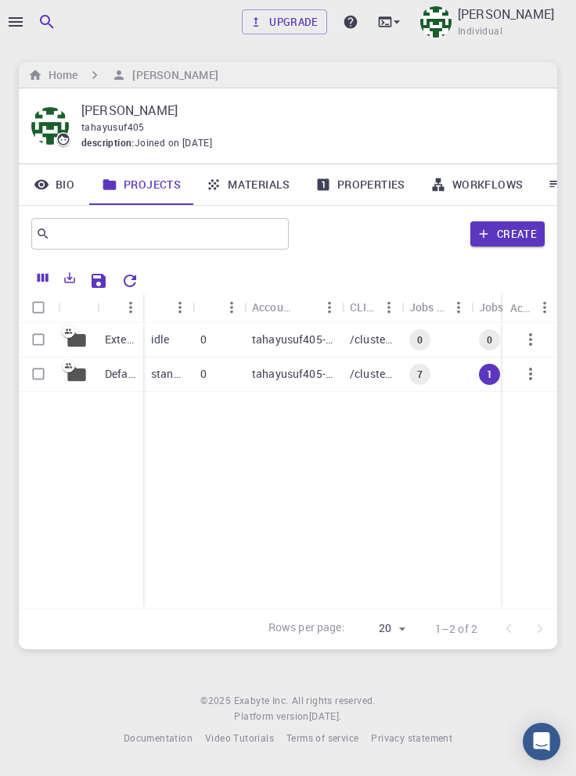
click at [117, 371] on p "Default" at bounding box center [120, 374] width 31 height 16
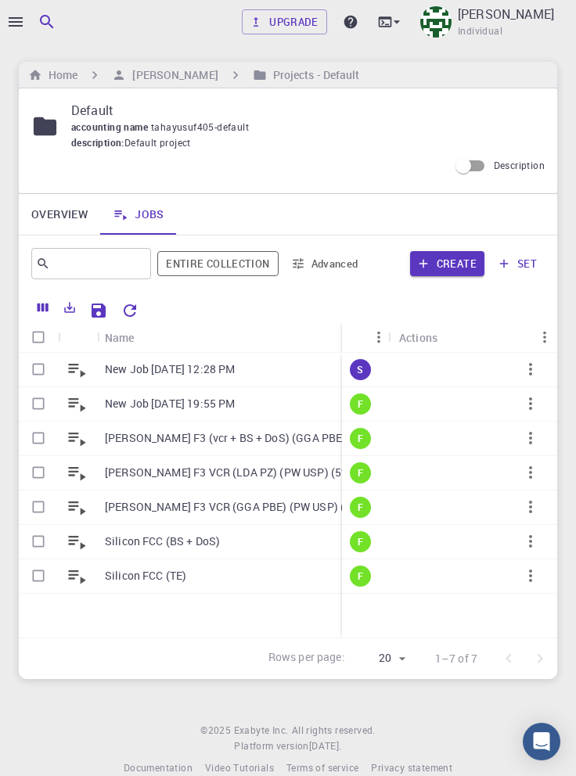
click at [194, 371] on p "New Job [DATE] 12:28 PM" at bounding box center [170, 370] width 130 height 16
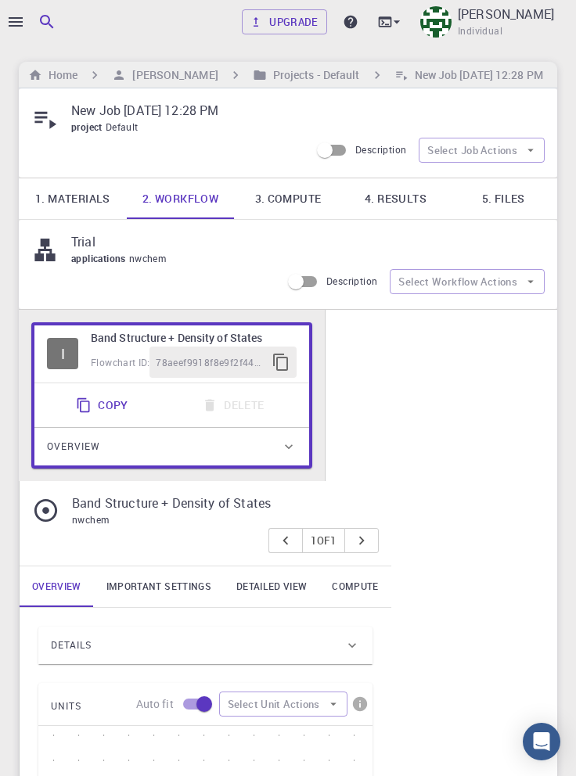
click at [409, 199] on link "4. Results" at bounding box center [396, 198] width 108 height 41
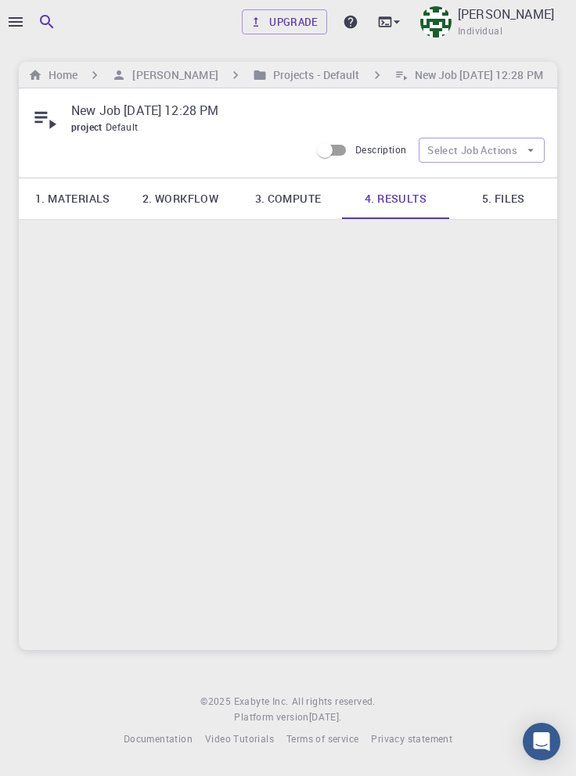
click at [509, 199] on link "5. Files" at bounding box center [503, 198] width 108 height 41
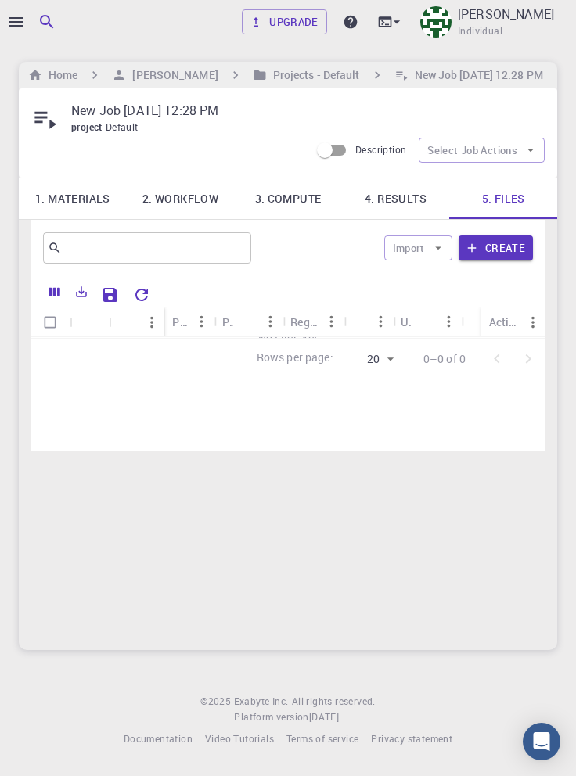
click at [401, 202] on link "4. Results" at bounding box center [396, 198] width 108 height 41
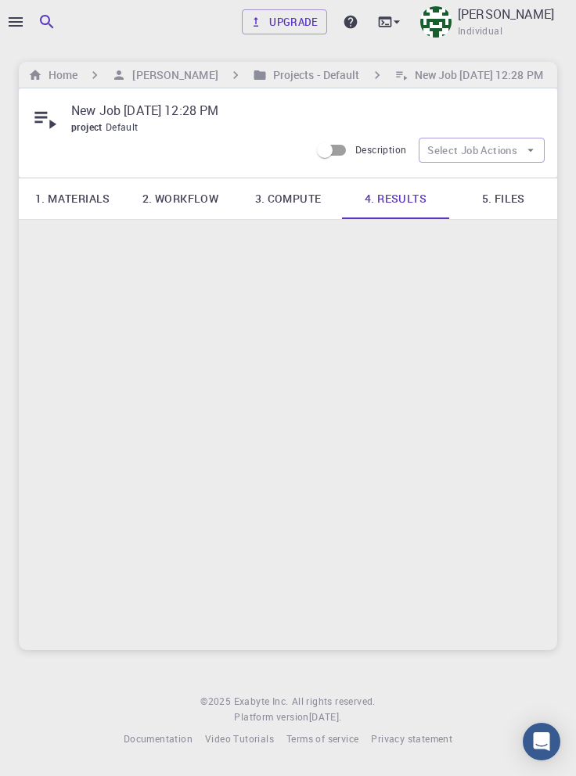
click at [16, 20] on icon "button" at bounding box center [15, 22] width 19 height 19
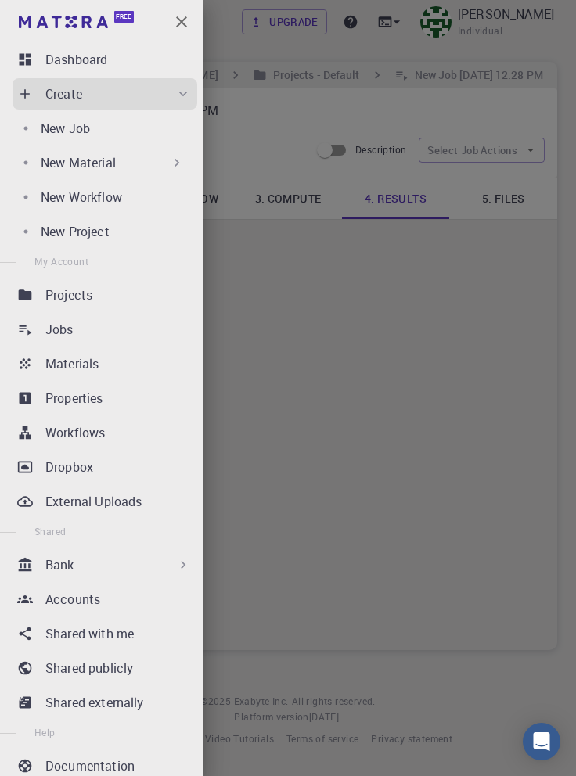
click at [132, 63] on div "Dashboard" at bounding box center [121, 59] width 152 height 19
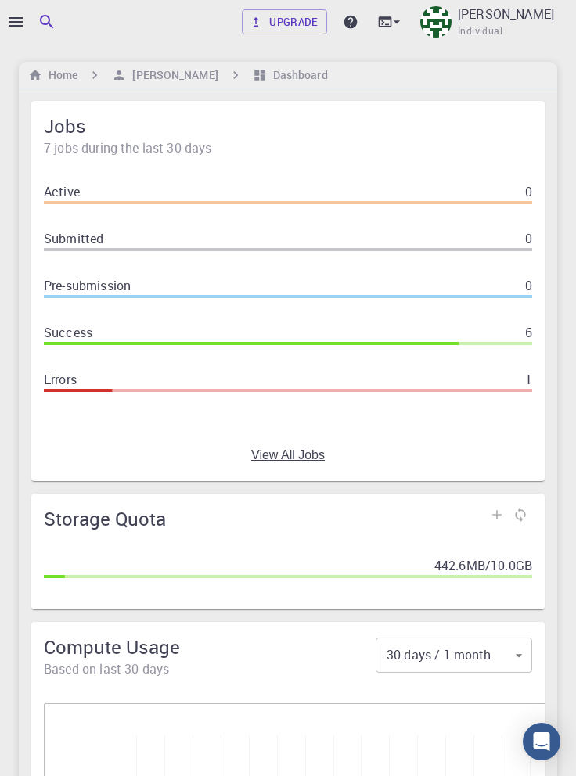
click at [293, 459] on link "View All Jobs" at bounding box center [288, 455] width 74 height 14
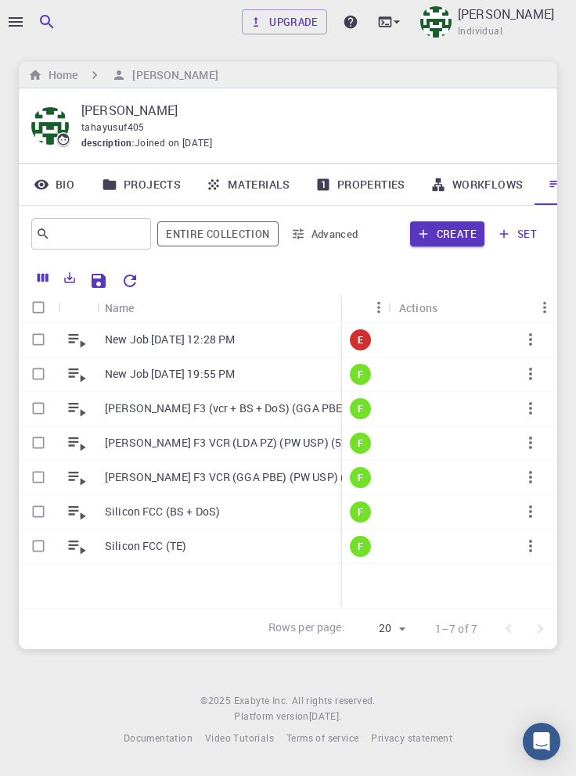
scroll to position [0, 53]
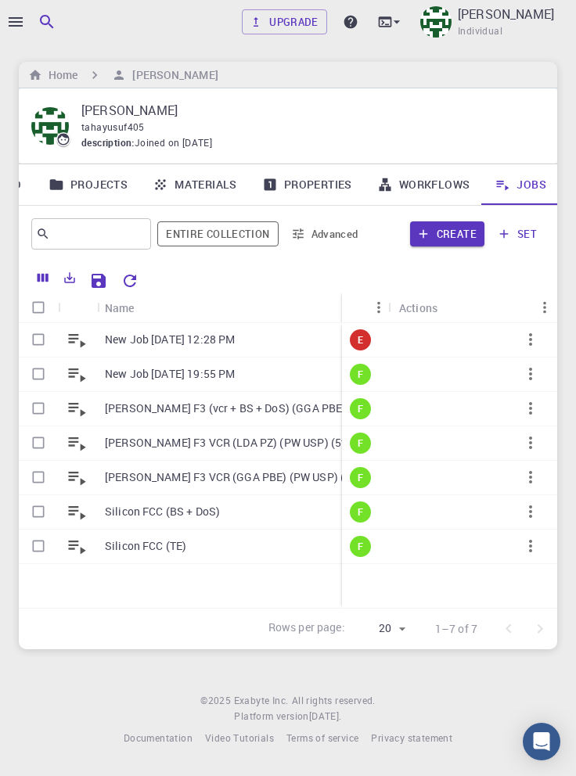
click at [235, 340] on p "New Job [DATE] 12:28 PM" at bounding box center [170, 340] width 130 height 16
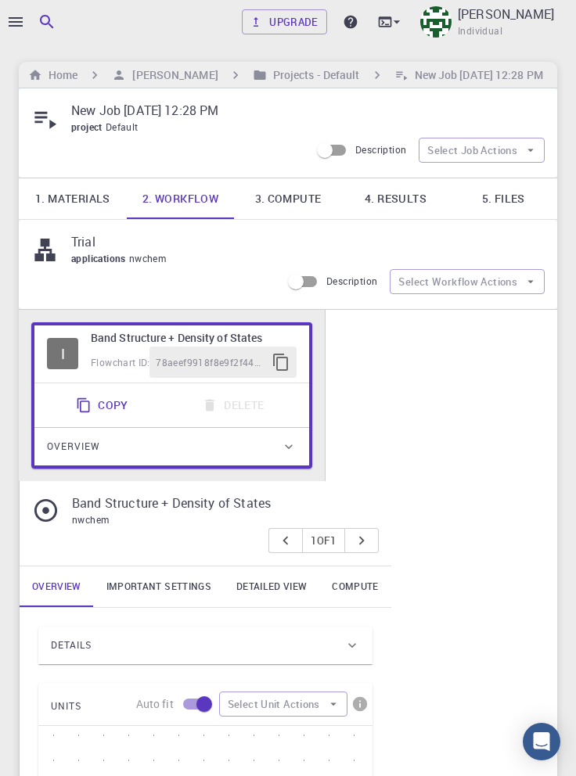
click at [404, 200] on link "4. Results" at bounding box center [396, 198] width 108 height 41
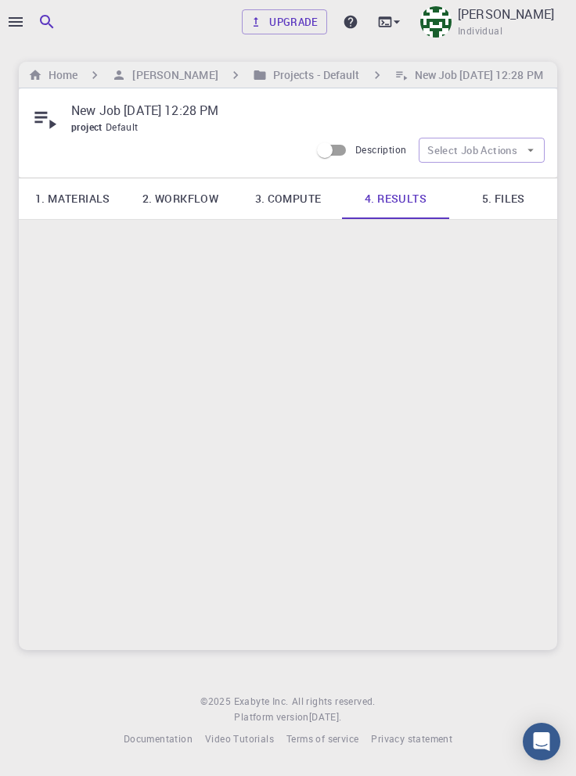
click at [517, 197] on link "5. Files" at bounding box center [503, 198] width 108 height 41
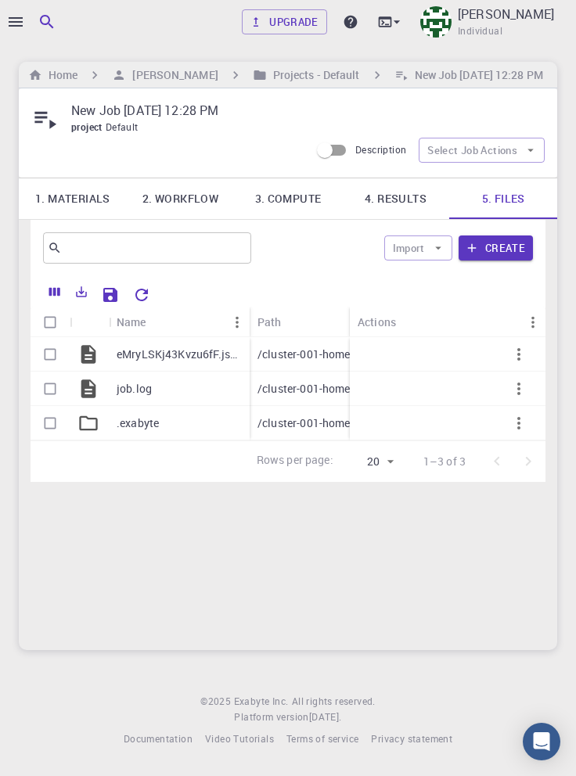
click at [150, 422] on p ".exabyte" at bounding box center [138, 424] width 42 height 16
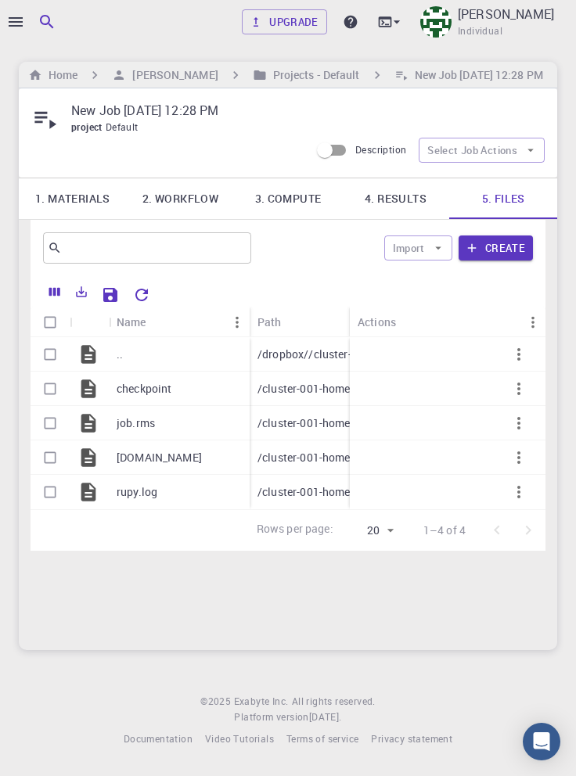
click at [81, 193] on link "1. Materials" at bounding box center [73, 198] width 108 height 41
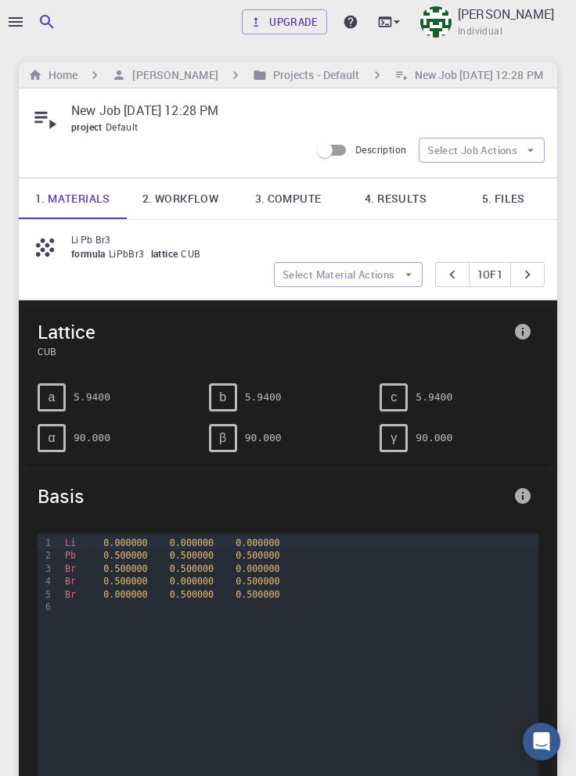
click at [59, 69] on h6 "Home" at bounding box center [59, 75] width 35 height 17
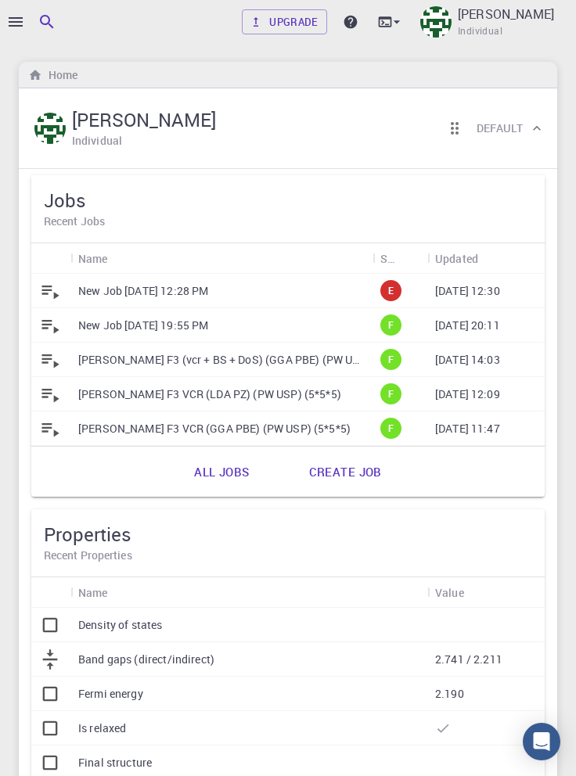
click at [126, 286] on p "New Job [DATE] 12:28 PM" at bounding box center [143, 291] width 130 height 16
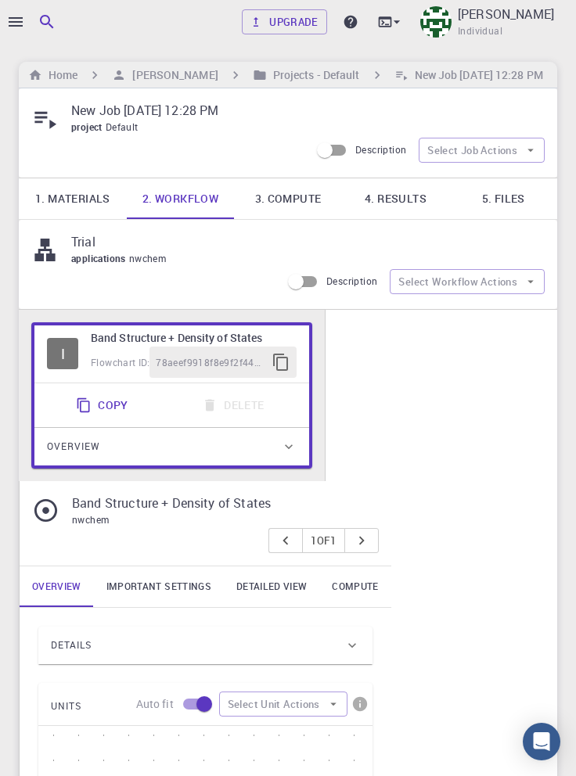
click at [76, 196] on link "1. Materials" at bounding box center [73, 198] width 108 height 41
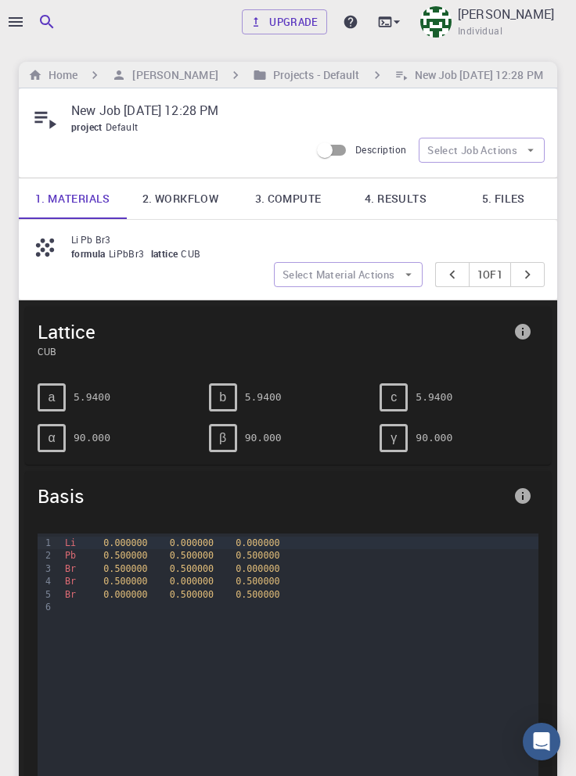
click at [148, 77] on h6 "[PERSON_NAME]" at bounding box center [172, 75] width 92 height 17
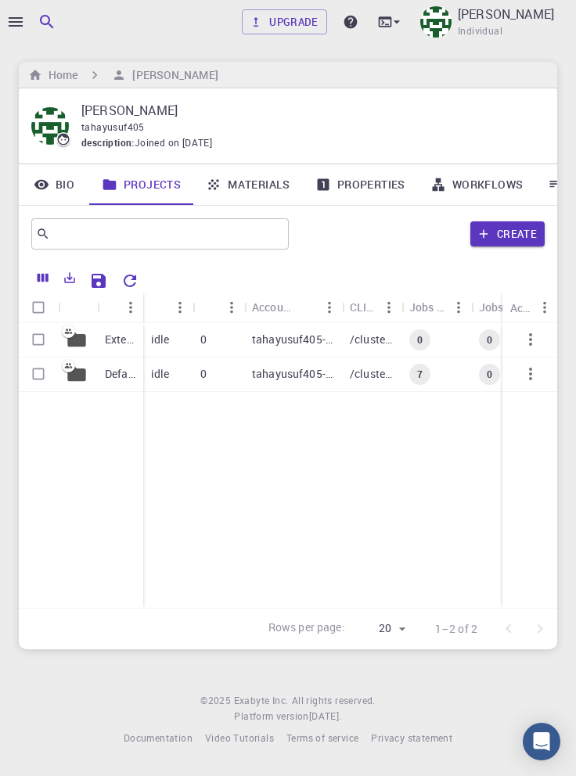
click at [115, 377] on p "Default" at bounding box center [120, 374] width 31 height 16
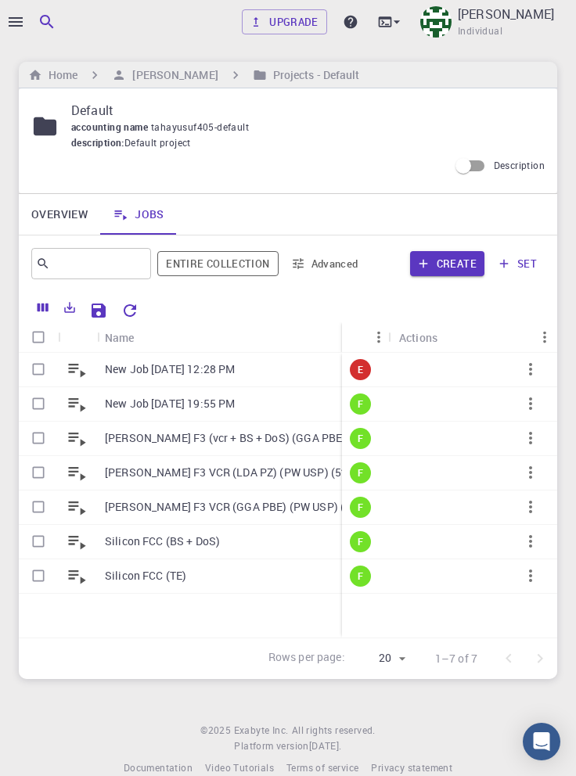
click at [191, 548] on p "Silicon FCC (BS + DoS)" at bounding box center [162, 542] width 115 height 16
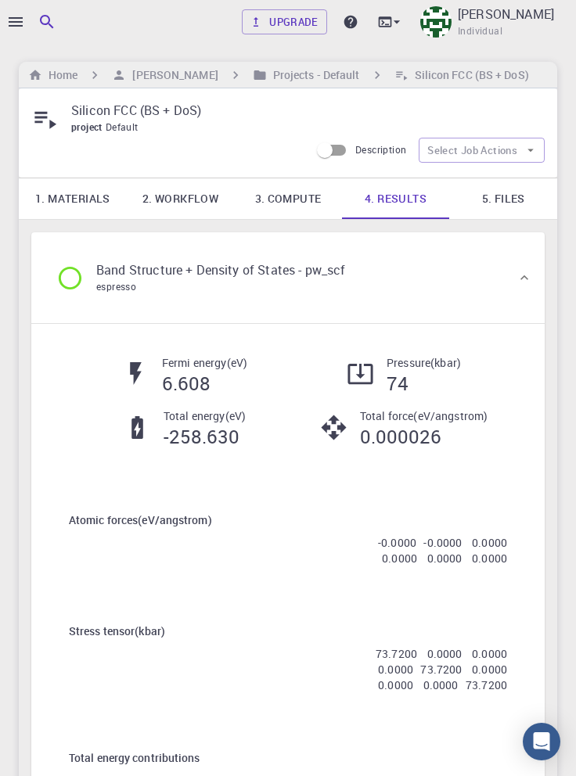
click at [183, 203] on link "2. Workflow" at bounding box center [181, 198] width 108 height 41
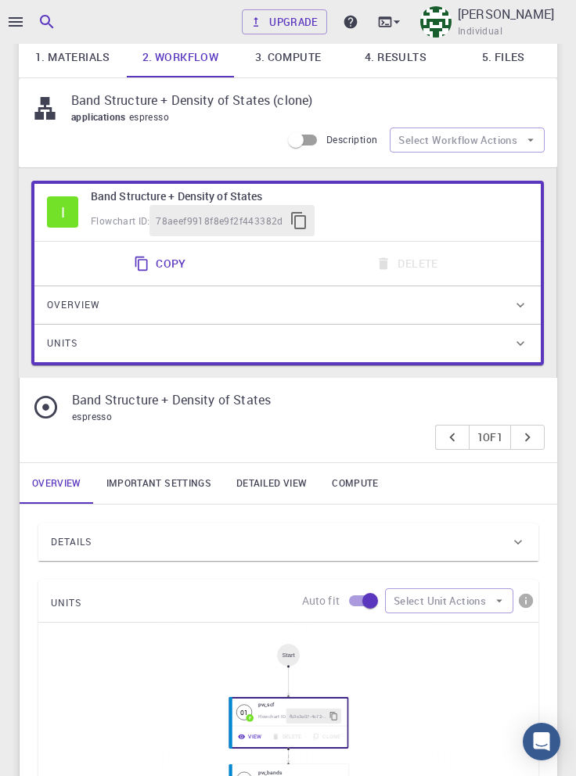
scroll to position [142, 0]
click at [198, 534] on div "Details" at bounding box center [280, 541] width 459 height 25
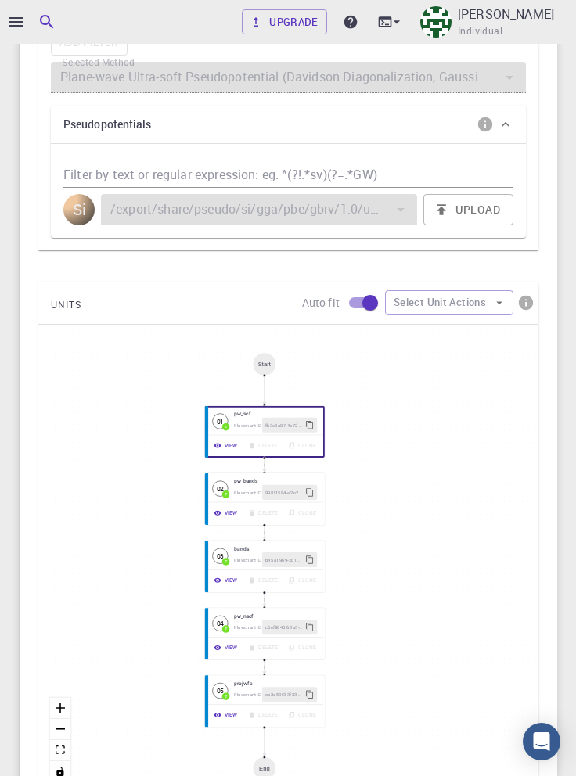
scroll to position [1049, 0]
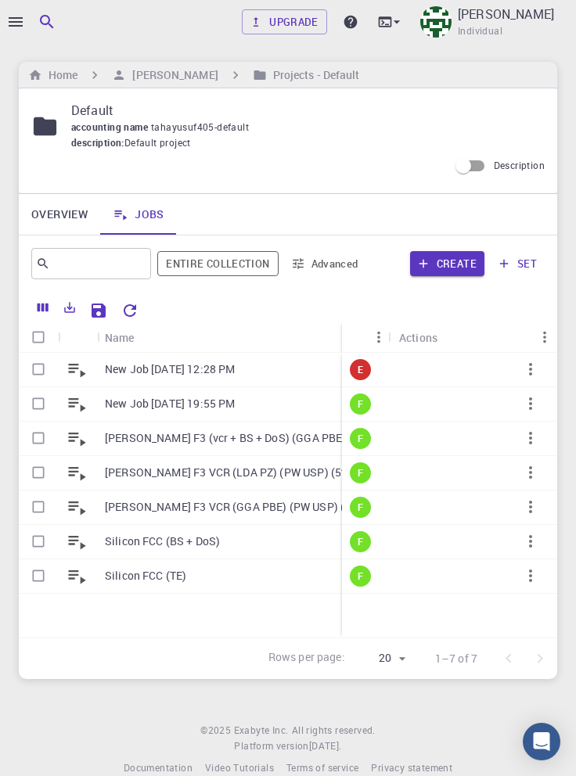
click at [16, 20] on icon "button" at bounding box center [15, 22] width 19 height 19
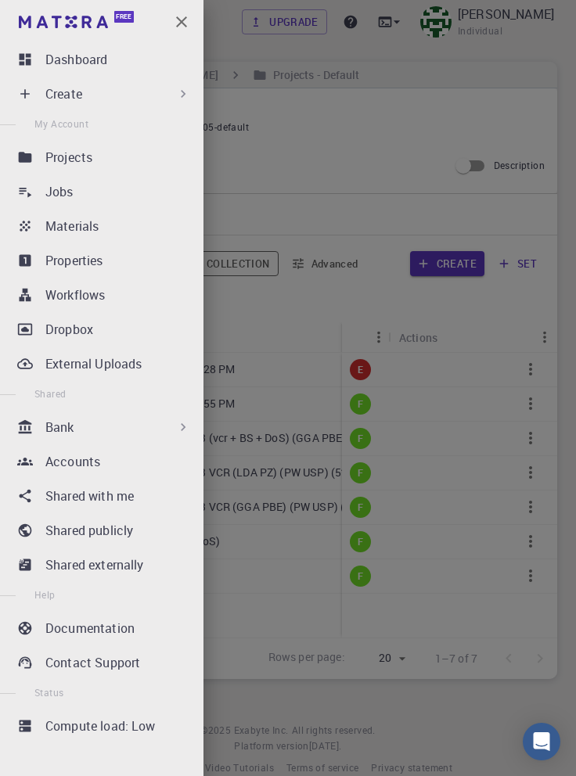
click at [67, 232] on p "Materials" at bounding box center [71, 226] width 53 height 19
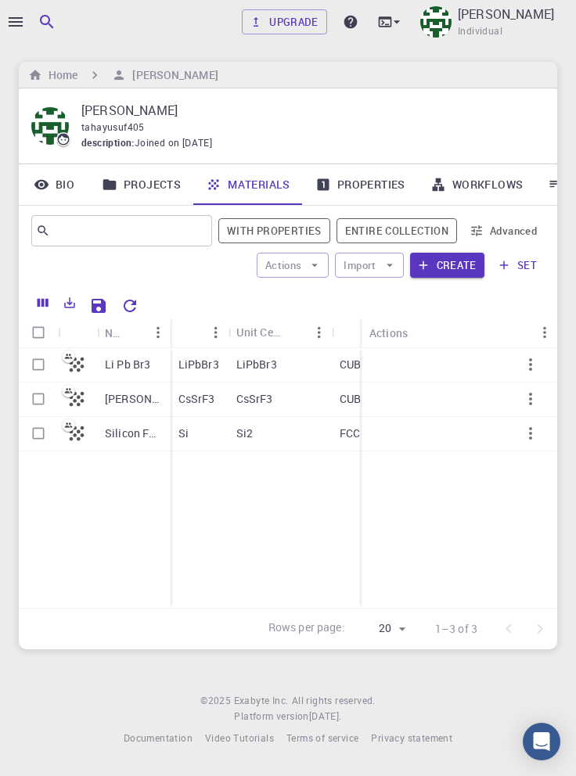
click at [125, 432] on p "Silicon FCC" at bounding box center [134, 434] width 58 height 16
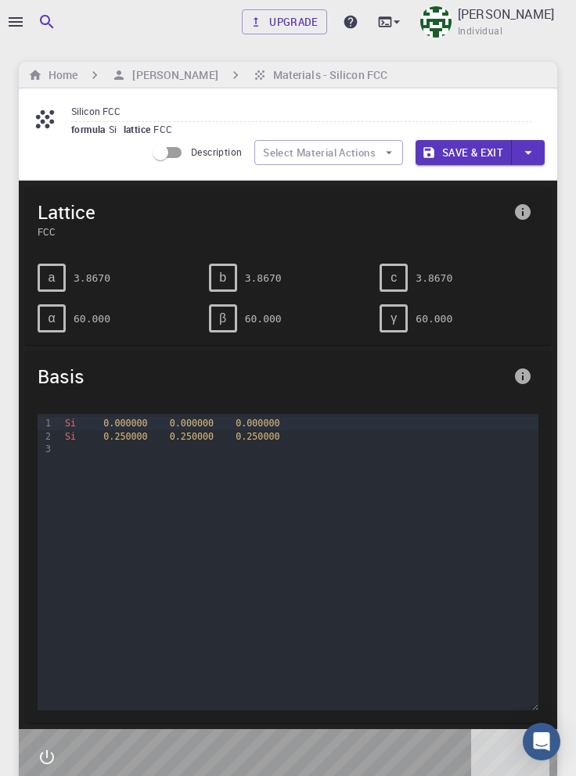
click at [527, 204] on icon "info" at bounding box center [523, 212] width 16 height 16
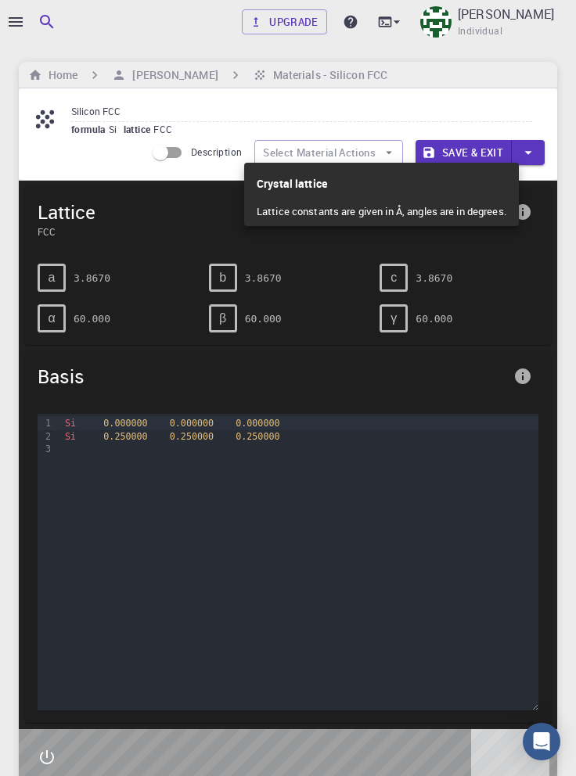
scroll to position [65, 0]
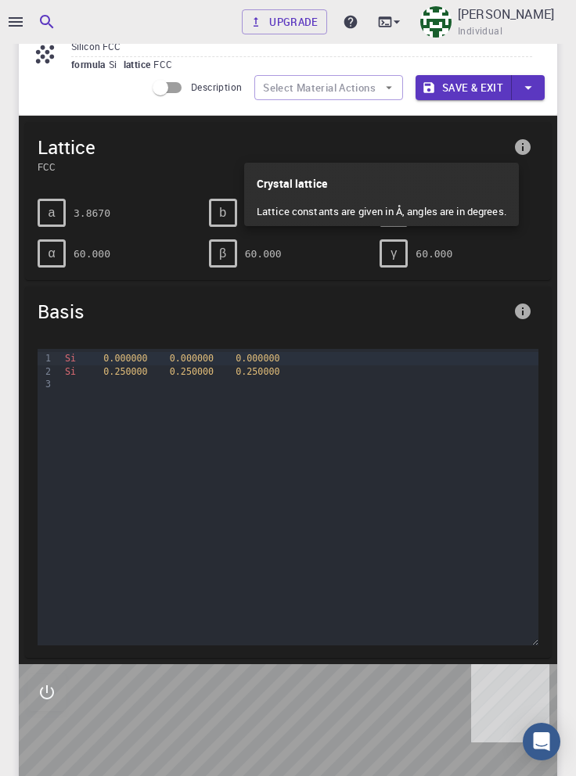
click at [568, 258] on div at bounding box center [288, 388] width 576 height 776
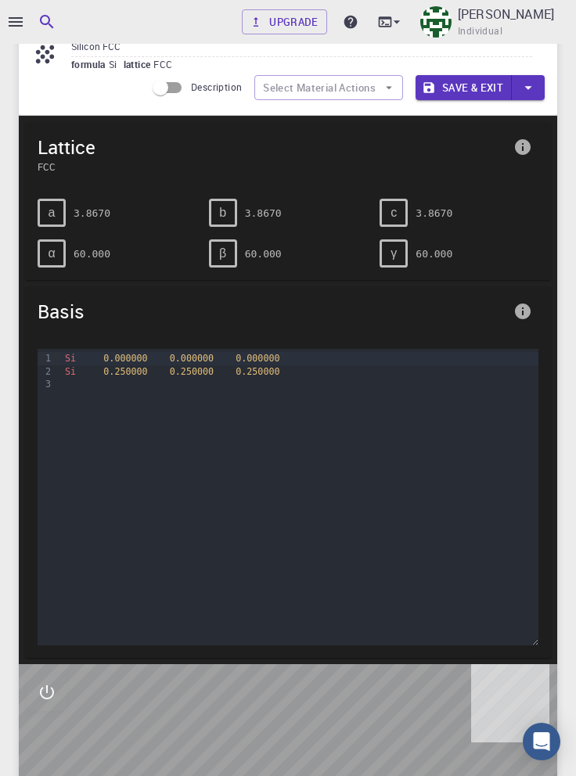
click at [523, 304] on icon "info" at bounding box center [523, 312] width 16 height 16
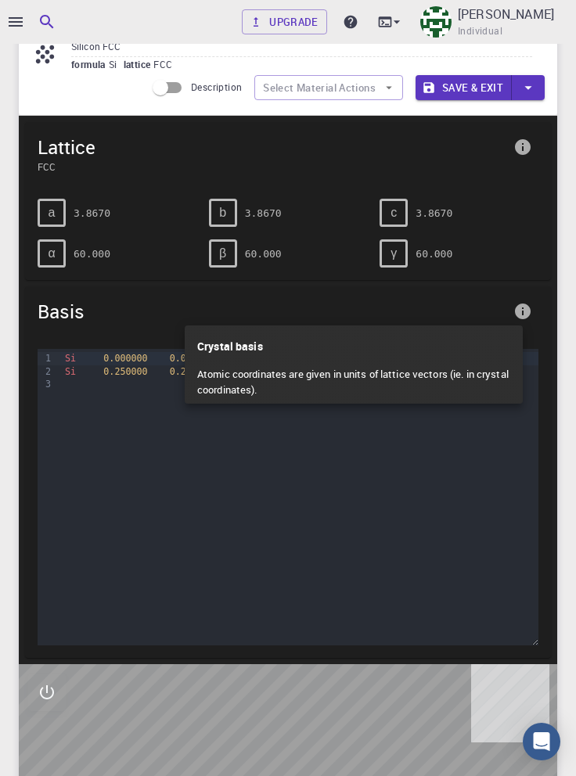
click at [563, 266] on div at bounding box center [288, 388] width 576 height 776
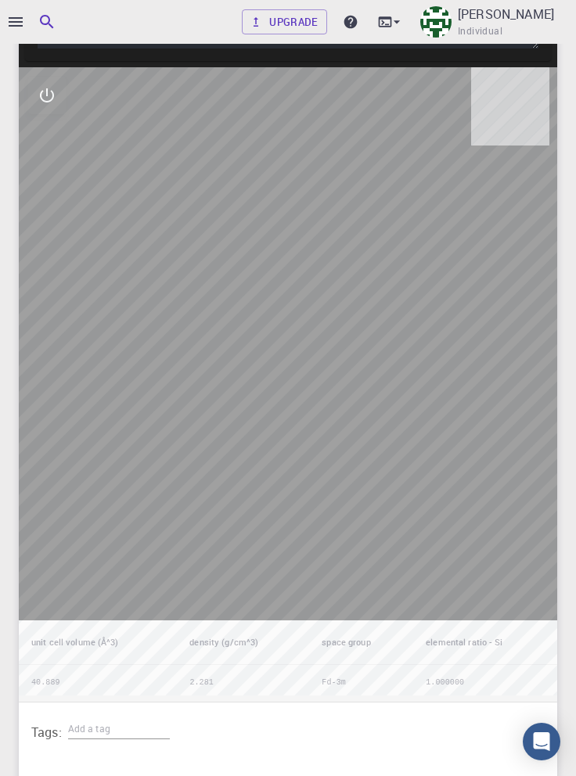
scroll to position [613, 0]
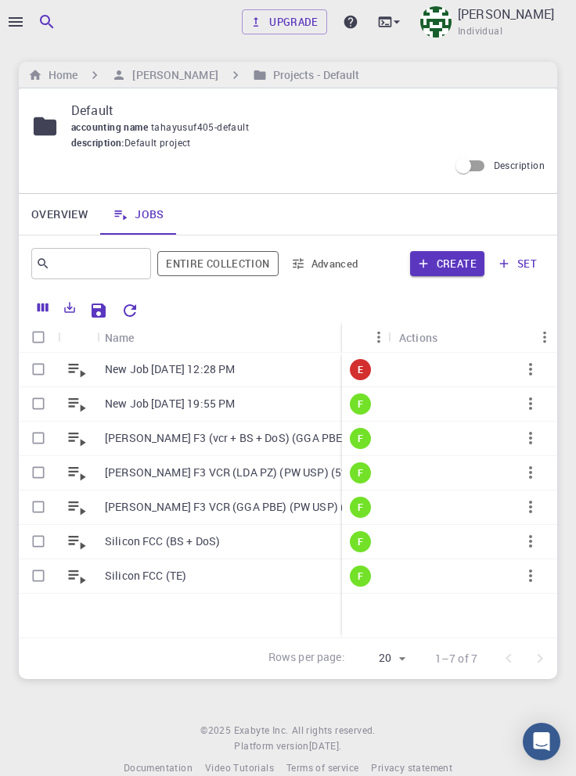
click at [46, 345] on input "Select all rows" at bounding box center [38, 337] width 30 height 30
checkbox input "true"
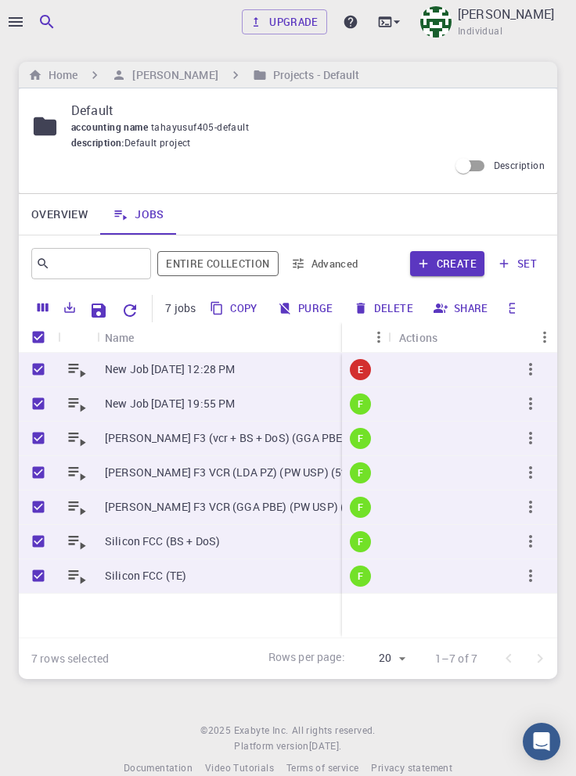
checkbox input "true"
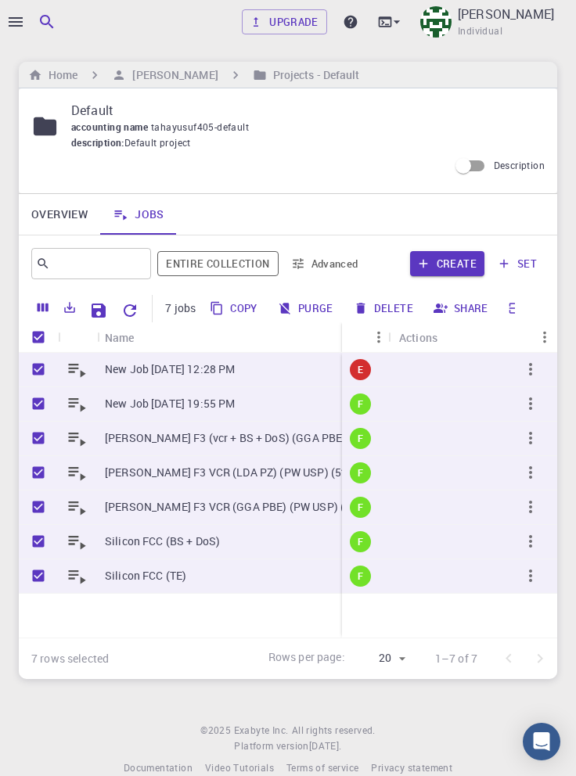
checkbox input "true"
click at [31, 336] on input "Unselect all rows" at bounding box center [38, 337] width 30 height 30
checkbox input "false"
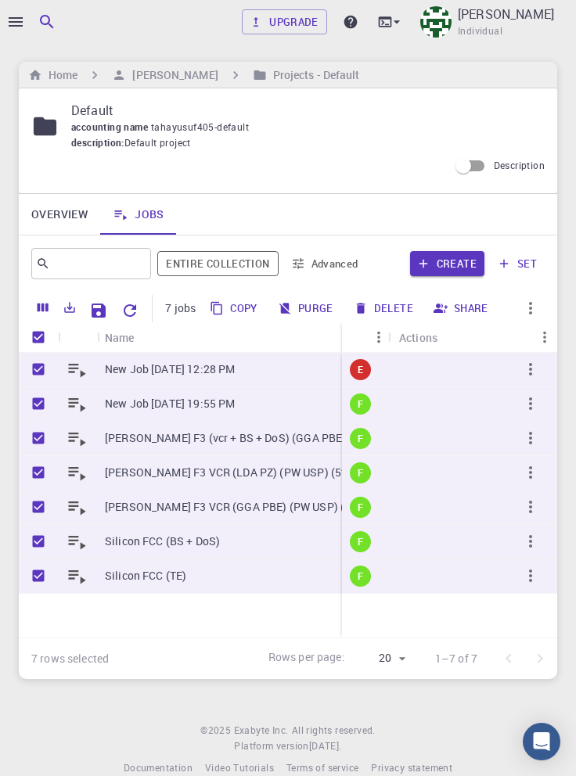
checkbox input "false"
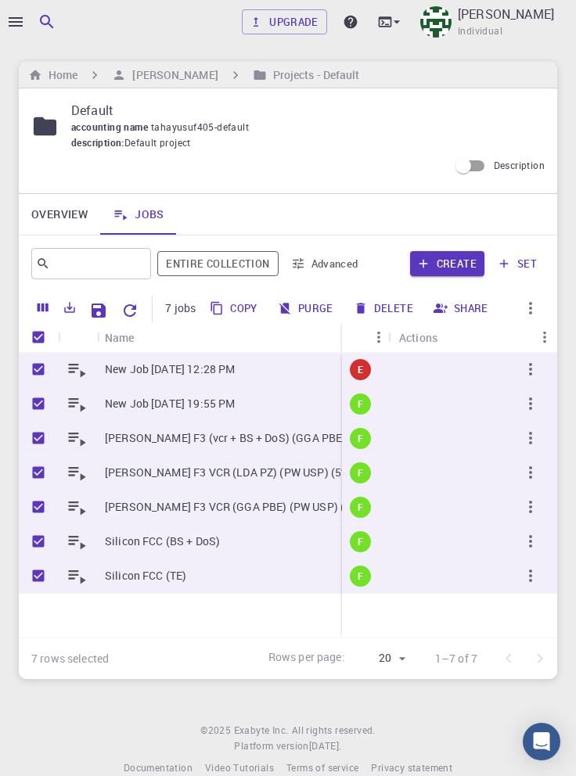
checkbox input "false"
